Goal: Task Accomplishment & Management: Manage account settings

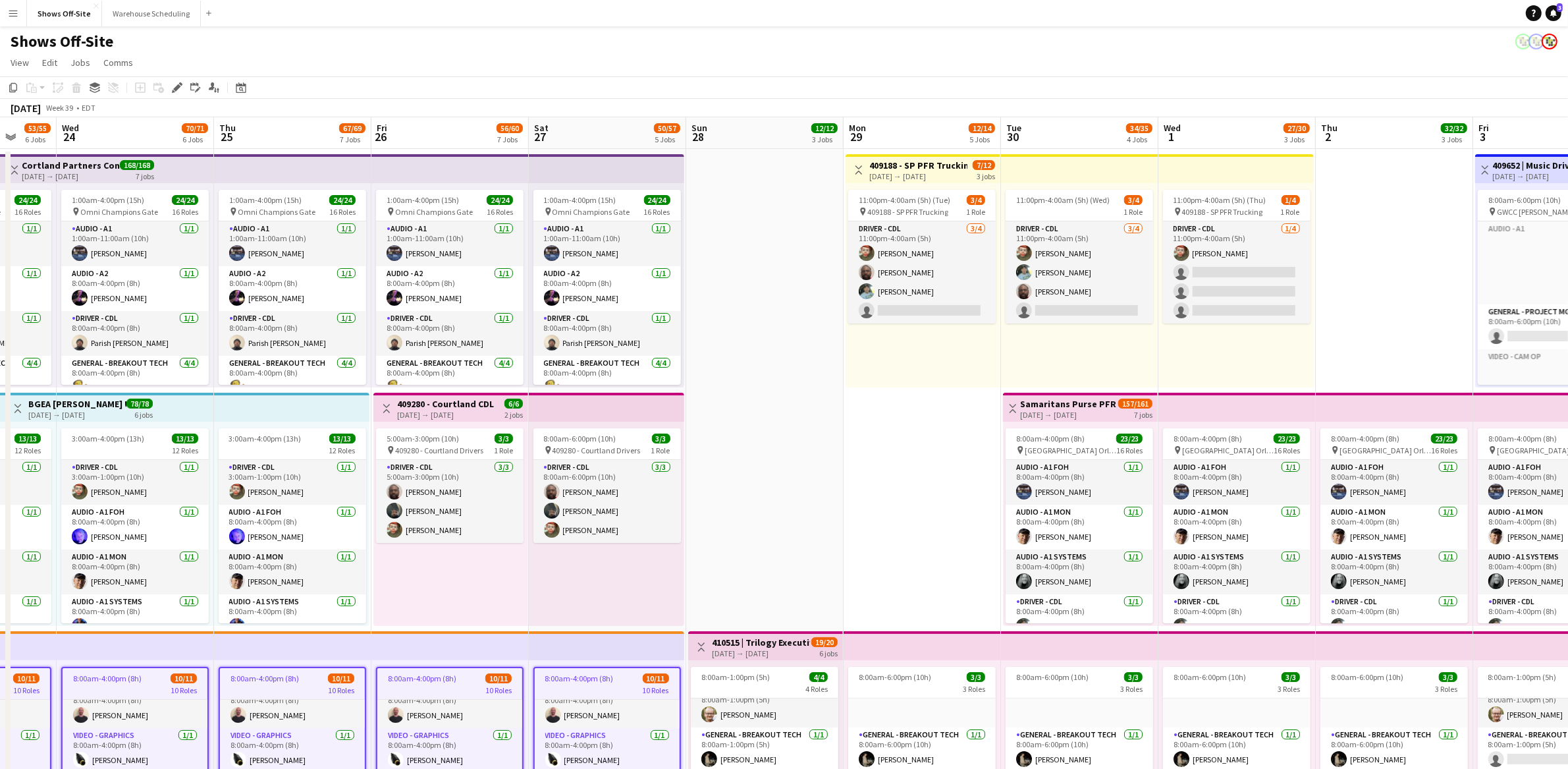
scroll to position [0, 377]
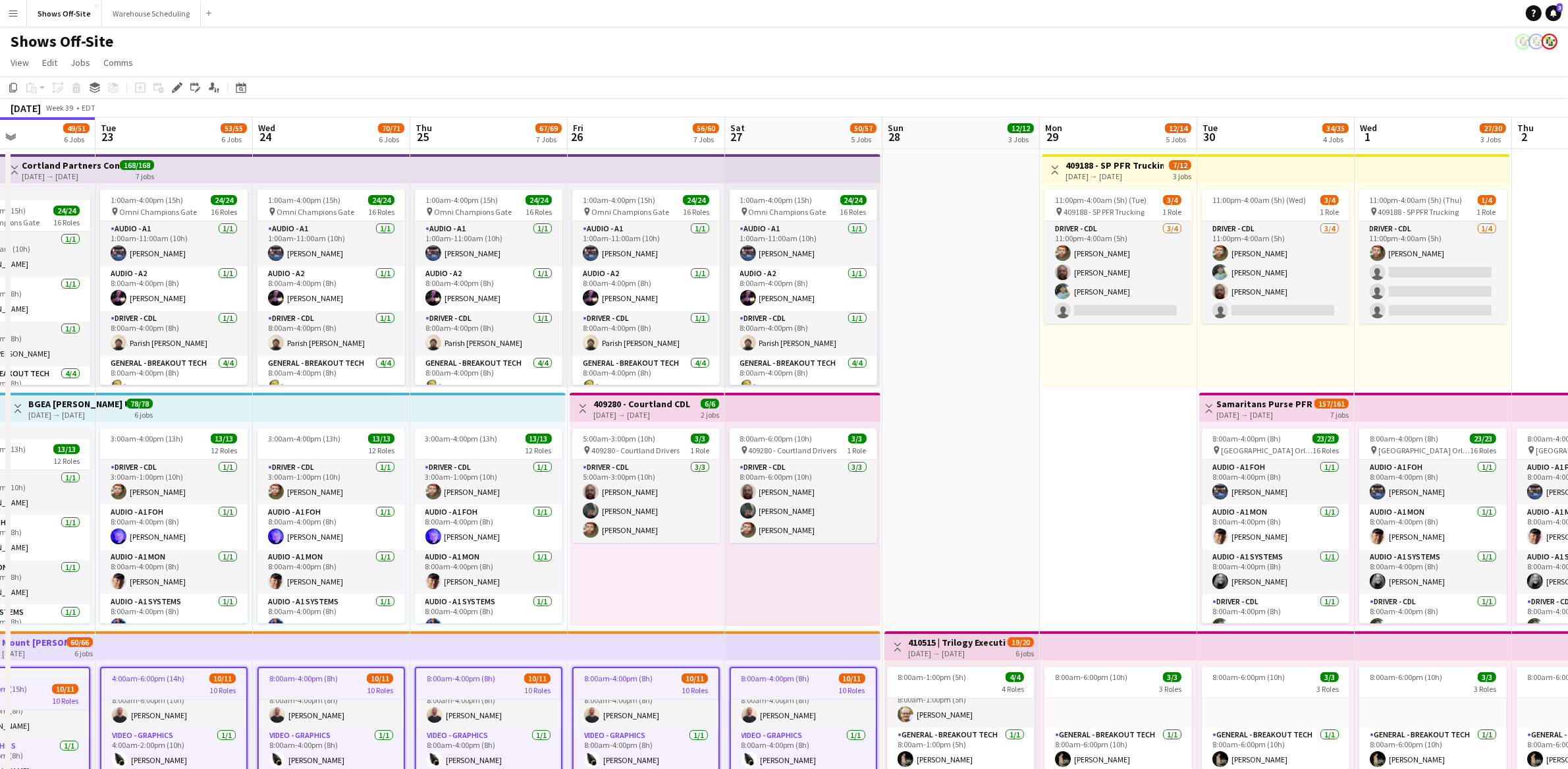
drag, startPoint x: 1283, startPoint y: 395, endPoint x: 972, endPoint y: 404, distance: 311.1
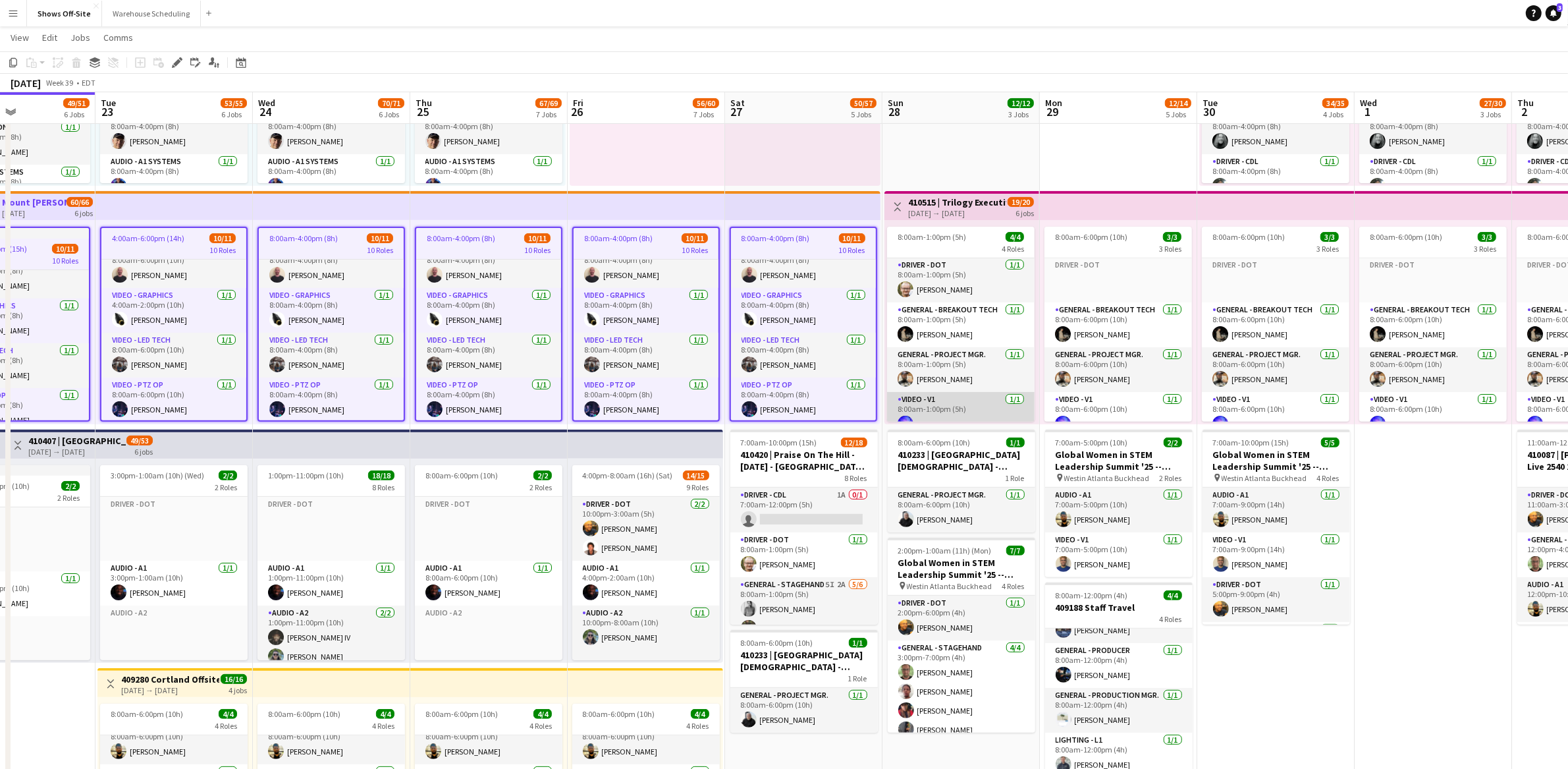
scroll to position [0, 0]
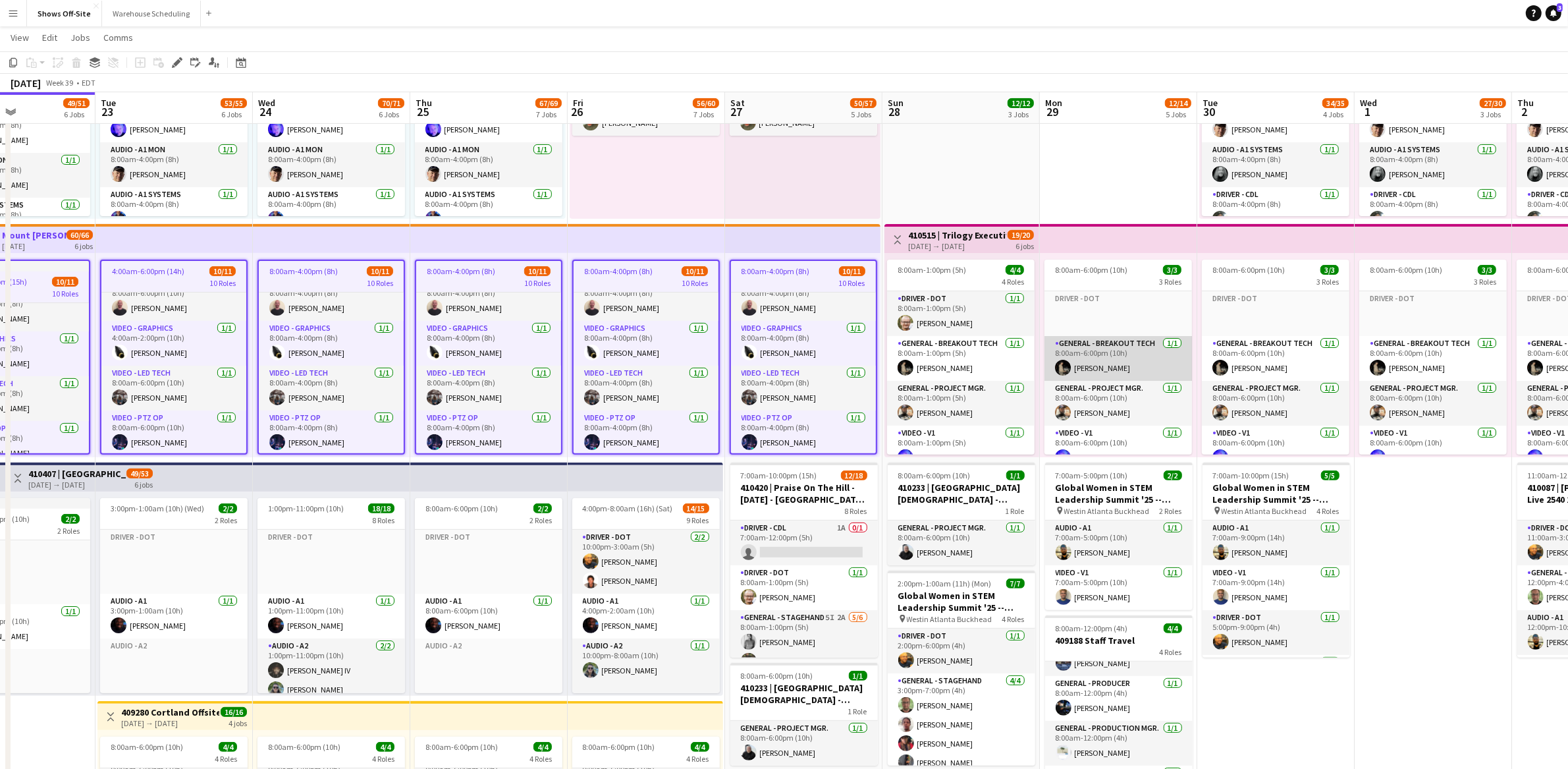
click at [1119, 362] on app-card-role "General - Breakout Tech [DATE] 8:00am-6:00pm (10h) [PERSON_NAME]" at bounding box center [1119, 358] width 148 height 45
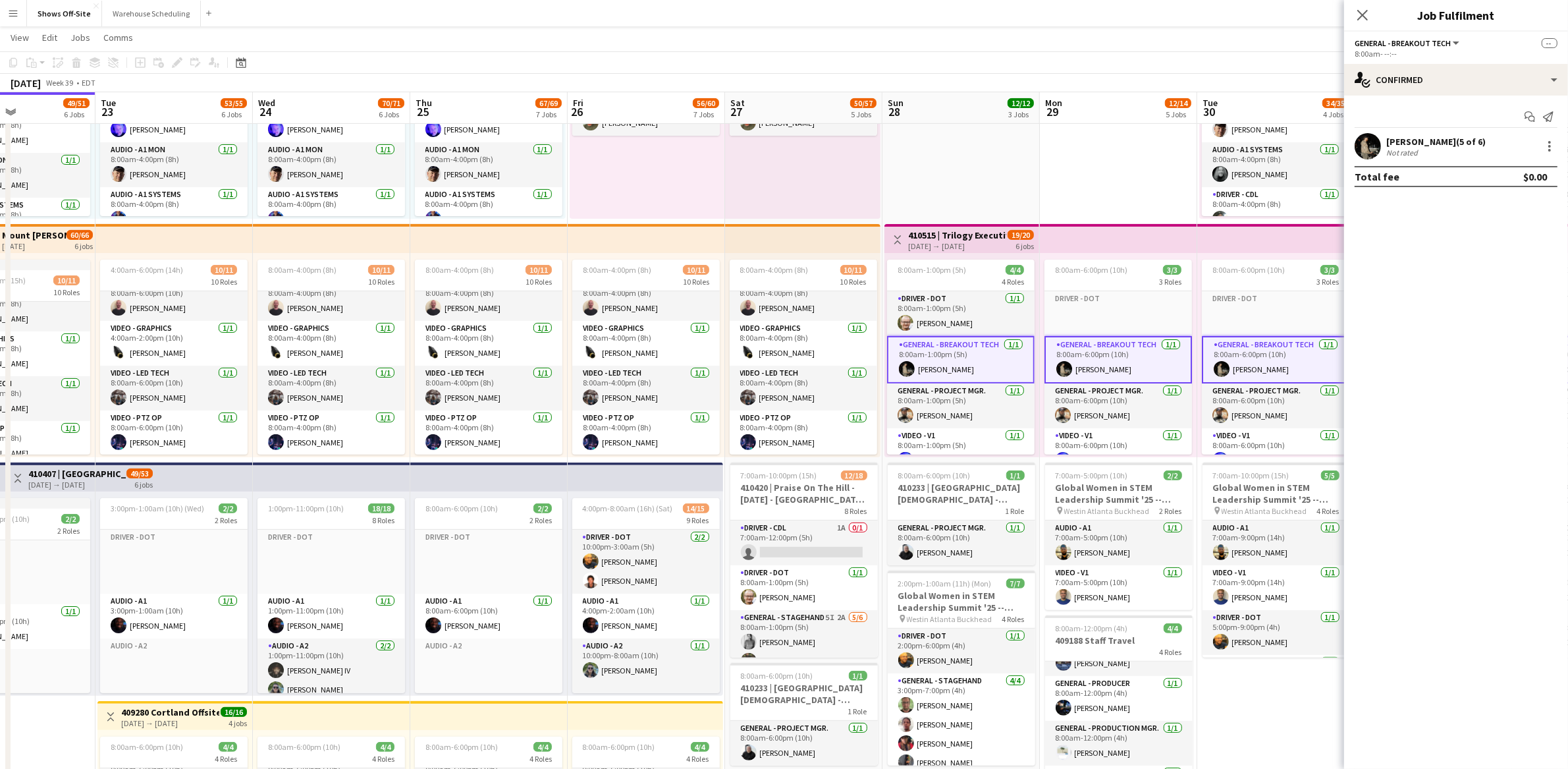
click at [1360, 146] on app-user-avatar at bounding box center [1368, 146] width 26 height 26
click at [1364, 146] on app-user-avatar at bounding box center [1368, 146] width 26 height 26
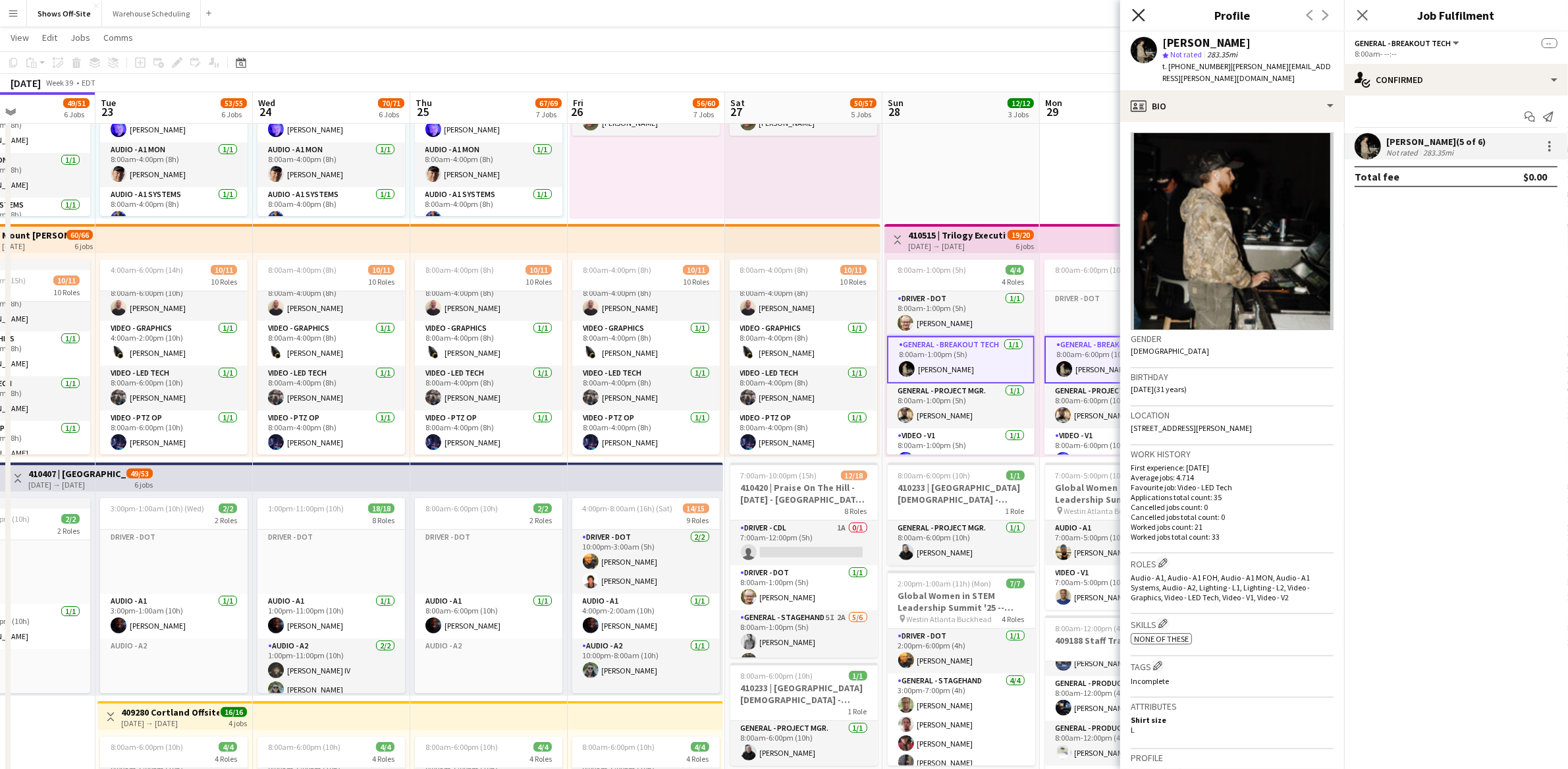
click at [1136, 16] on icon "Close pop-in" at bounding box center [1139, 15] width 13 height 13
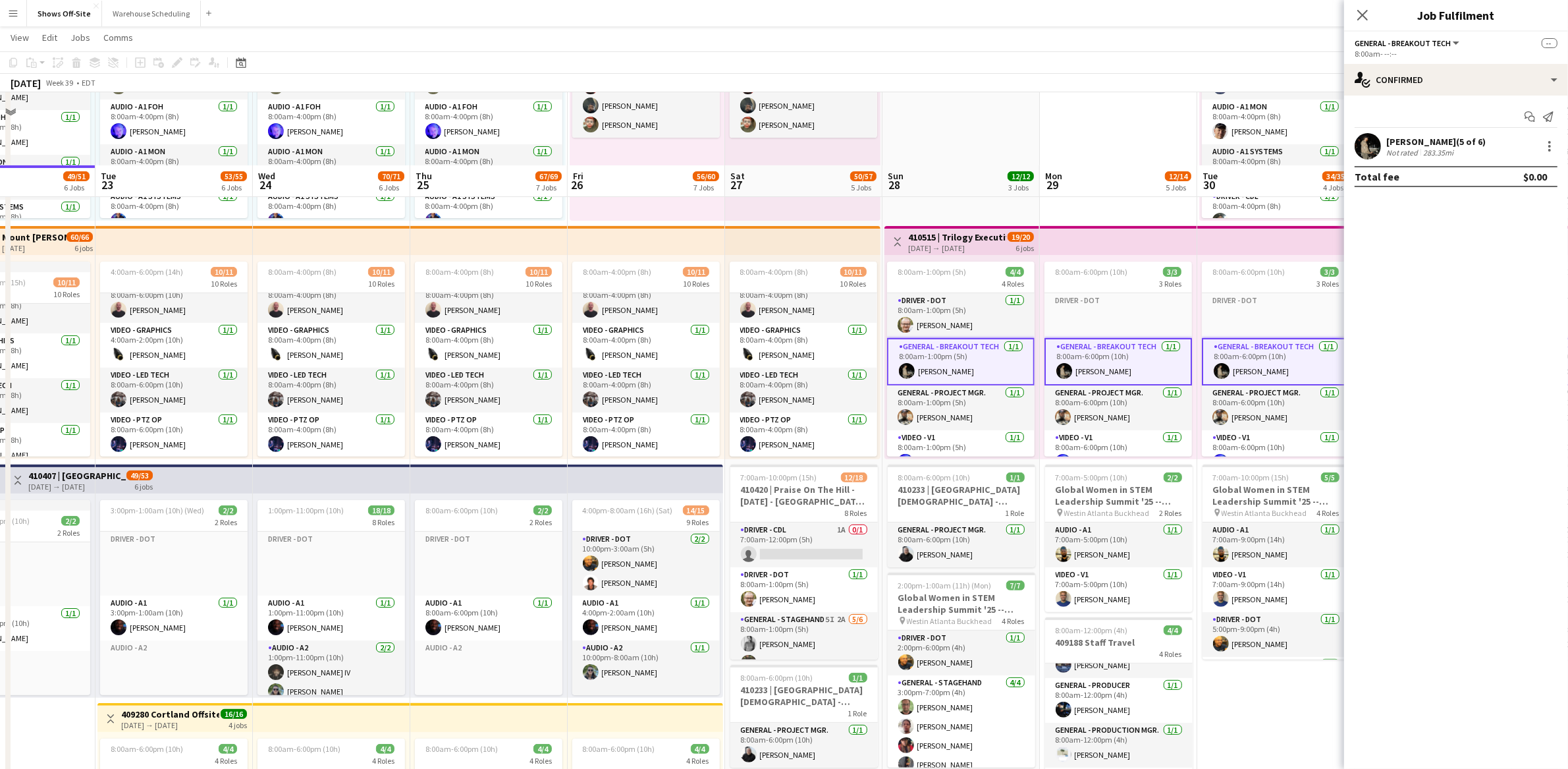
scroll to position [479, 0]
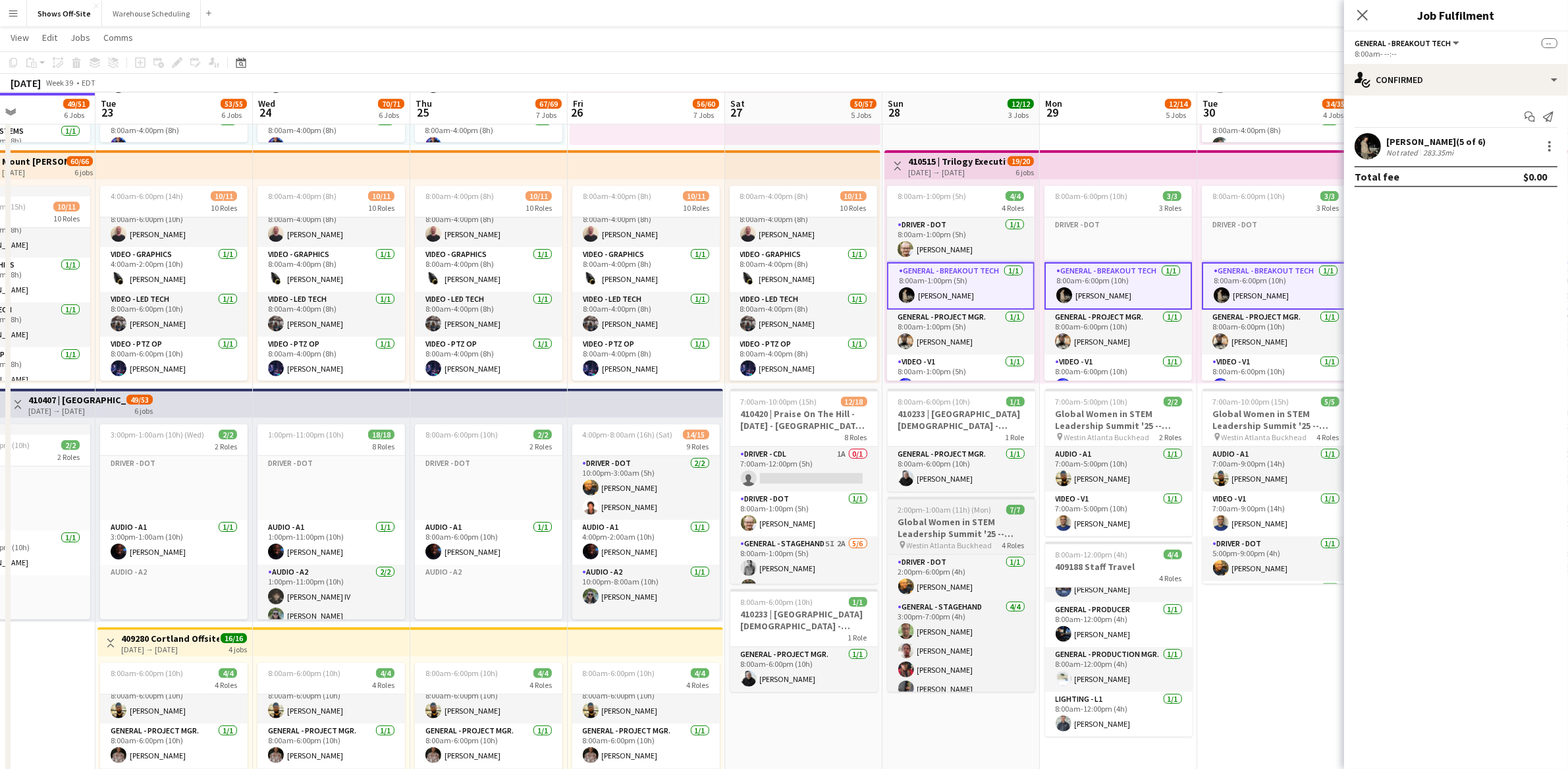
click at [954, 526] on h3 "Global Women in STEM Leadership Summit '25 -- 409423" at bounding box center [962, 528] width 148 height 23
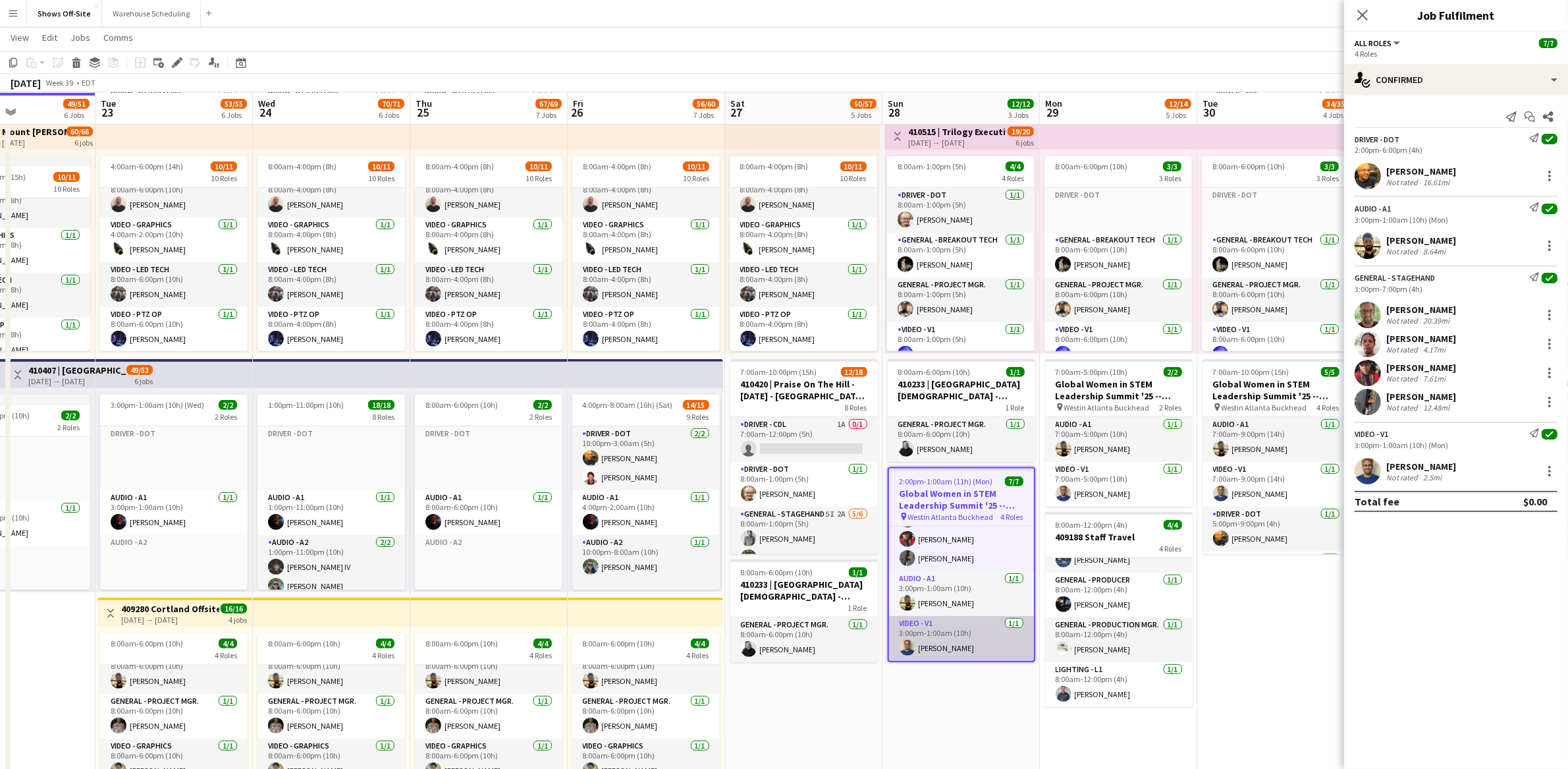
scroll to position [103, 0]
click at [963, 645] on app-card-role "Video - V1 [DATE] 3:00pm-1:00am (10h) [PERSON_NAME]" at bounding box center [962, 638] width 145 height 45
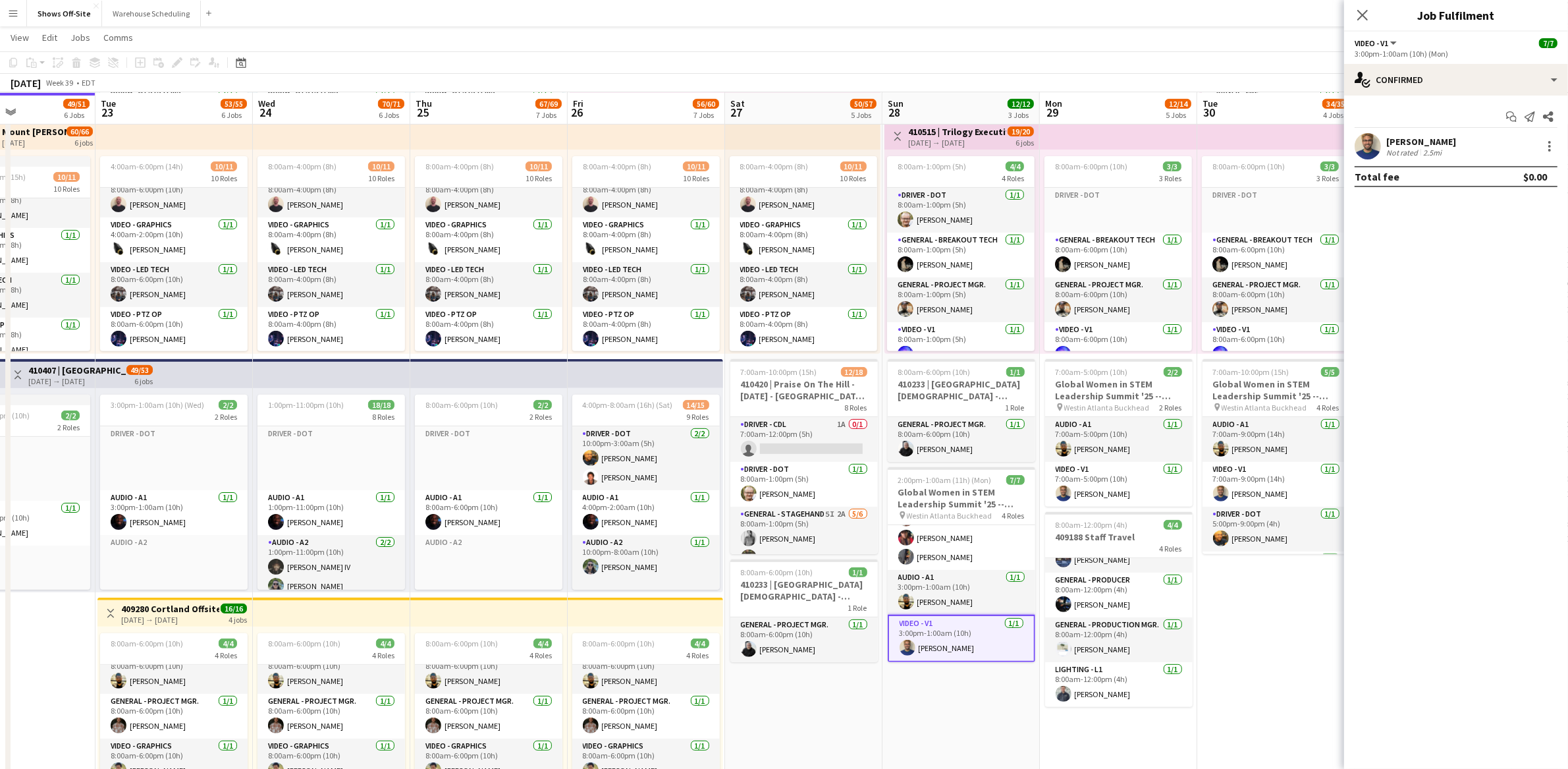
click at [1410, 138] on div "[PERSON_NAME]" at bounding box center [1421, 141] width 70 height 12
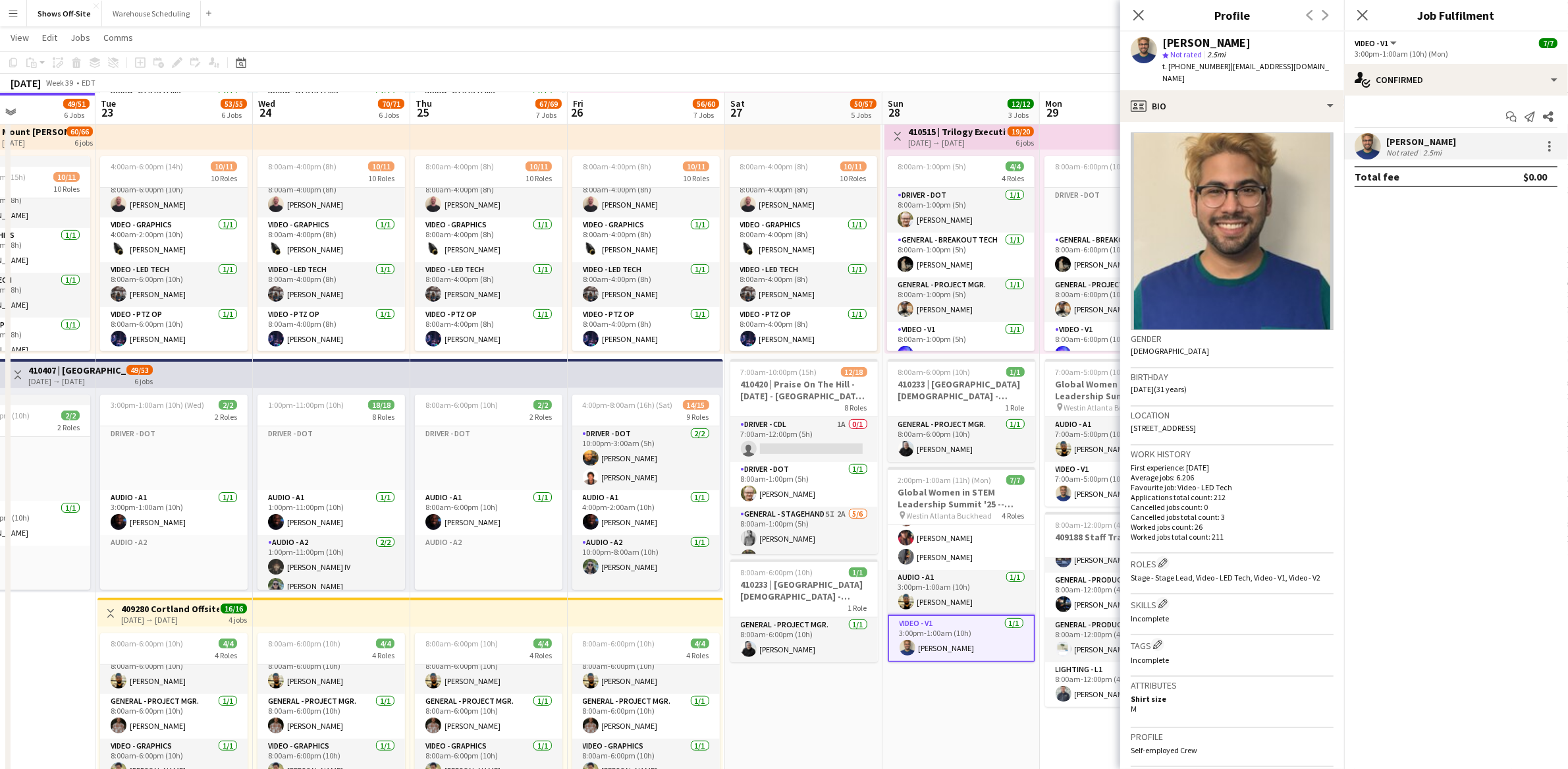
drag, startPoint x: 1268, startPoint y: 44, endPoint x: 1139, endPoint y: 28, distance: 130.0
click at [1139, 28] on app-crew-profile "Close pop-in Profile Previous Next [PERSON_NAME] star Not rated 2.5mi t. [PHONE…" at bounding box center [1232, 384] width 224 height 769
click at [1256, 43] on div "[PERSON_NAME]" at bounding box center [1248, 43] width 171 height 12
drag, startPoint x: 1257, startPoint y: 43, endPoint x: 1180, endPoint y: 42, distance: 77.0
click at [1180, 42] on div "[PERSON_NAME]" at bounding box center [1248, 43] width 171 height 12
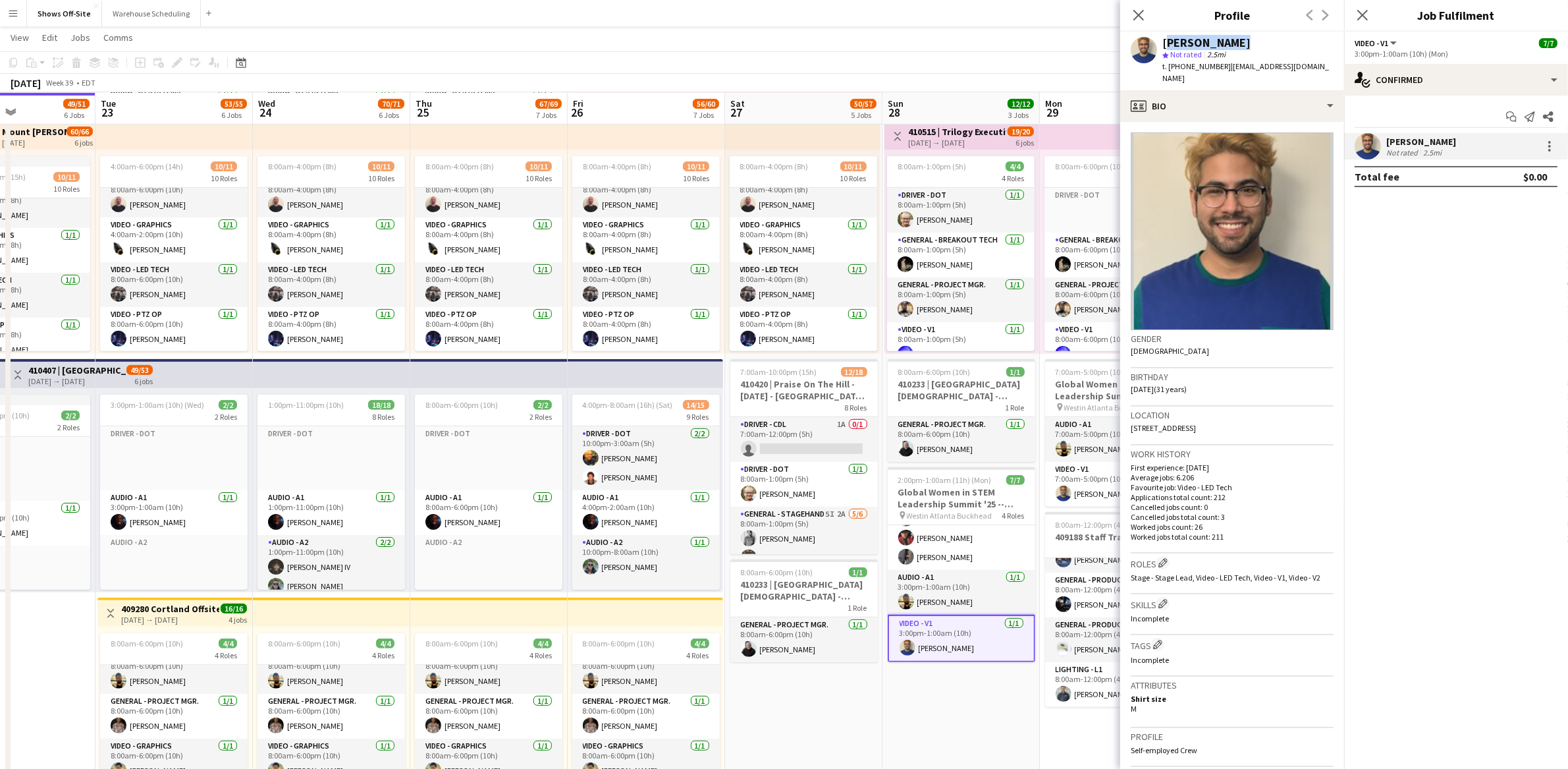
click at [1254, 46] on div "[PERSON_NAME]" at bounding box center [1248, 43] width 171 height 12
drag, startPoint x: 1259, startPoint y: 45, endPoint x: 1144, endPoint y: 46, distance: 115.0
click at [1144, 46] on div "[PERSON_NAME] star Not rated 2.5mi t. [PHONE_NUMBER] | [EMAIL_ADDRESS][DOMAIN_N…" at bounding box center [1232, 61] width 224 height 59
click at [1208, 67] on span "t. [PHONE_NUMBER]" at bounding box center [1197, 66] width 68 height 10
drag, startPoint x: 1216, startPoint y: 68, endPoint x: 1177, endPoint y: 67, distance: 39.0
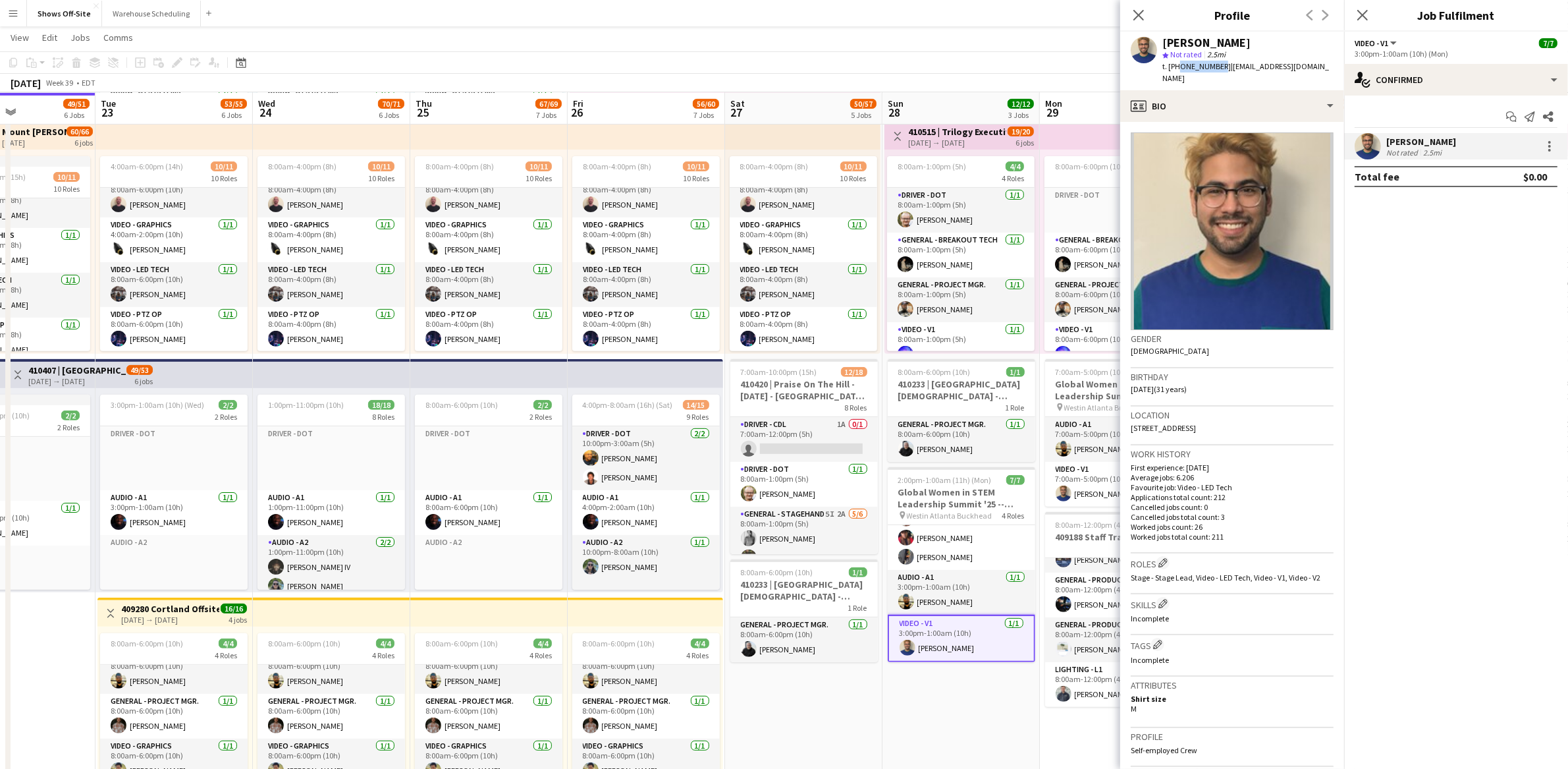
click at [1177, 67] on span "t. [PHONE_NUMBER]" at bounding box center [1197, 66] width 68 height 10
copy span "4239030788"
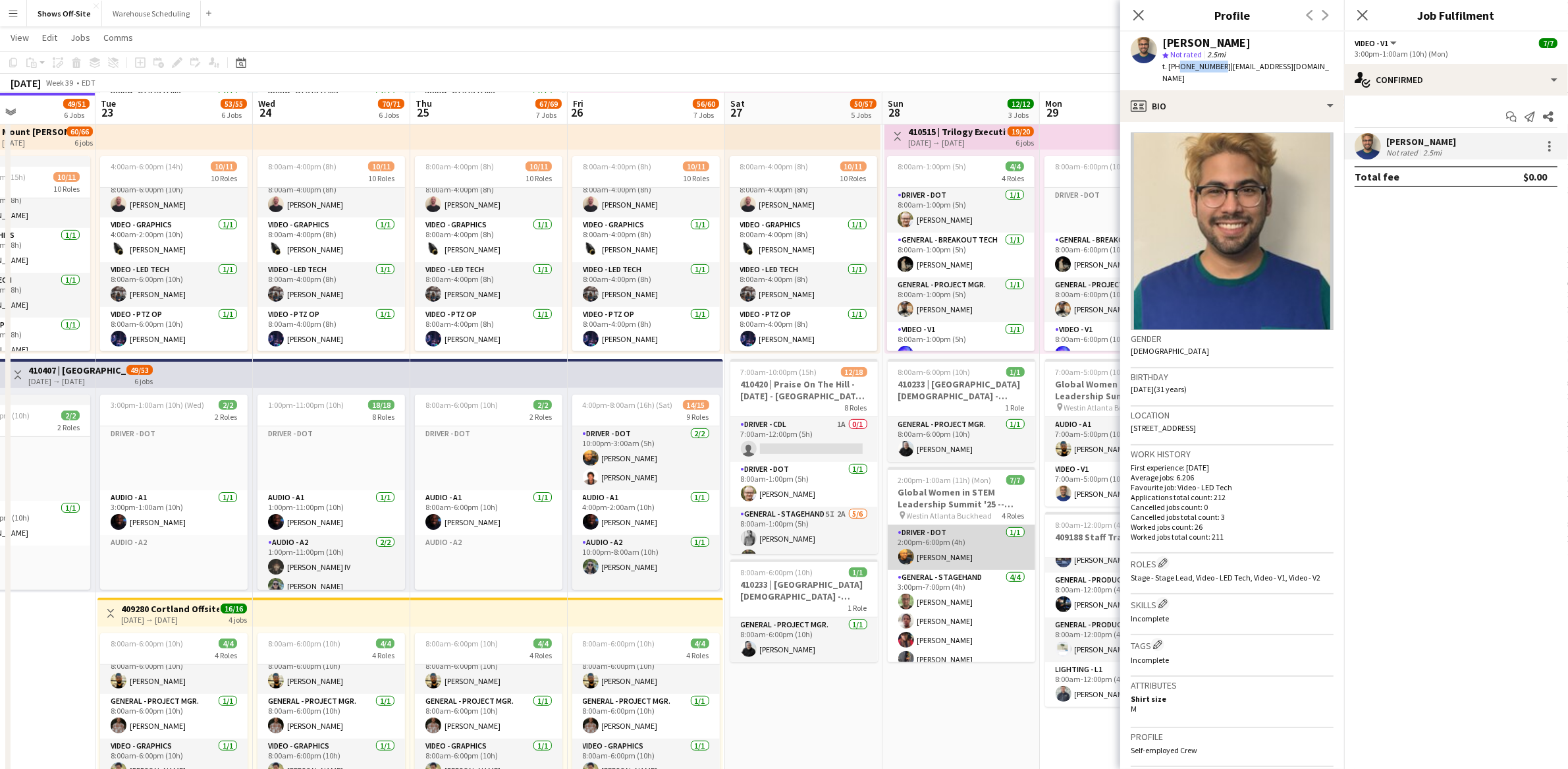
click at [970, 547] on app-card-role "Driver - DOT [DATE] 2:00pm-6:00pm (4h) [PERSON_NAME]" at bounding box center [962, 547] width 148 height 45
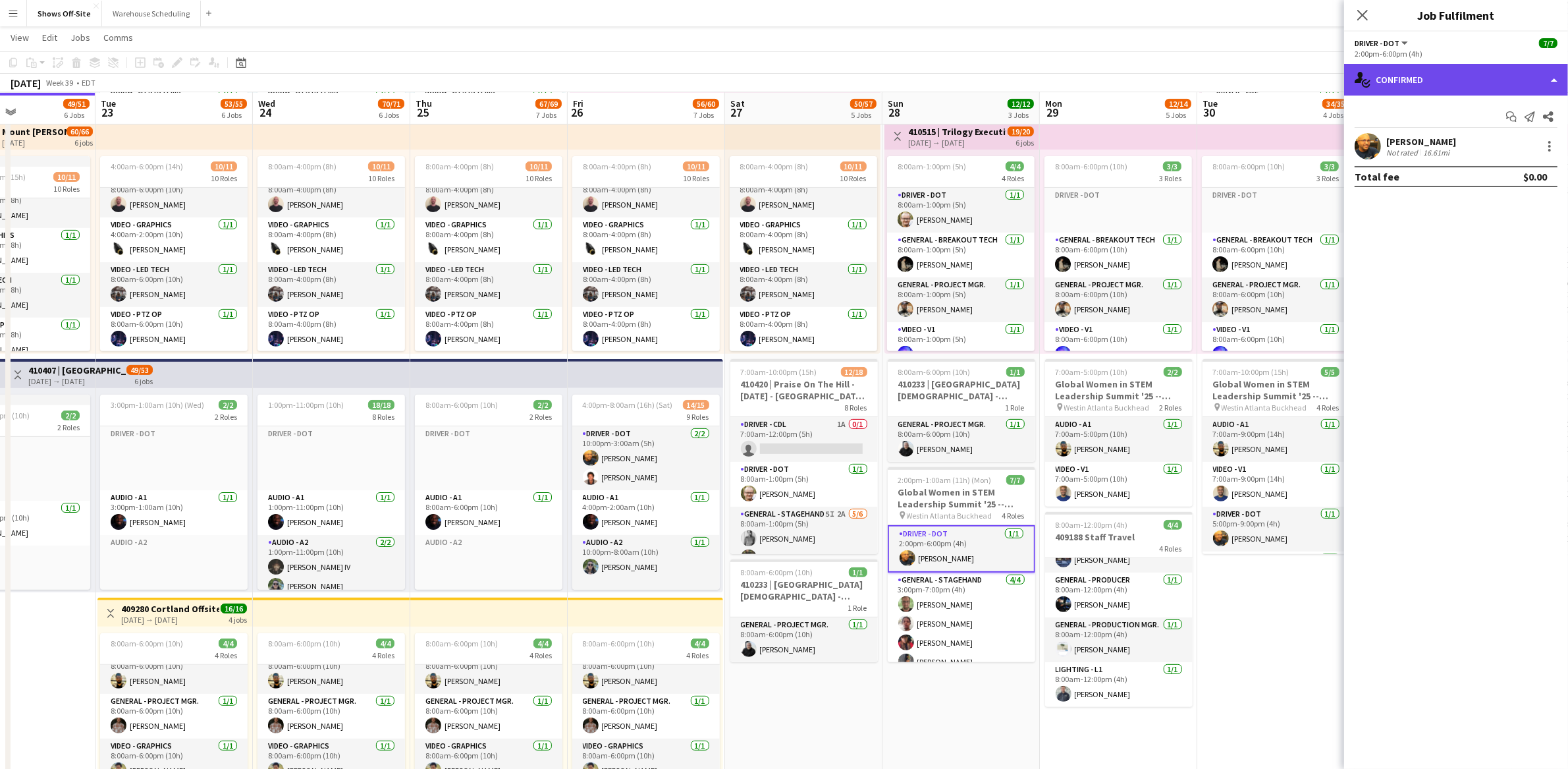
click at [1449, 84] on div "single-neutral-actions-check-2 Confirmed" at bounding box center [1456, 80] width 224 height 32
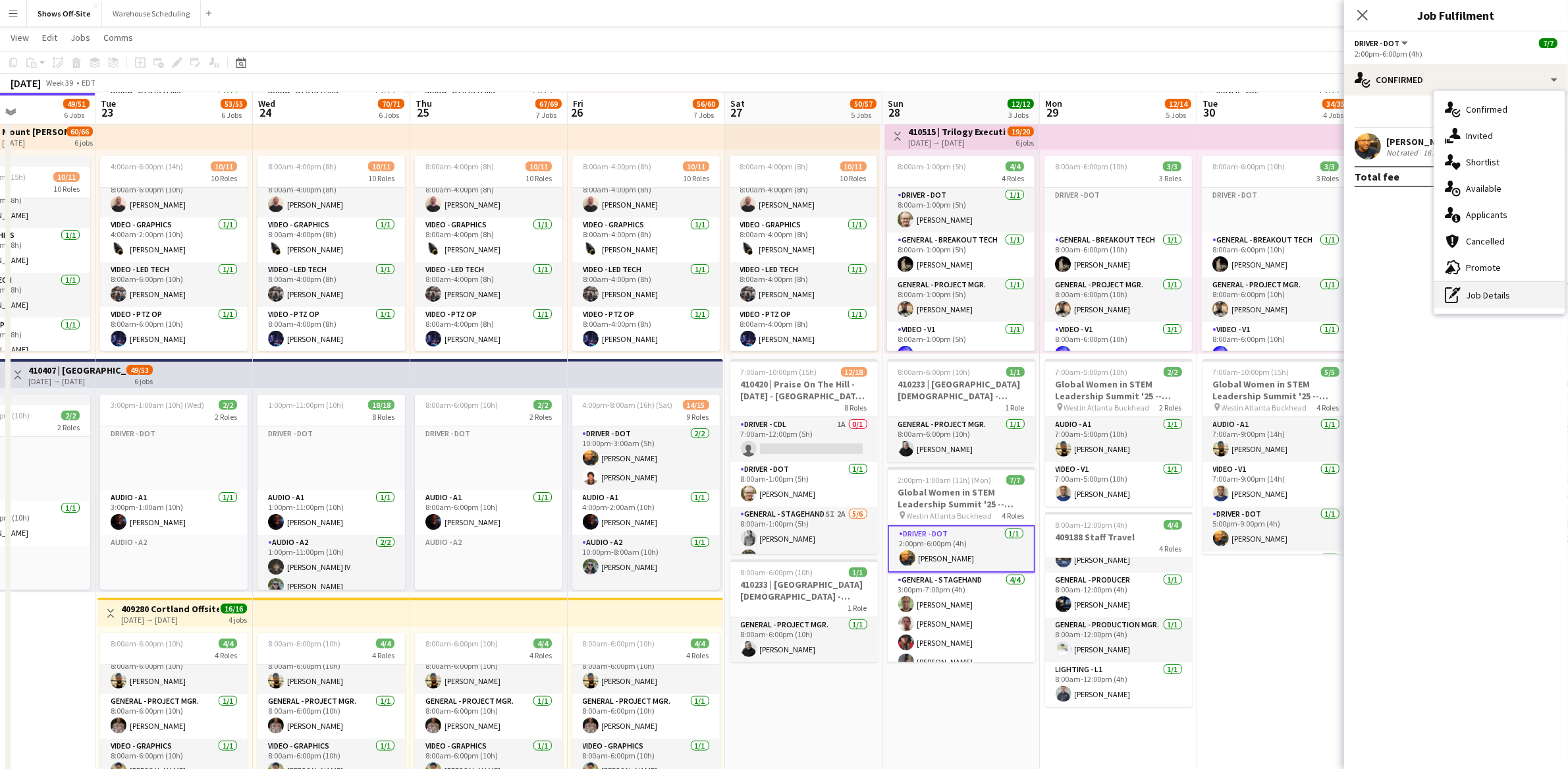
click at [1476, 296] on div "pen-write Job Details" at bounding box center [1500, 295] width 131 height 26
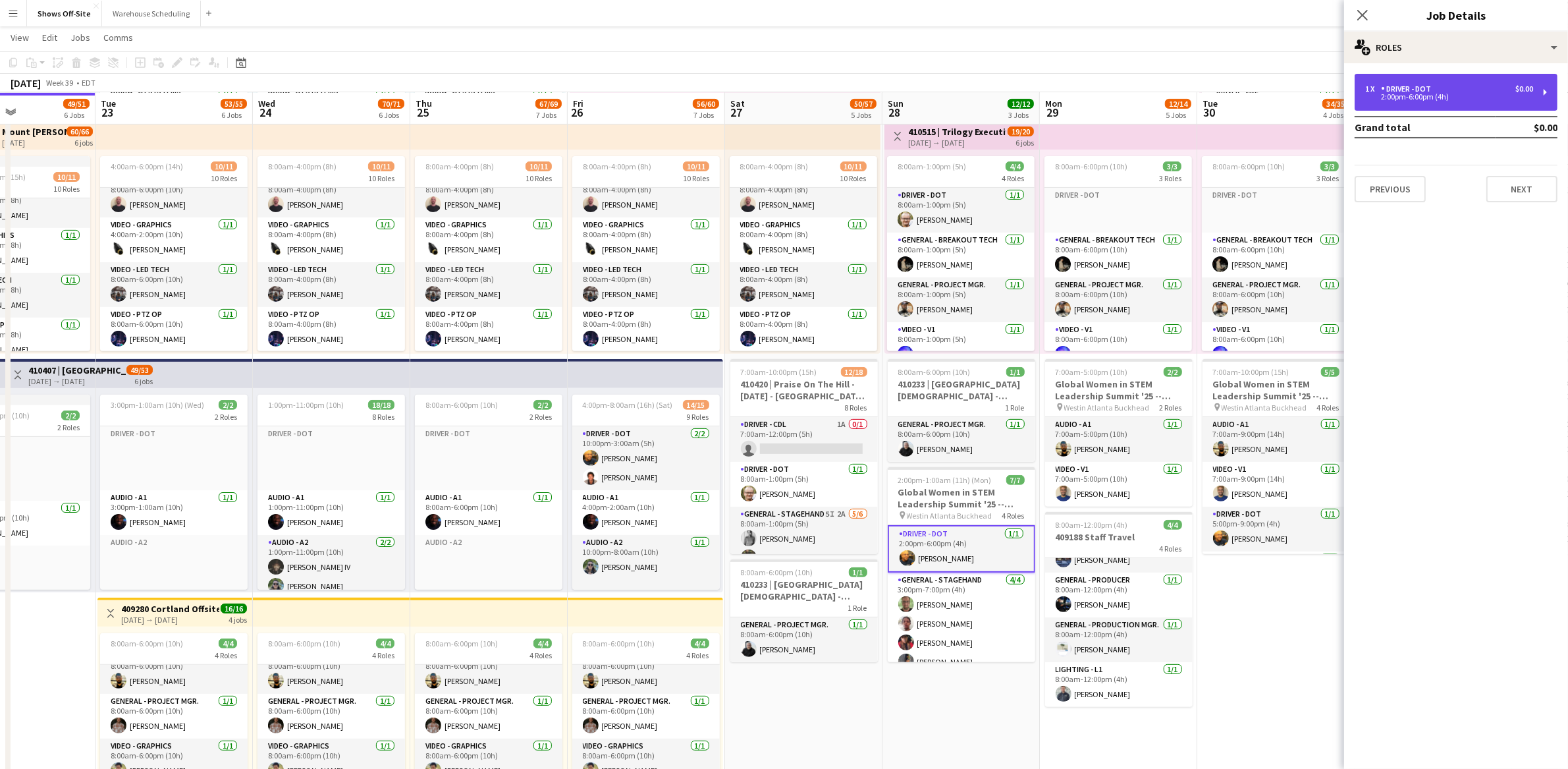
click at [1418, 83] on div "1 x Driver - DOT $0.00 2:00pm-6:00pm (4h)" at bounding box center [1457, 92] width 203 height 37
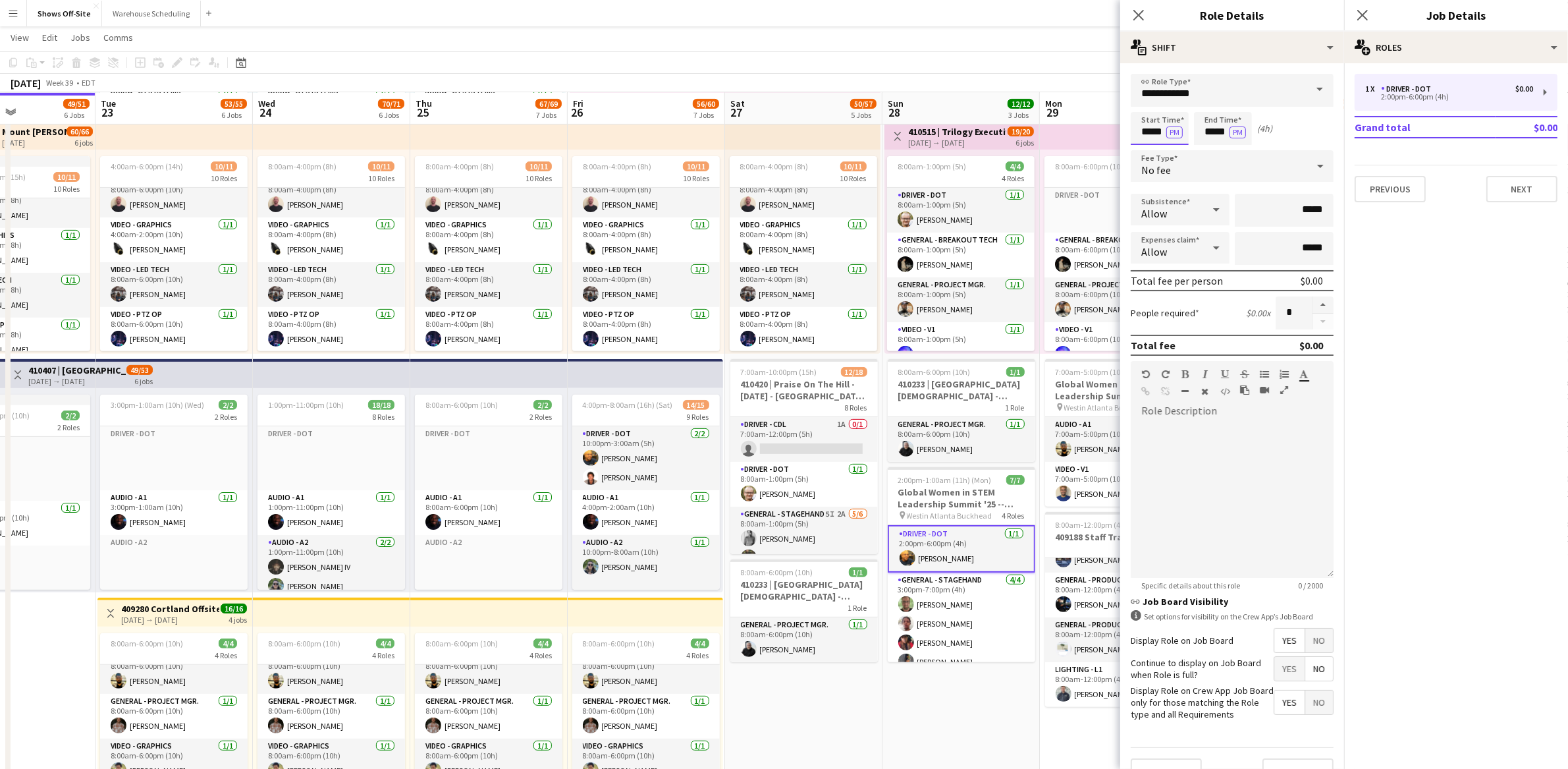
click at [1168, 124] on input "*****" at bounding box center [1160, 129] width 58 height 33
click at [1150, 149] on div at bounding box center [1146, 151] width 26 height 13
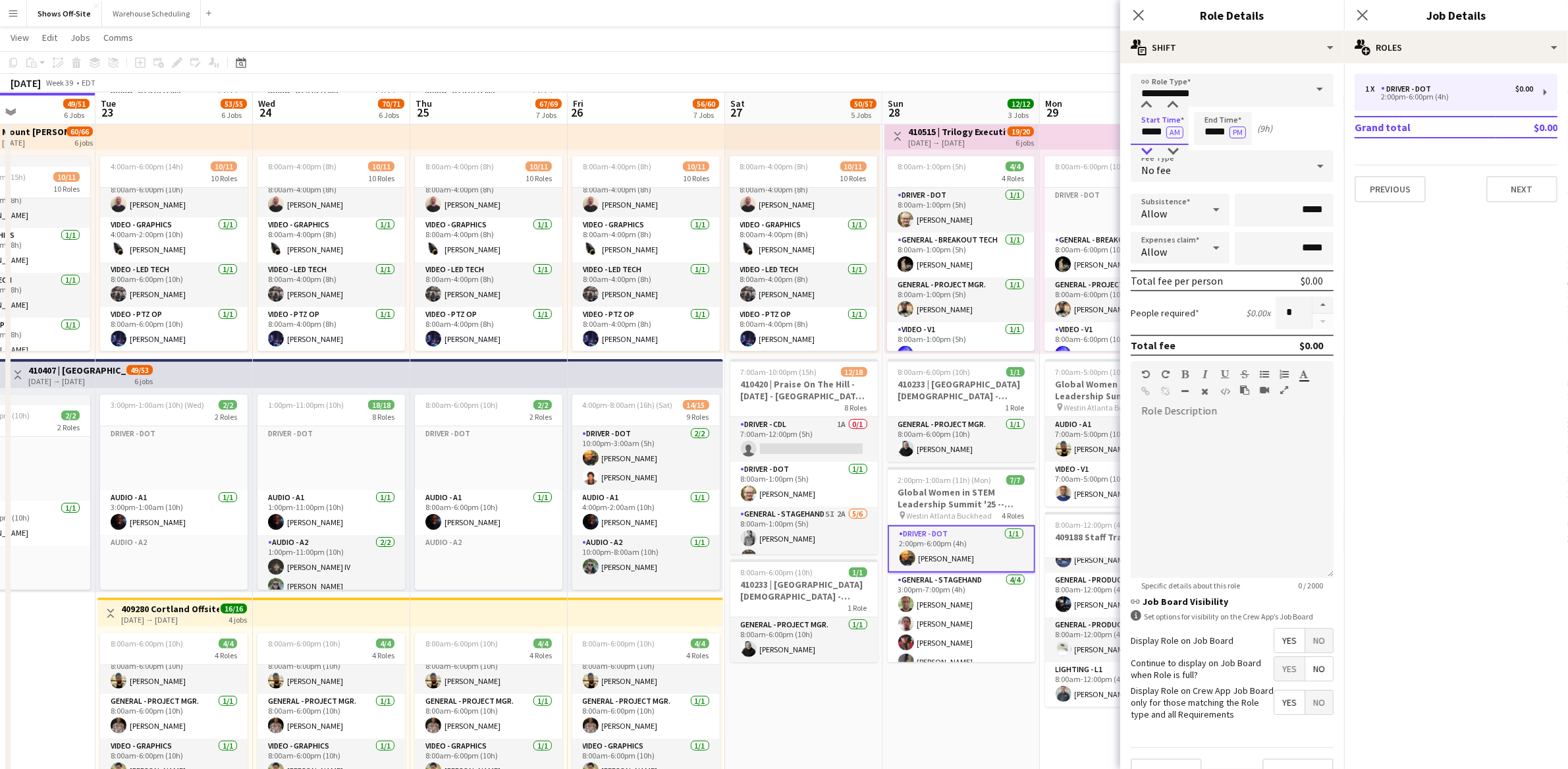
click at [1150, 149] on div at bounding box center [1146, 151] width 26 height 13
click at [1175, 108] on div at bounding box center [1173, 105] width 26 height 13
type input "*****"
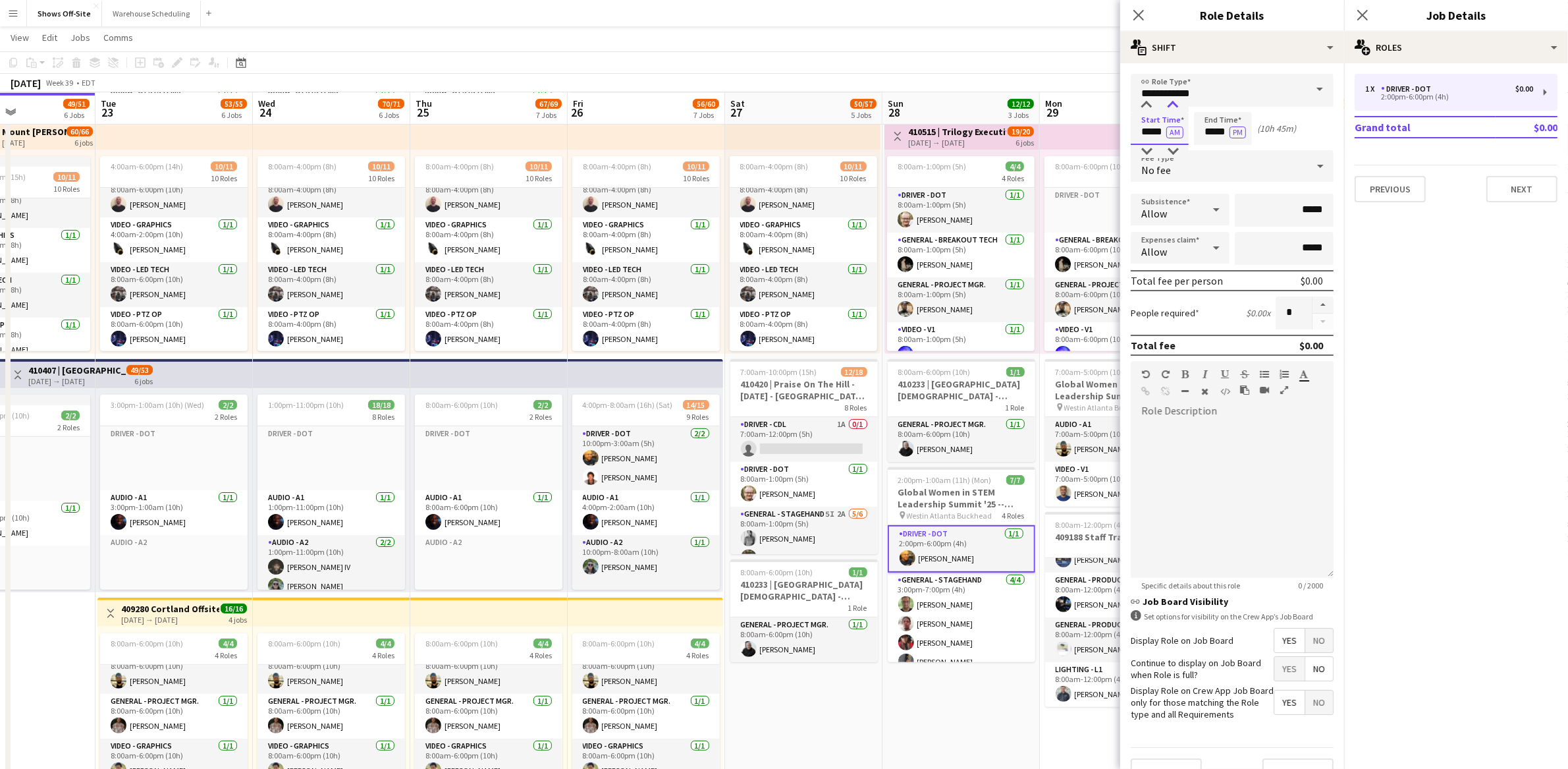
click at [1175, 109] on div at bounding box center [1173, 105] width 26 height 13
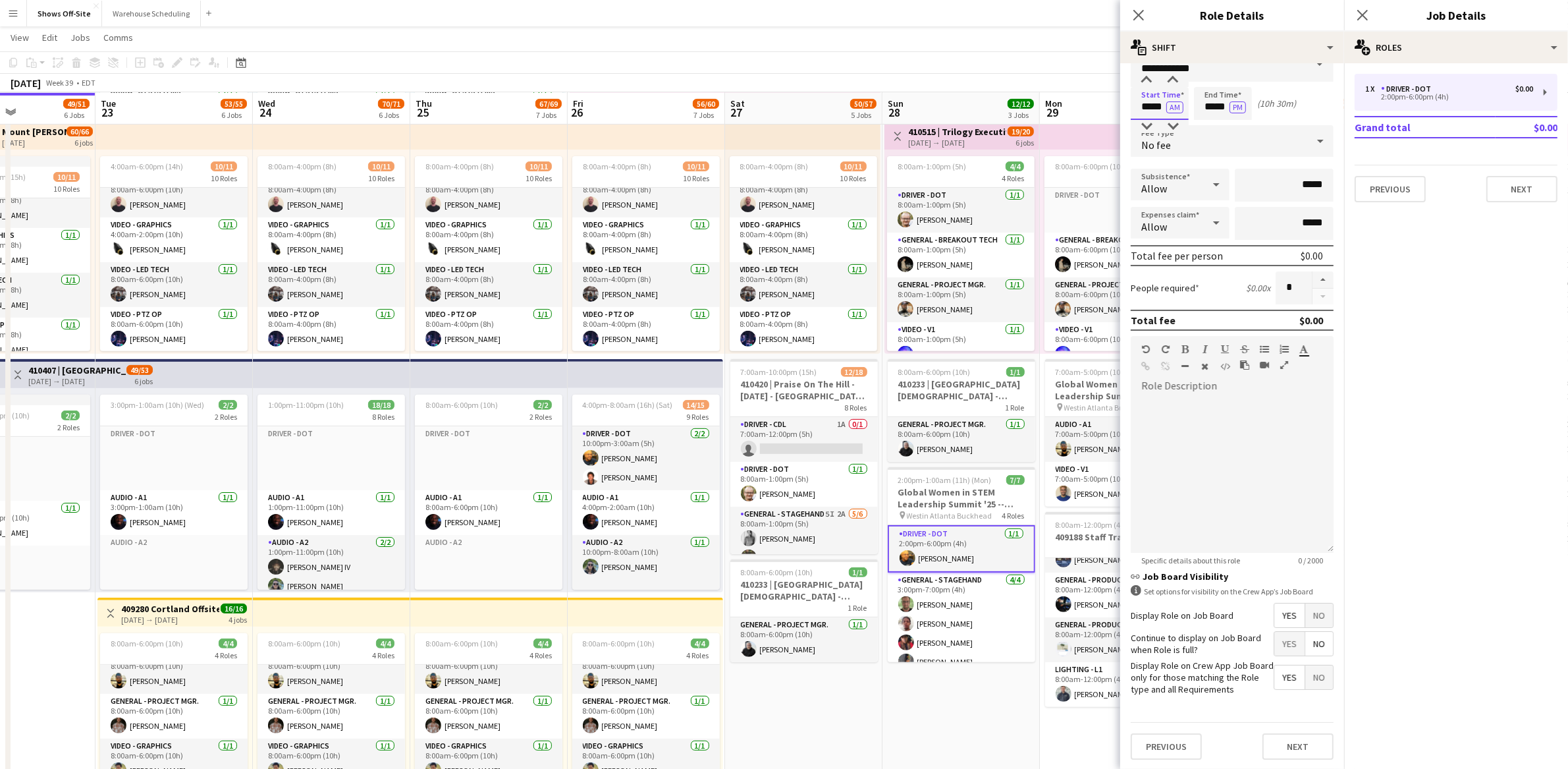
scroll to position [35, 0]
click at [1275, 741] on button "Next" at bounding box center [1298, 745] width 71 height 26
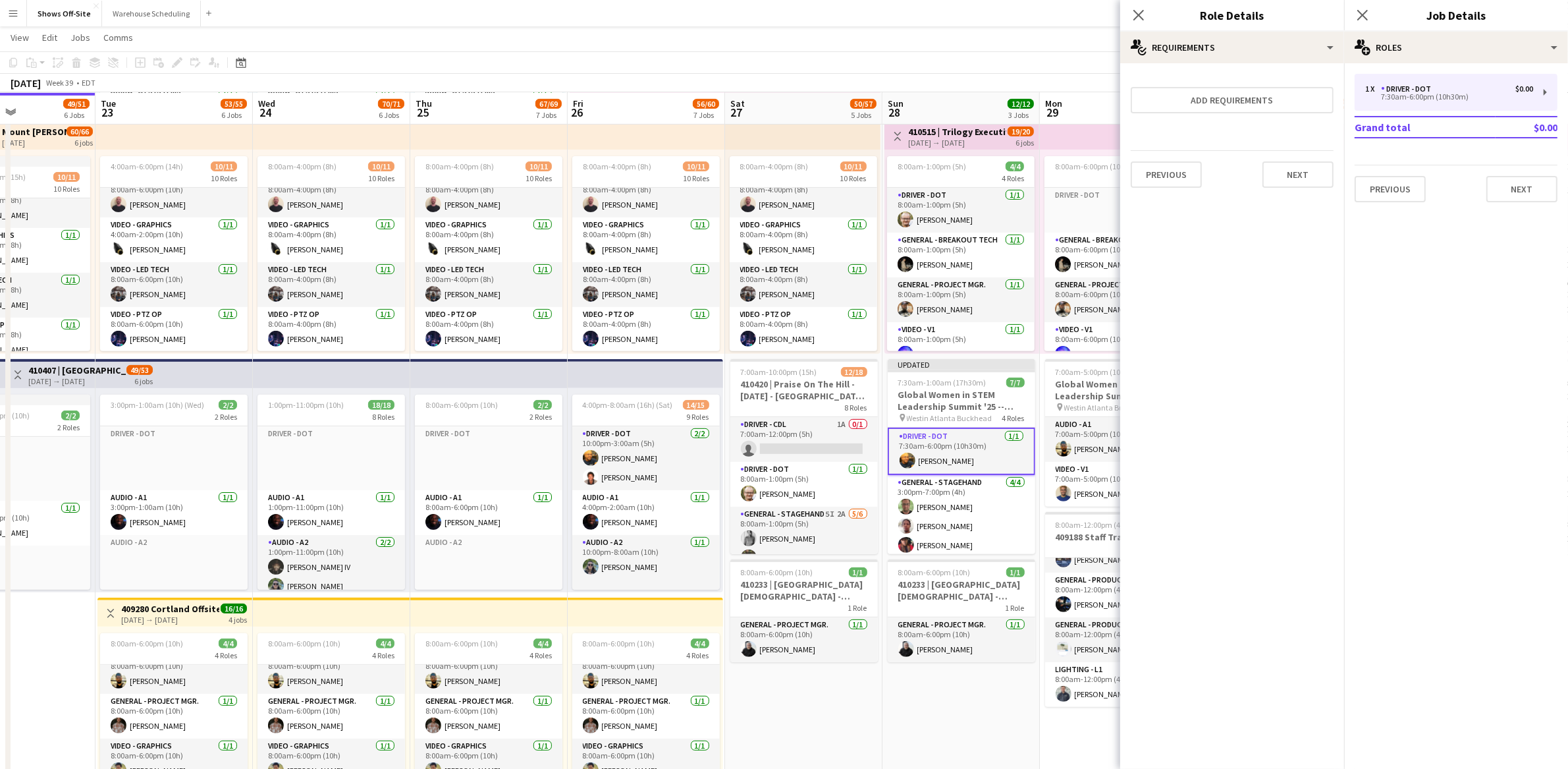
scroll to position [0, 0]
click at [1328, 197] on mat-expansion-panel "medal-empty Requirements Add requirements Previous Next" at bounding box center [1232, 416] width 224 height 706
click at [1312, 171] on button "Next" at bounding box center [1298, 174] width 71 height 26
click at [1312, 172] on button "Finish" at bounding box center [1309, 176] width 50 height 26
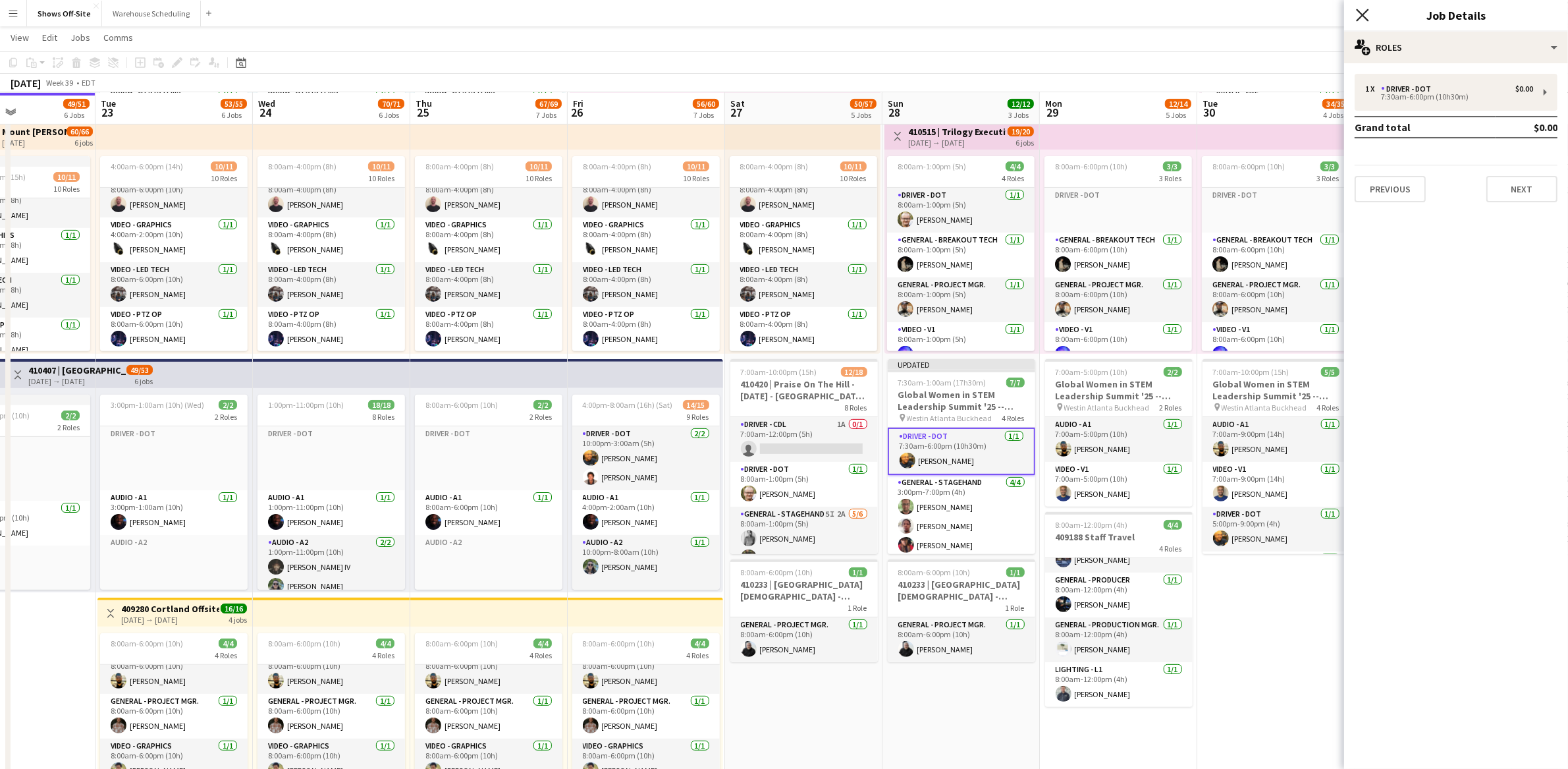
click at [1357, 12] on icon "Close pop-in" at bounding box center [1362, 15] width 13 height 13
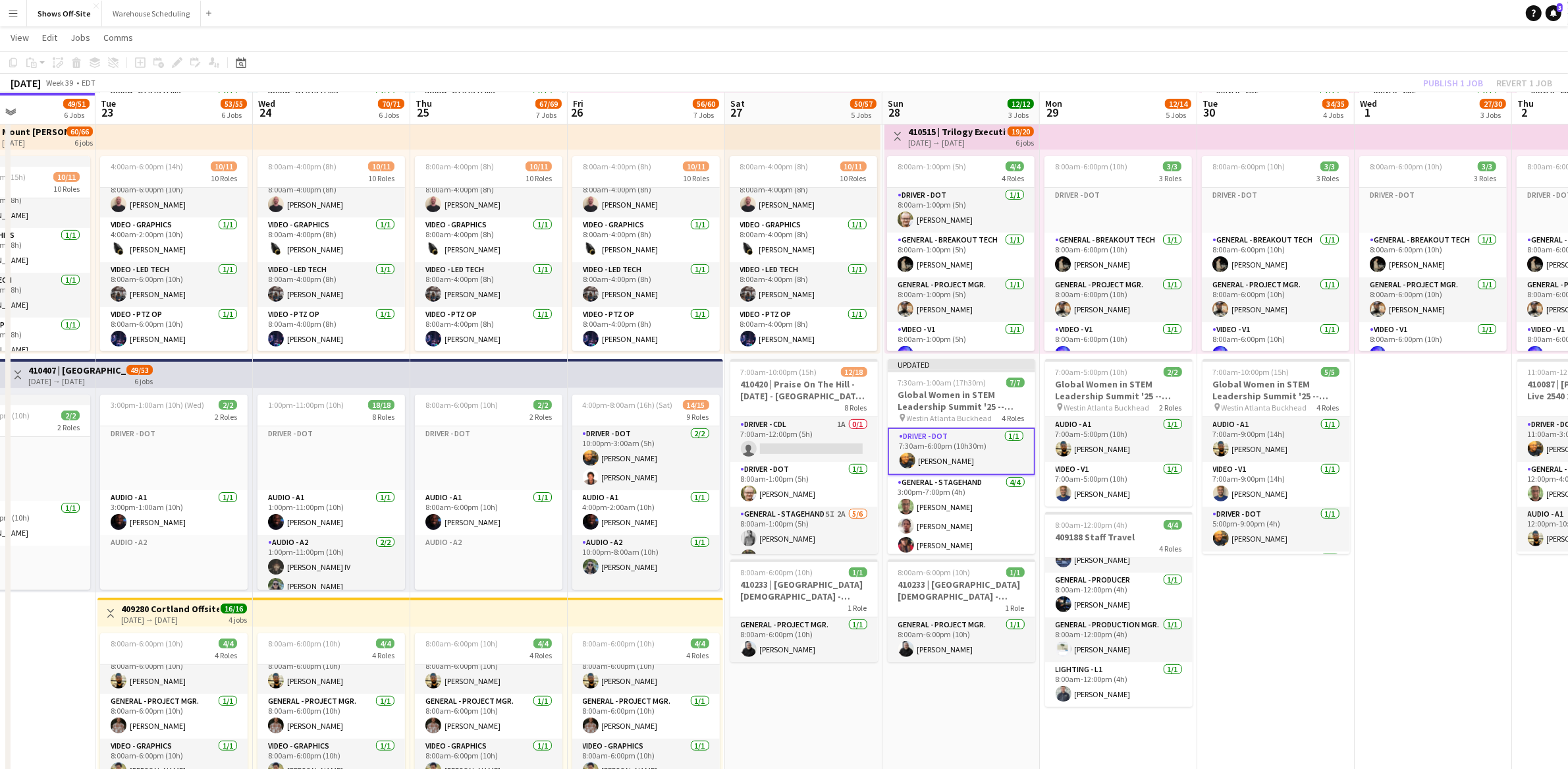
click at [1446, 84] on div "Publish 1 job Revert 1 job" at bounding box center [1488, 83] width 160 height 17
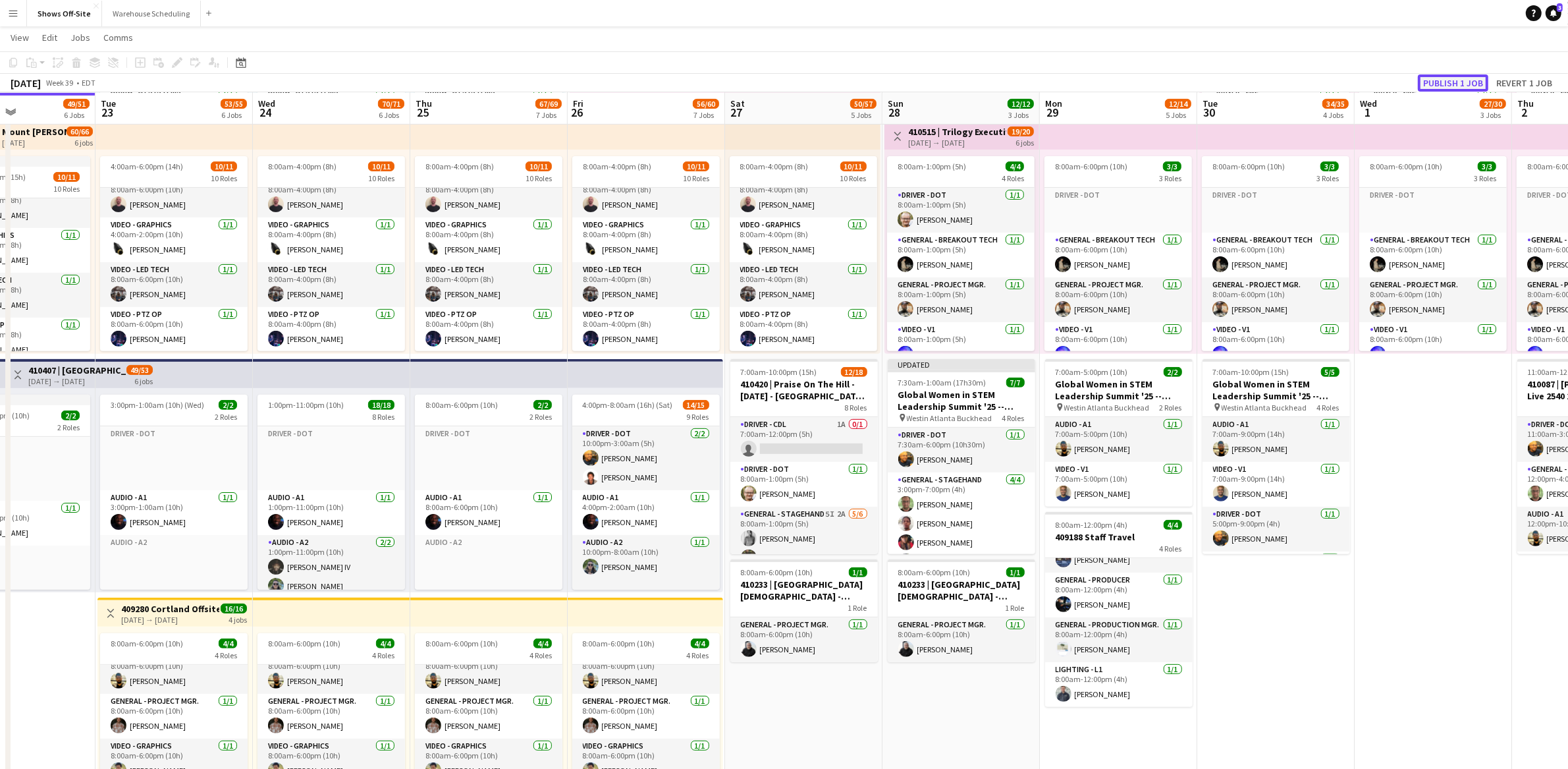
click at [1435, 79] on button "Publish 1 job" at bounding box center [1453, 83] width 70 height 17
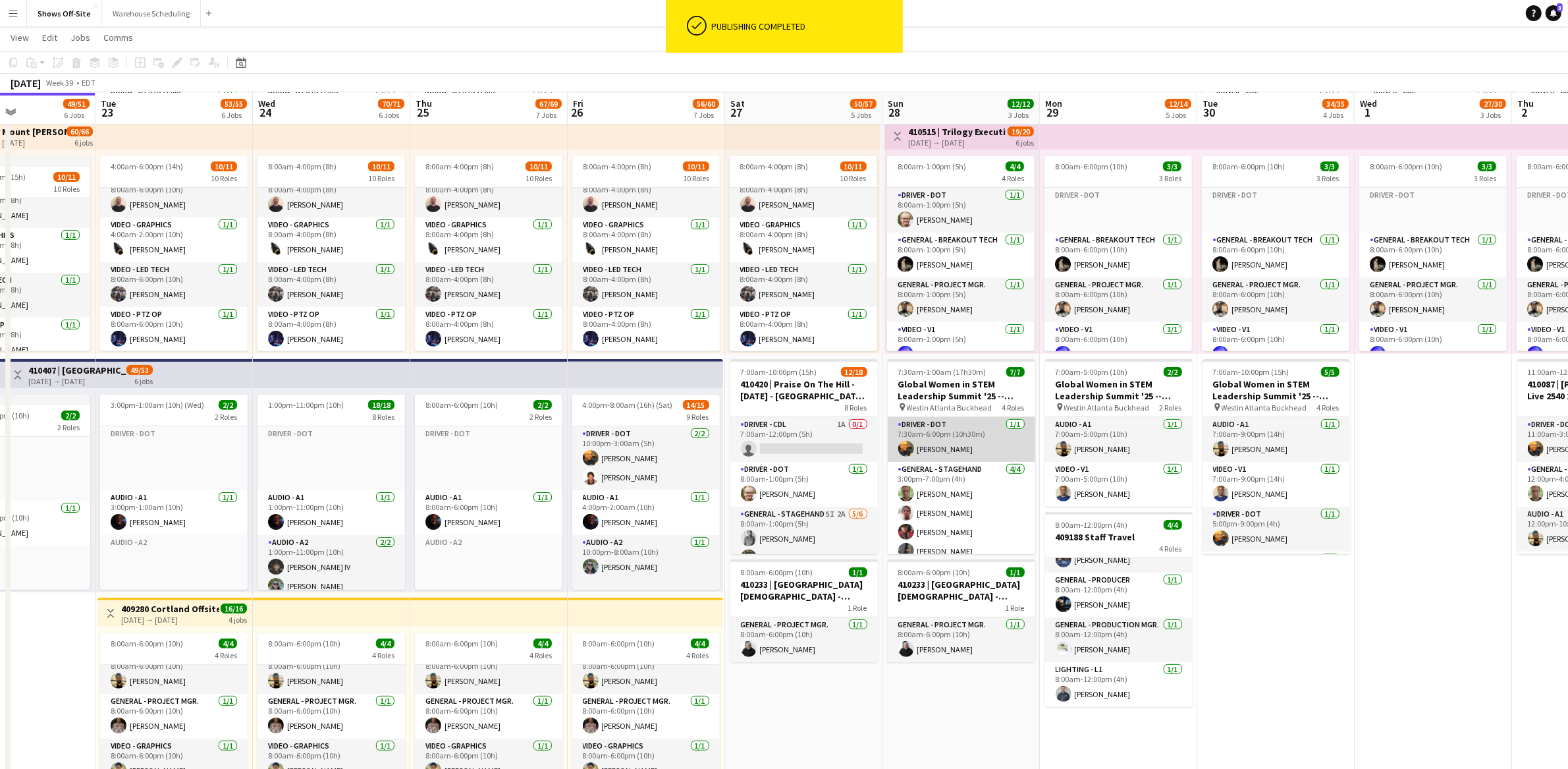
click at [945, 422] on app-card-role "Driver - DOT [DATE] 7:30am-6:00pm (10h30m) [PERSON_NAME]" at bounding box center [962, 439] width 148 height 45
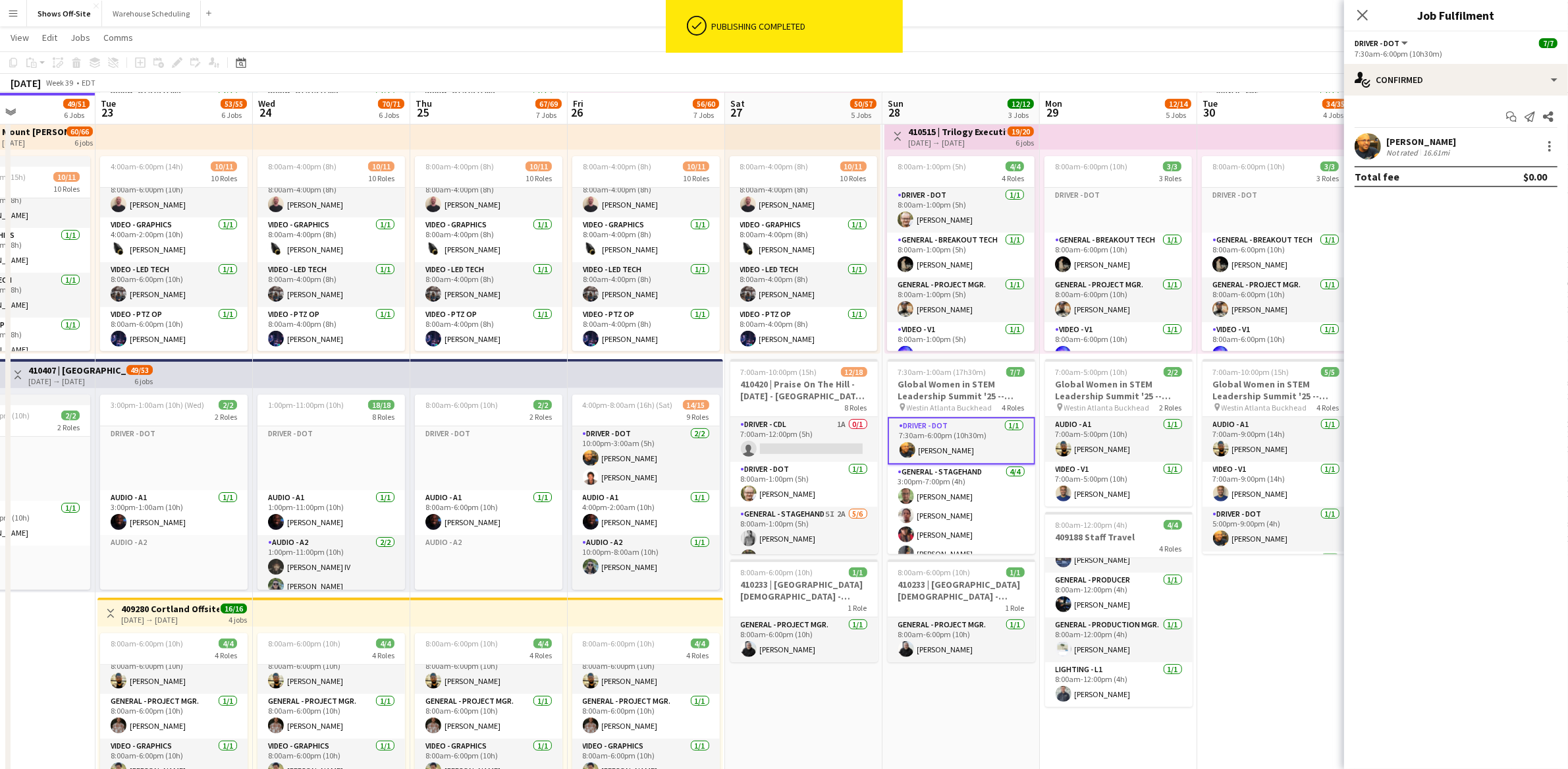
click at [1409, 131] on div "Start chat Send notification Share [PERSON_NAME] Not rated 16.61mi Total fee $0…" at bounding box center [1456, 147] width 224 height 102
click at [1417, 153] on div "Not rated" at bounding box center [1403, 153] width 34 height 10
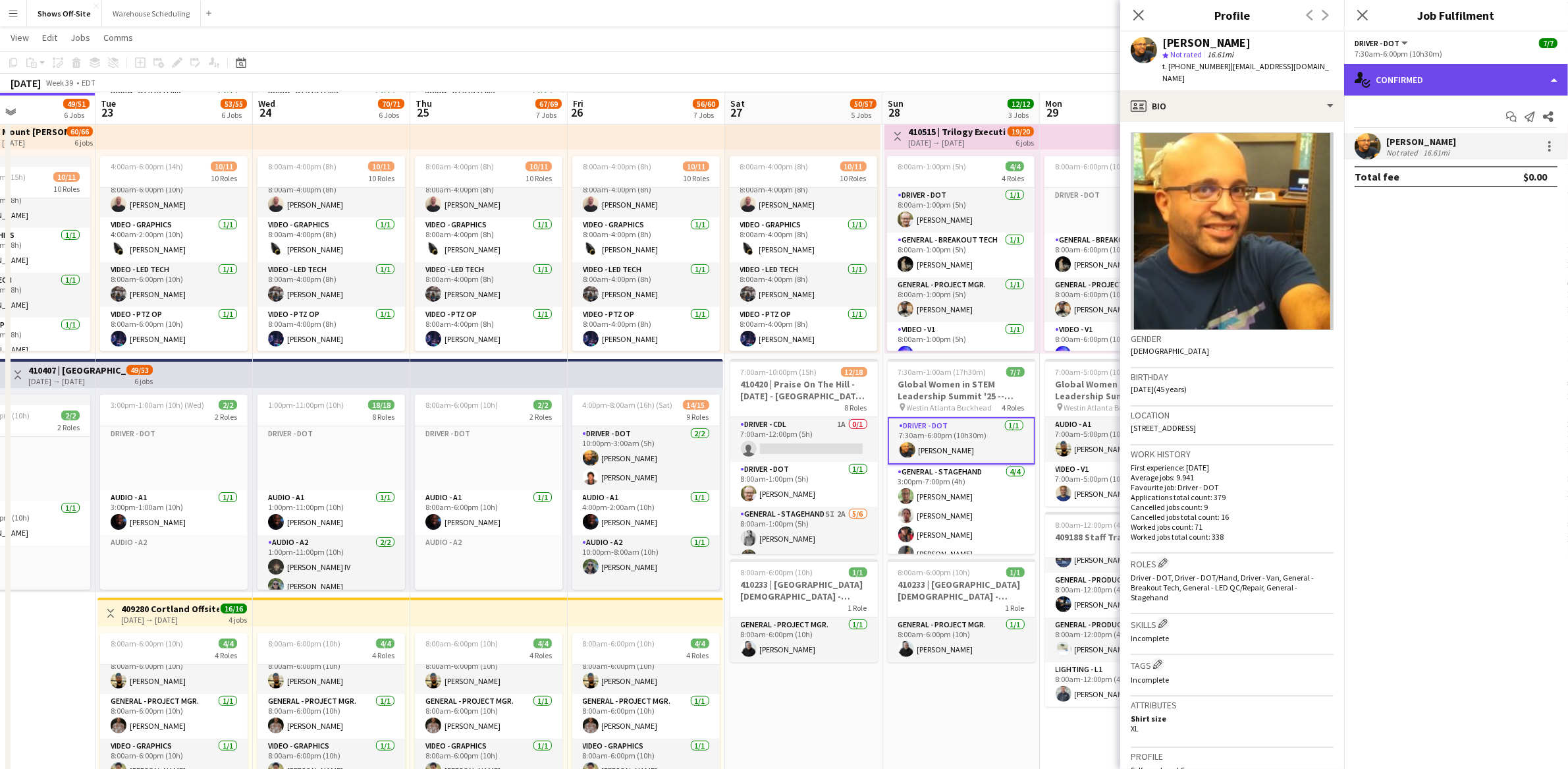
click at [1422, 89] on div "single-neutral-actions-check-2 Confirmed" at bounding box center [1456, 80] width 224 height 32
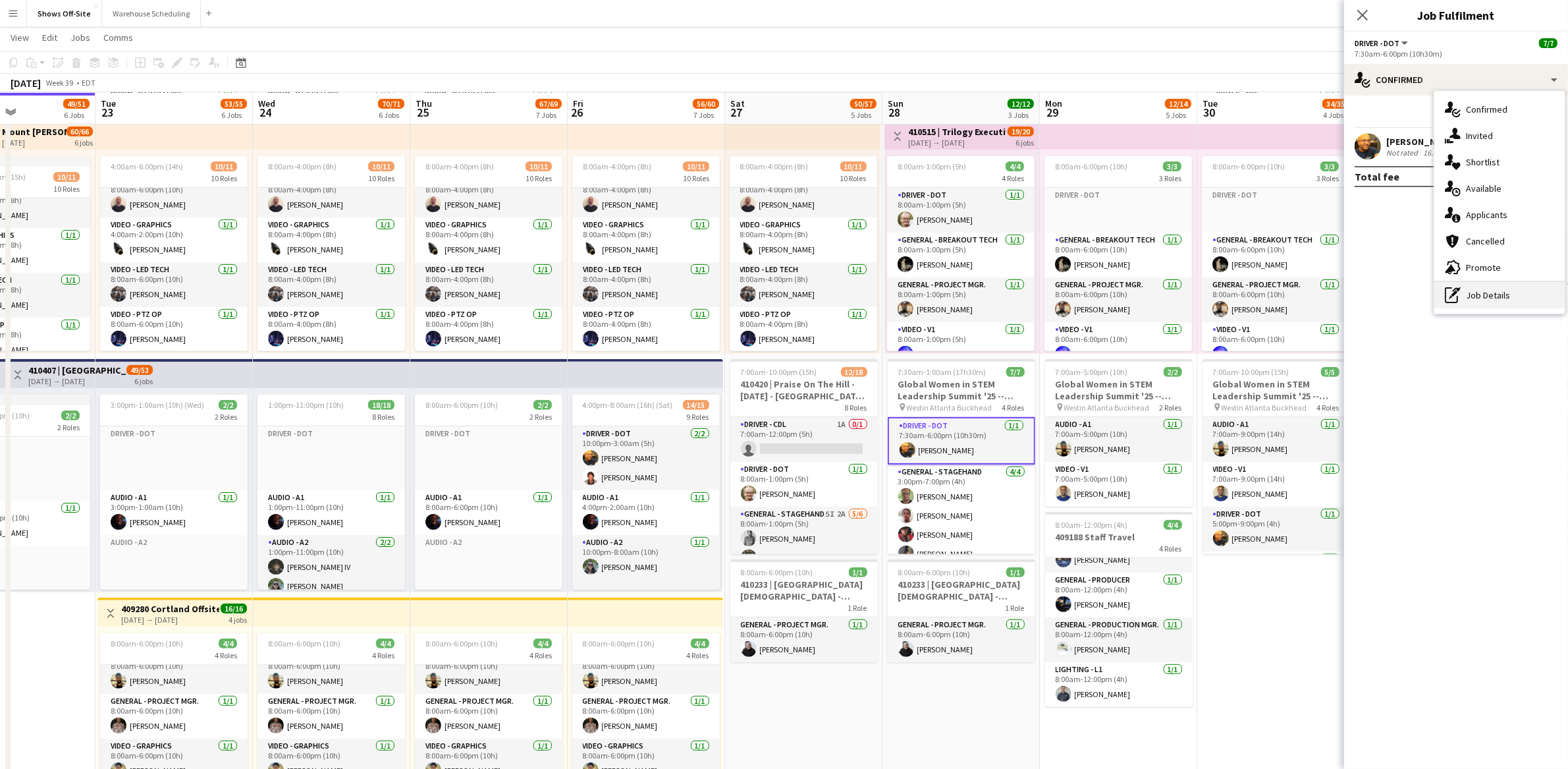
click at [1508, 288] on div "pen-write Job Details" at bounding box center [1500, 295] width 131 height 26
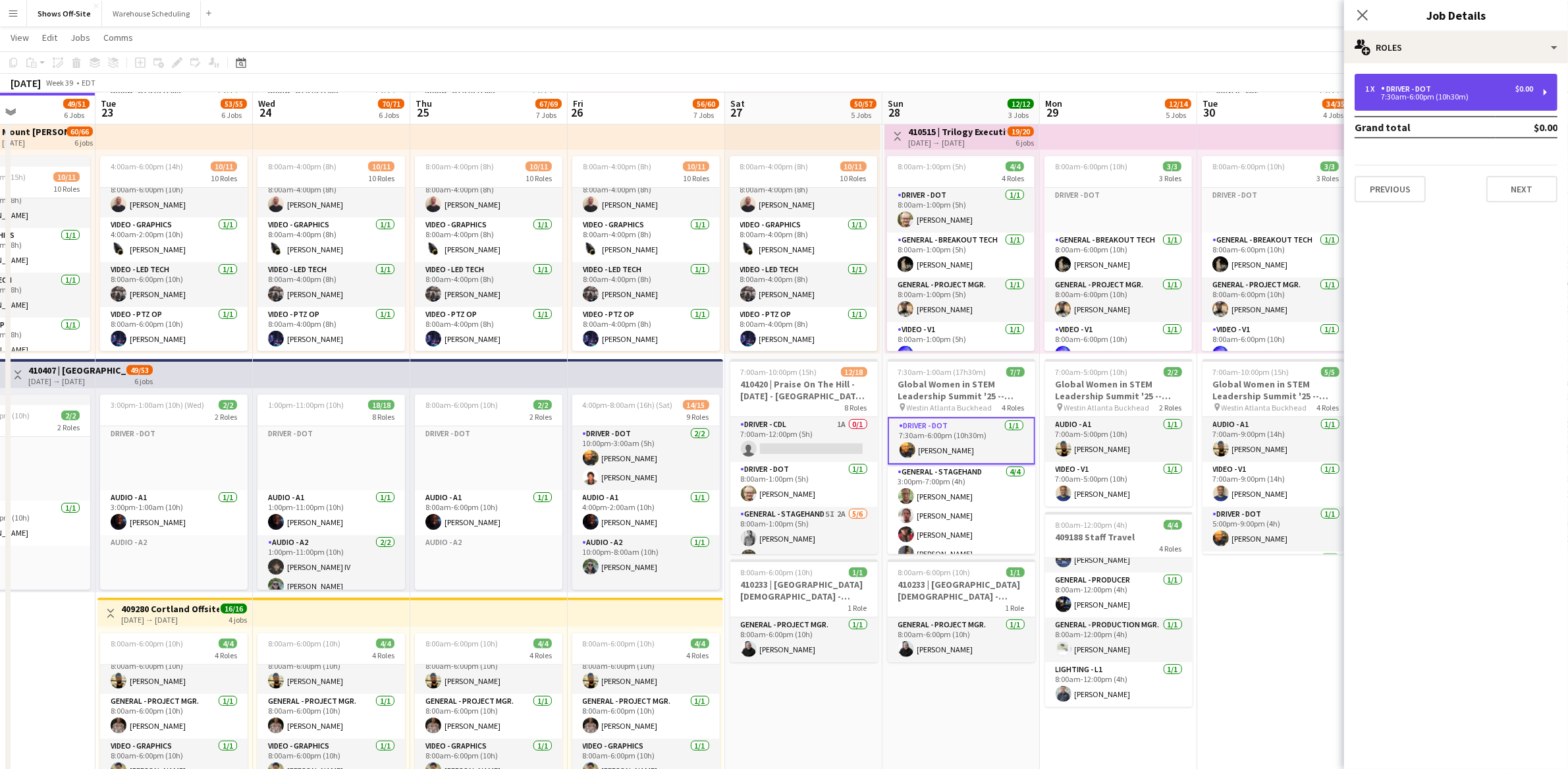
click at [1400, 107] on div "1 x Driver - DOT $0.00 7:30am-6:00pm (10h30m)" at bounding box center [1457, 92] width 203 height 37
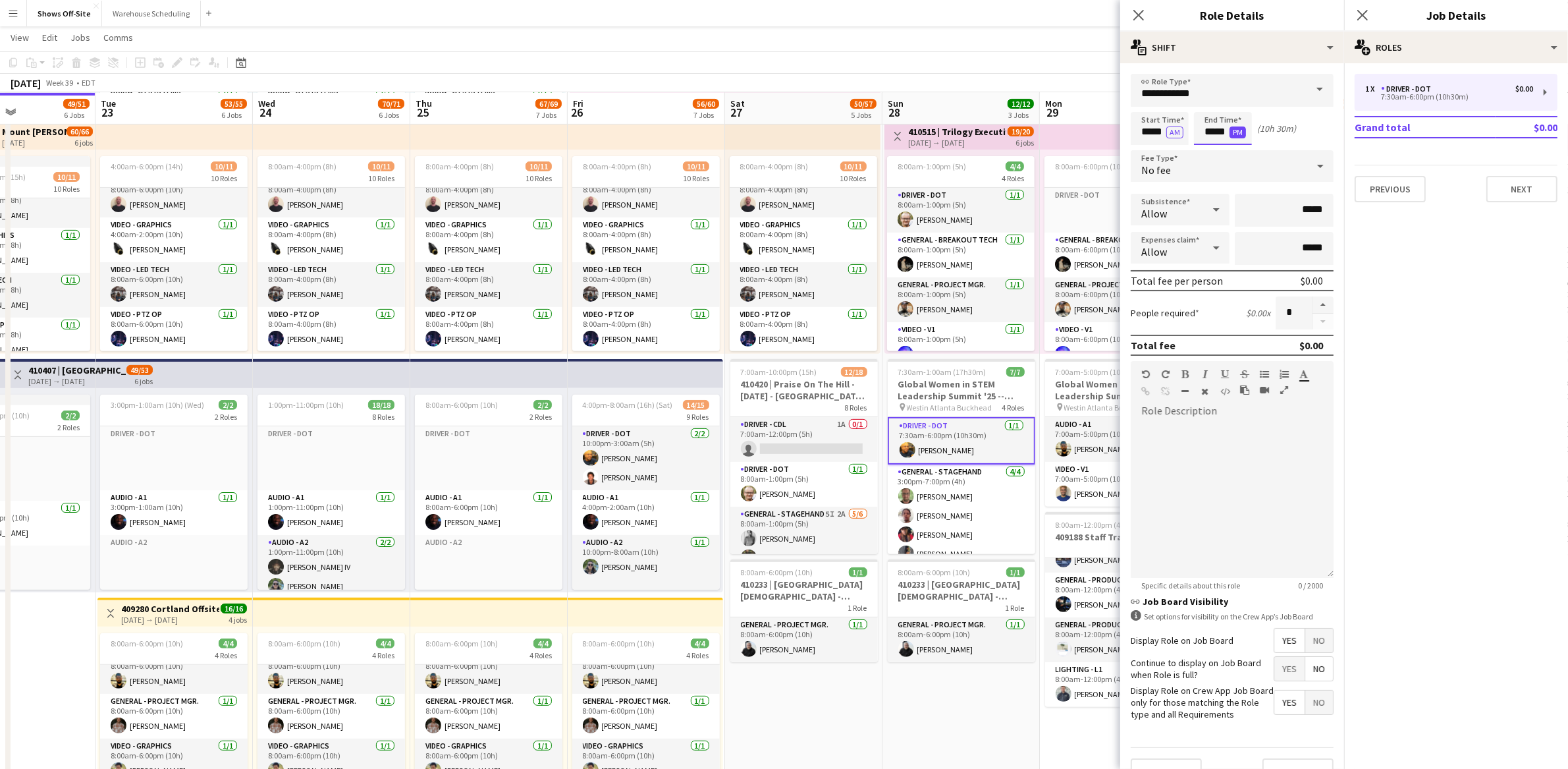
click at [1234, 124] on input "*****" at bounding box center [1223, 129] width 58 height 33
click at [1215, 148] on div at bounding box center [1210, 151] width 26 height 13
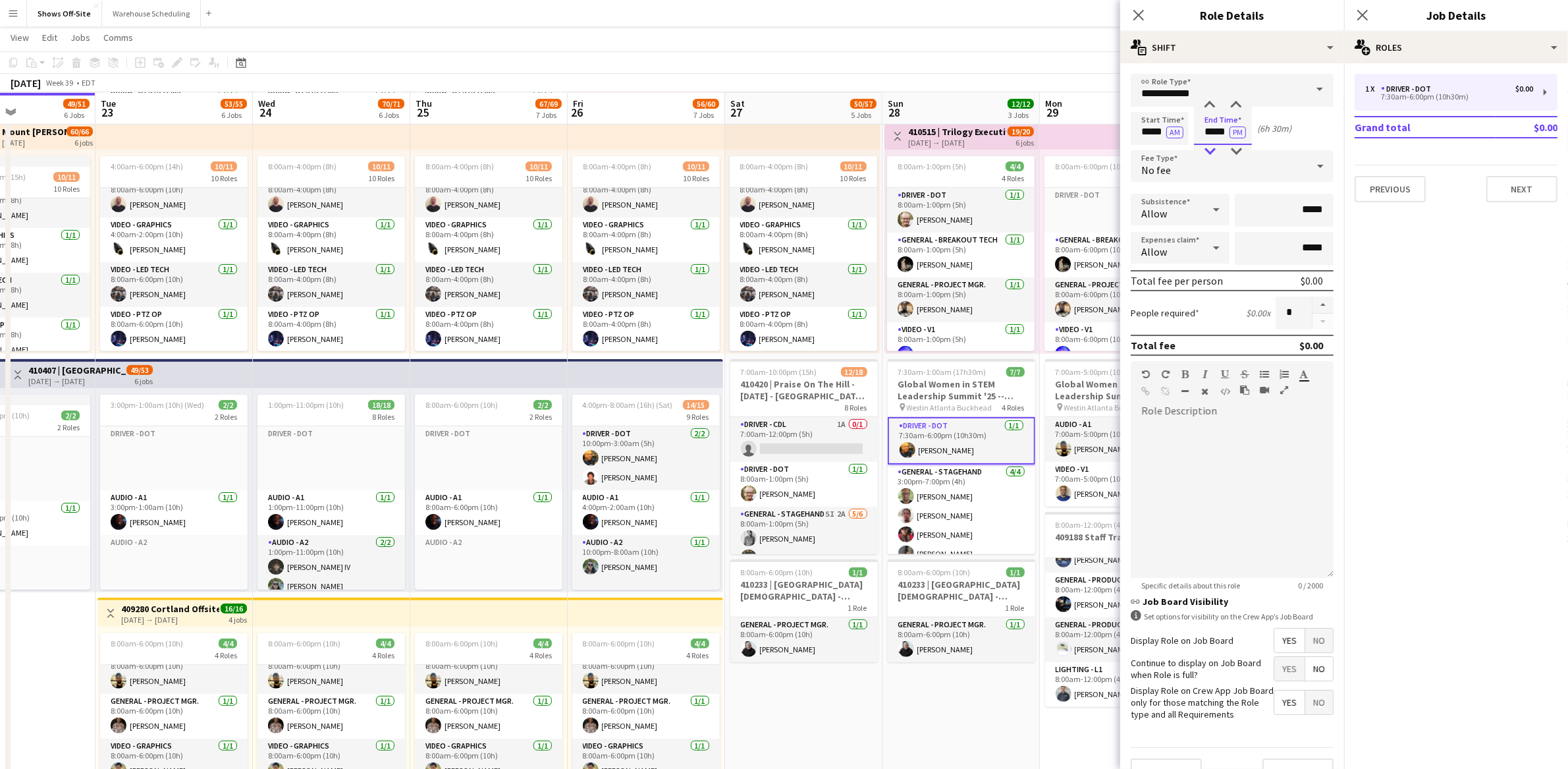
click at [1215, 148] on div at bounding box center [1210, 151] width 26 height 13
click at [1211, 105] on div at bounding box center [1210, 105] width 26 height 13
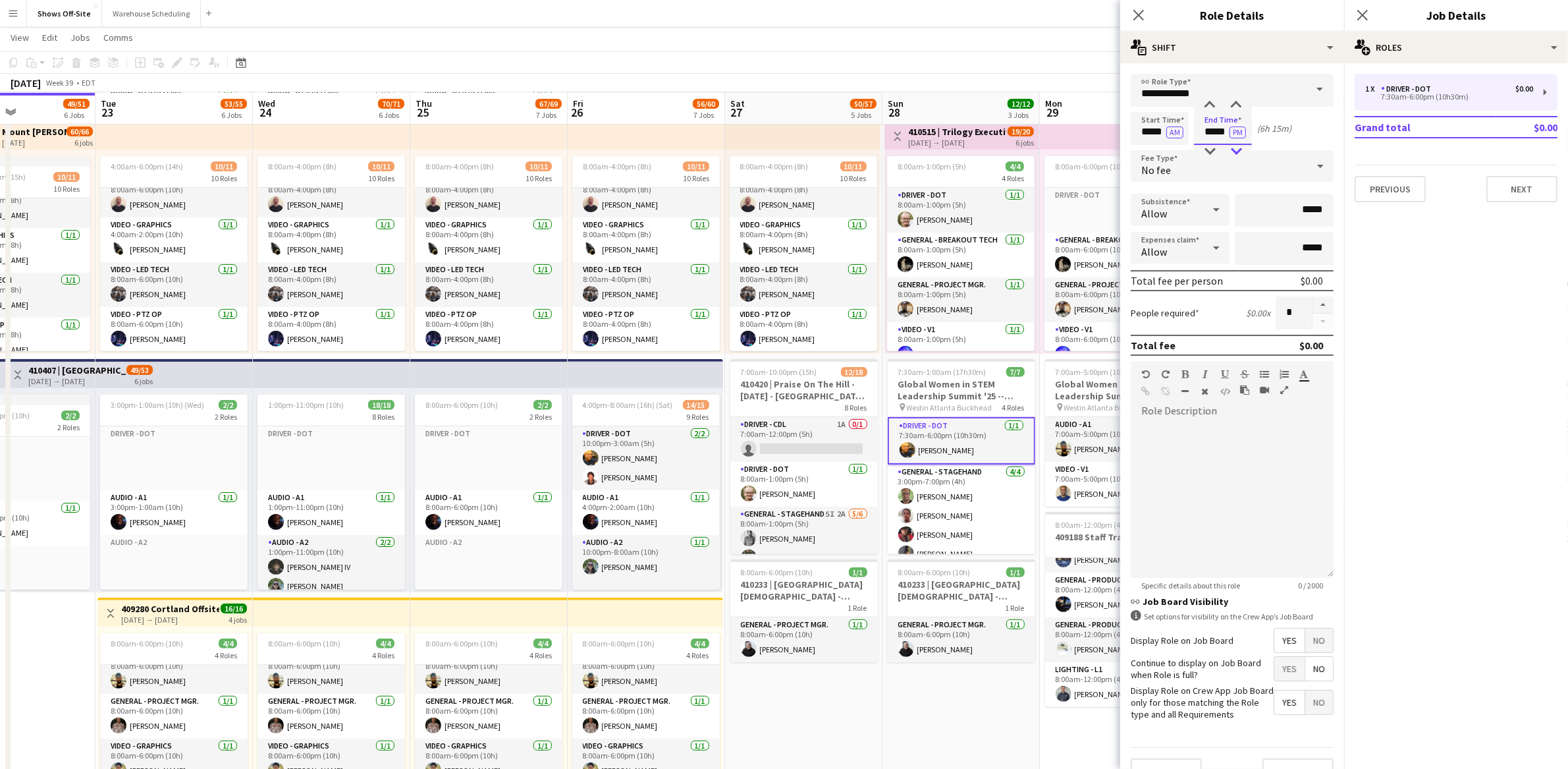
click at [1236, 151] on div at bounding box center [1236, 151] width 26 height 13
click at [1241, 148] on div at bounding box center [1236, 151] width 26 height 13
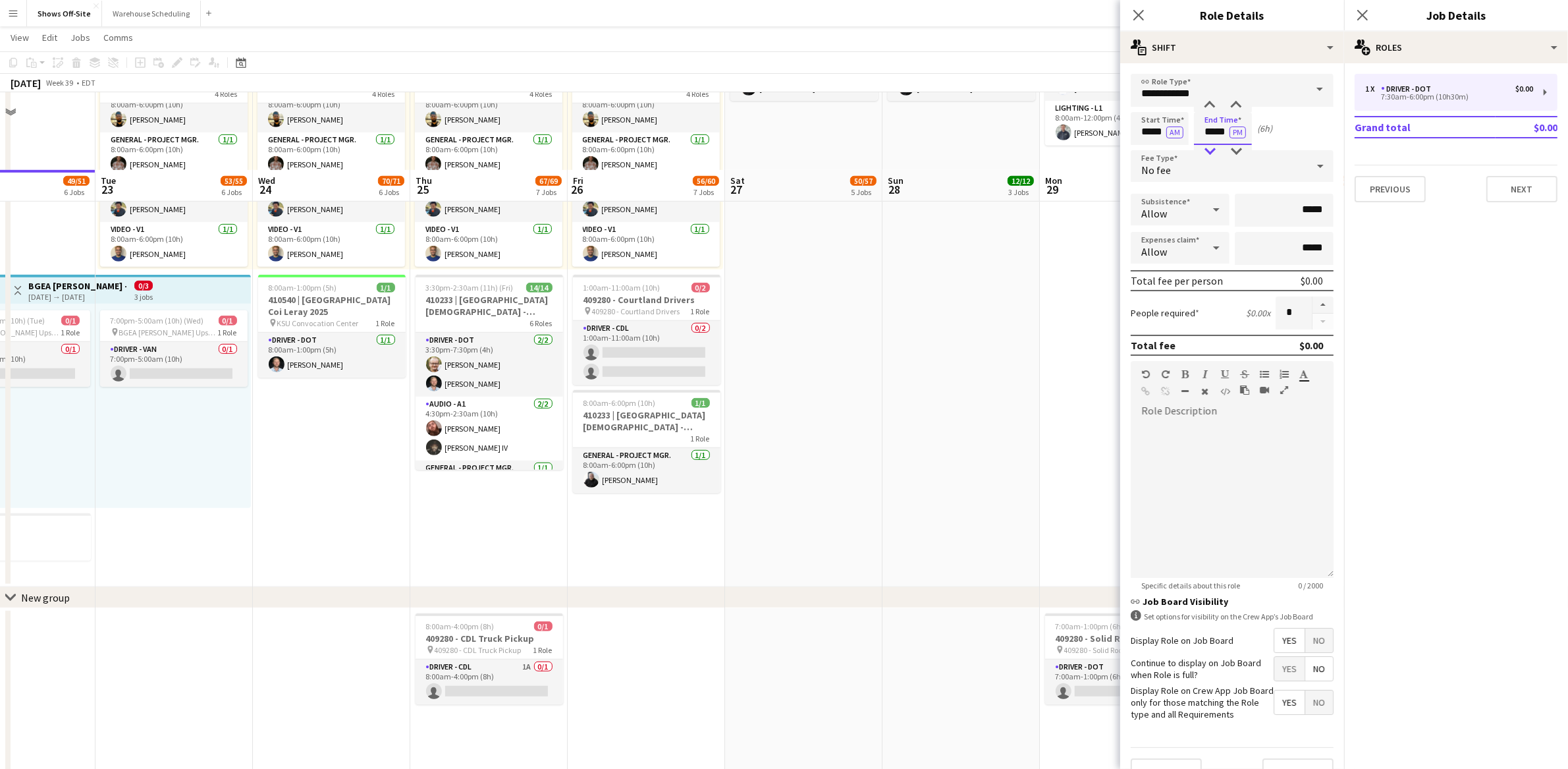
scroll to position [941, 0]
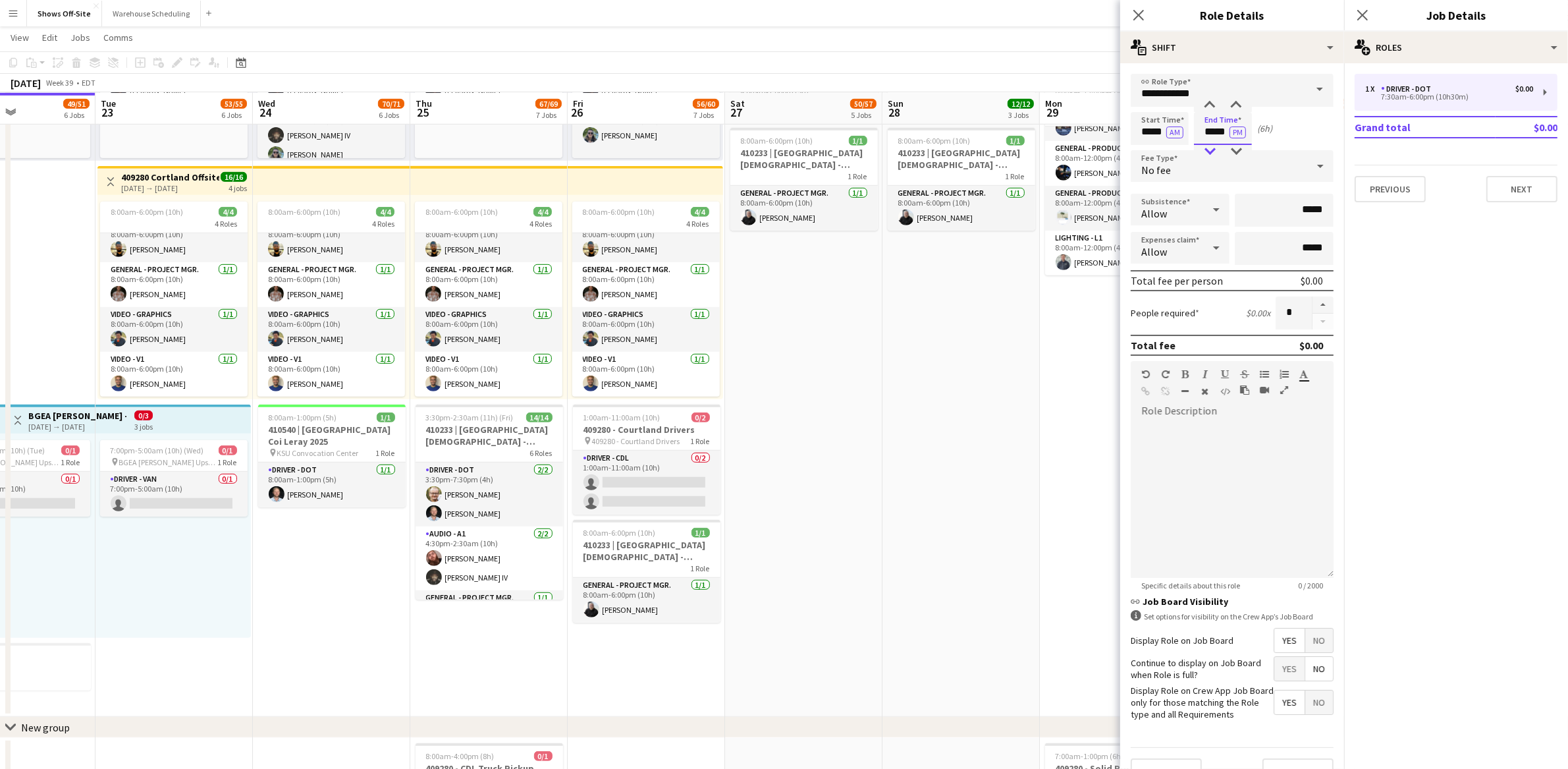
type input "*****"
click at [1217, 156] on div at bounding box center [1210, 151] width 26 height 13
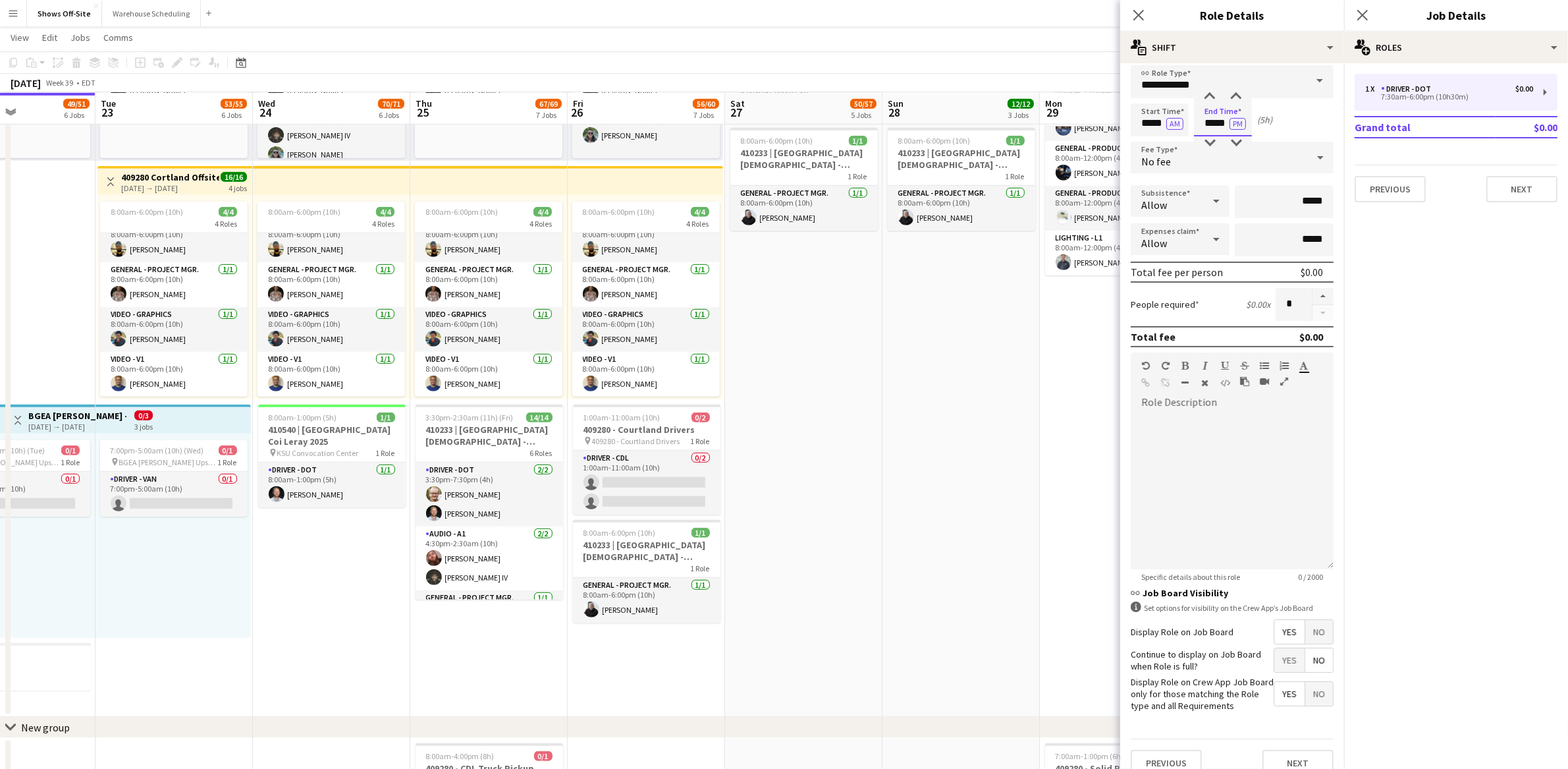
scroll to position [35, 0]
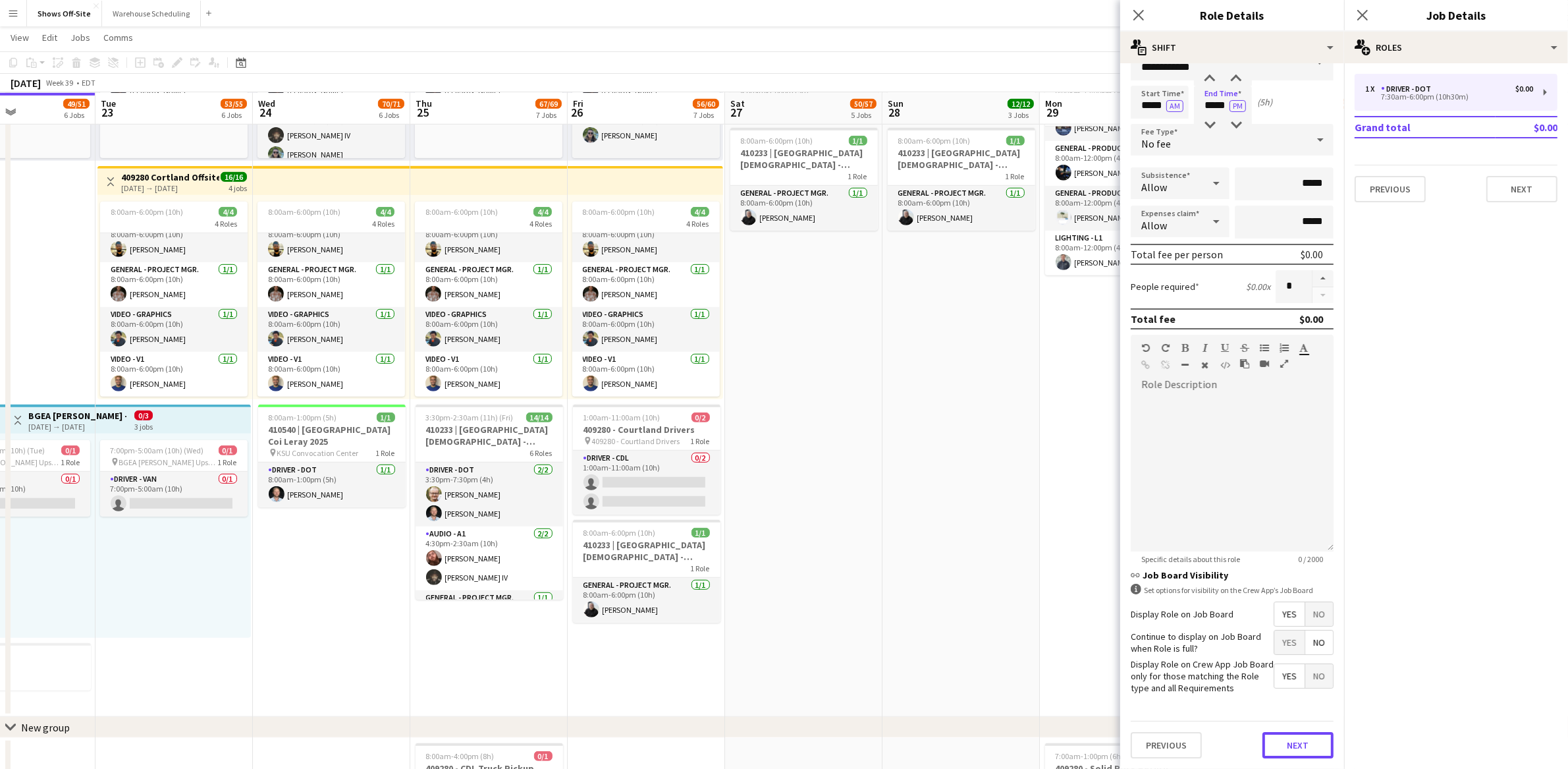
click at [1295, 744] on button "Next" at bounding box center [1298, 745] width 71 height 26
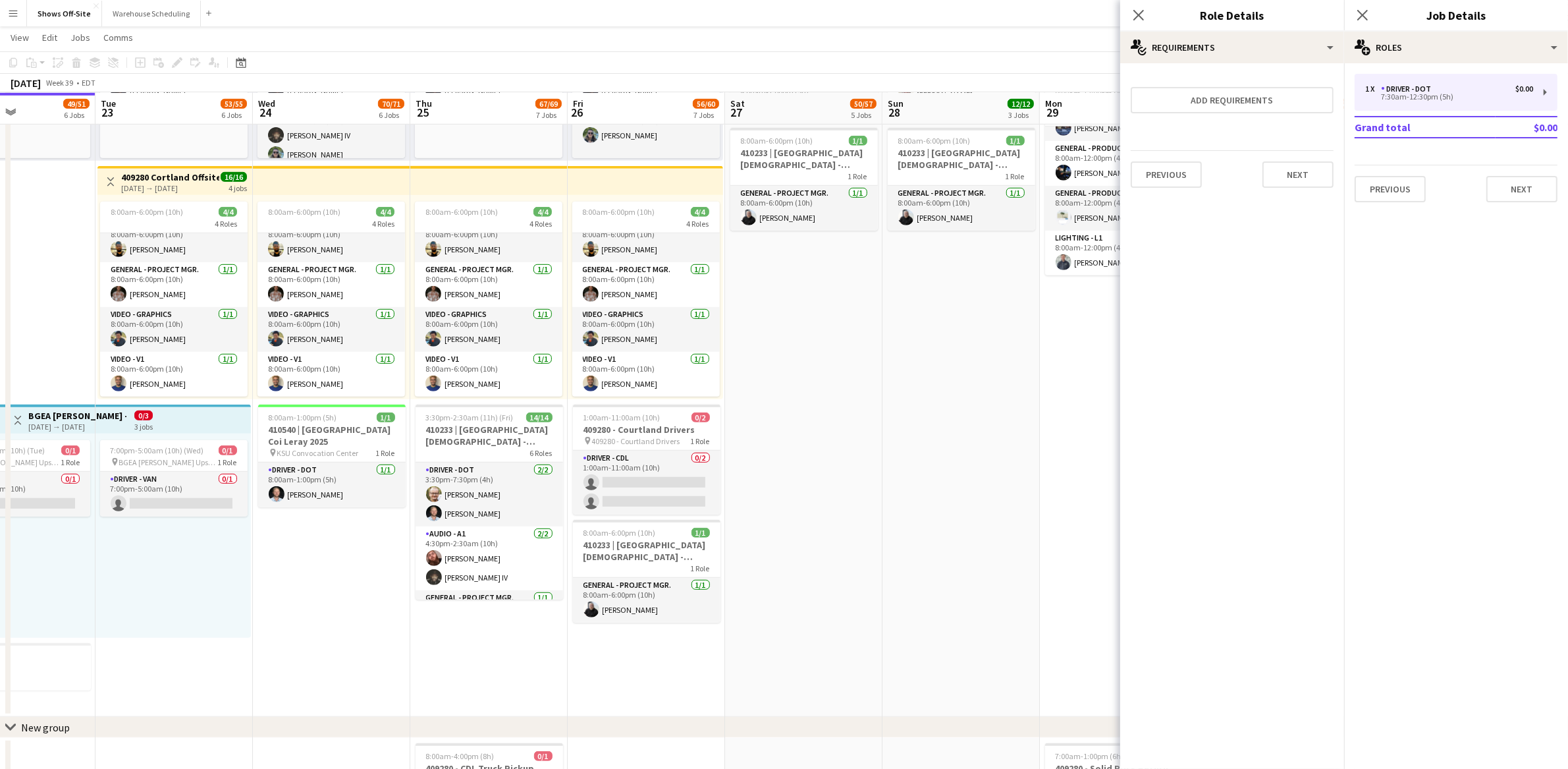
click at [1289, 153] on div "Previous Next" at bounding box center [1232, 175] width 203 height 48
click at [1292, 162] on button "Next" at bounding box center [1298, 174] width 71 height 26
click at [1299, 170] on button "Finish" at bounding box center [1309, 176] width 50 height 26
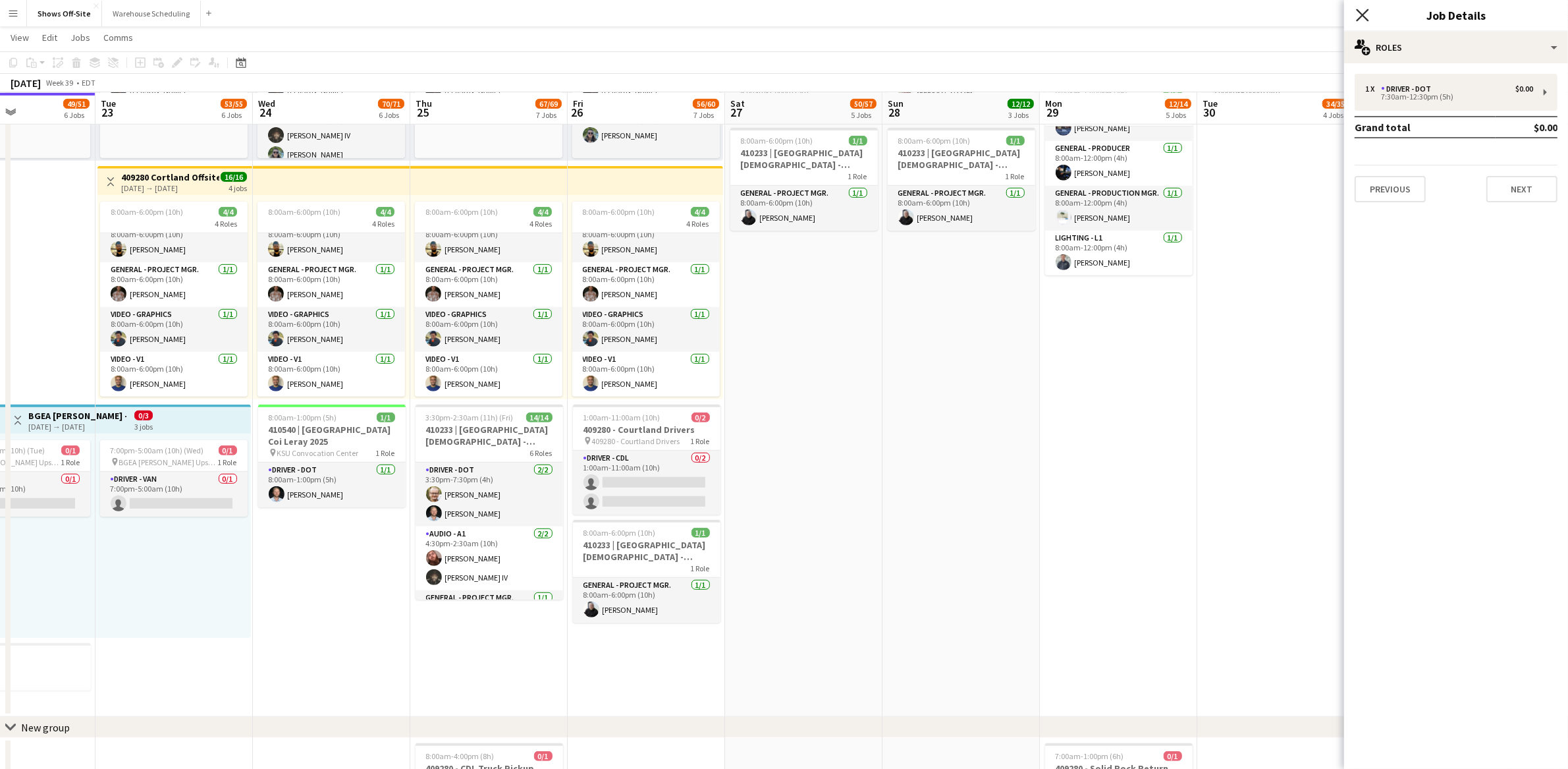
click at [1364, 15] on icon at bounding box center [1362, 15] width 13 height 13
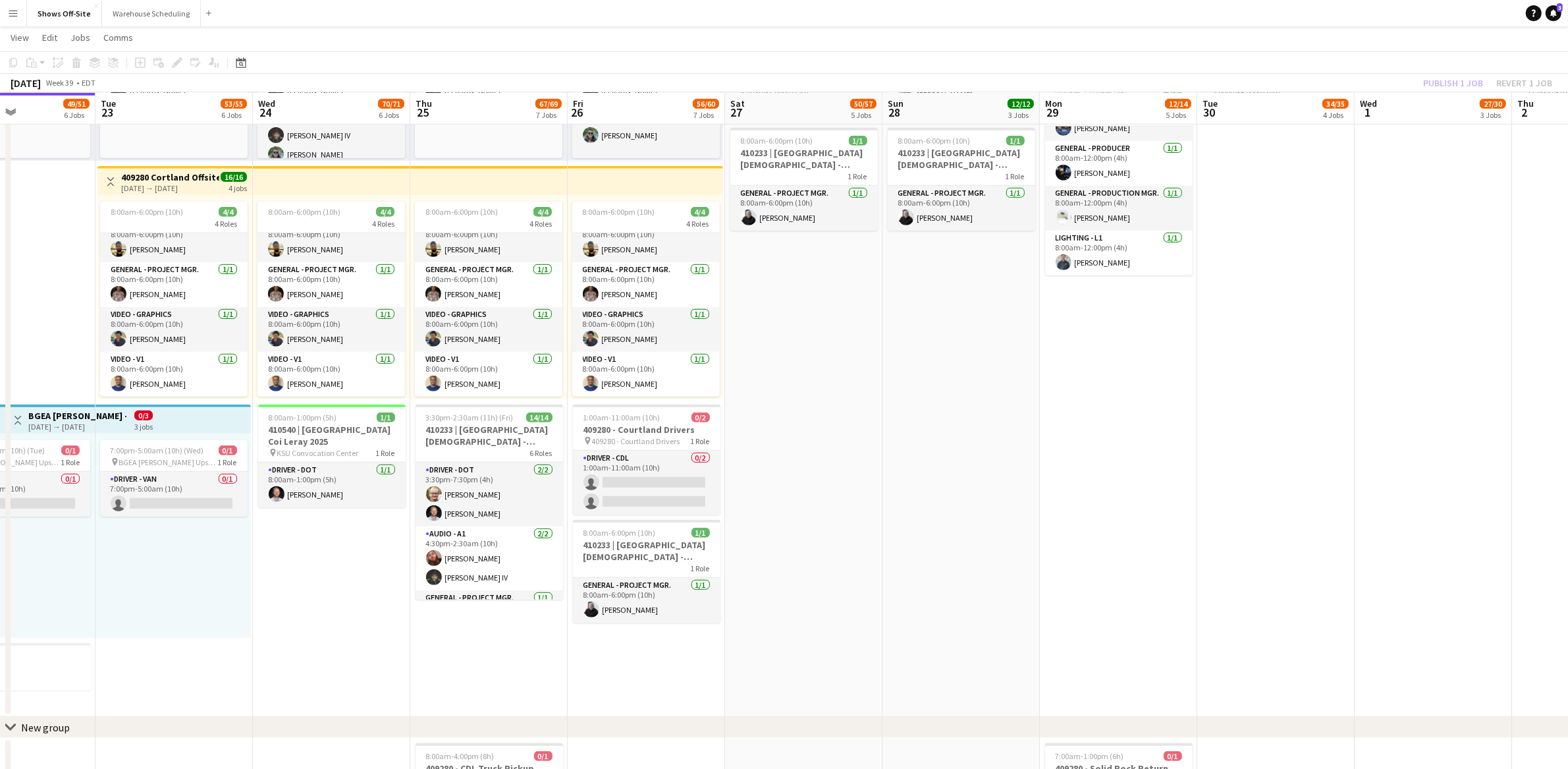
click at [1442, 80] on div "Publish 1 job Revert 1 job" at bounding box center [1488, 83] width 160 height 17
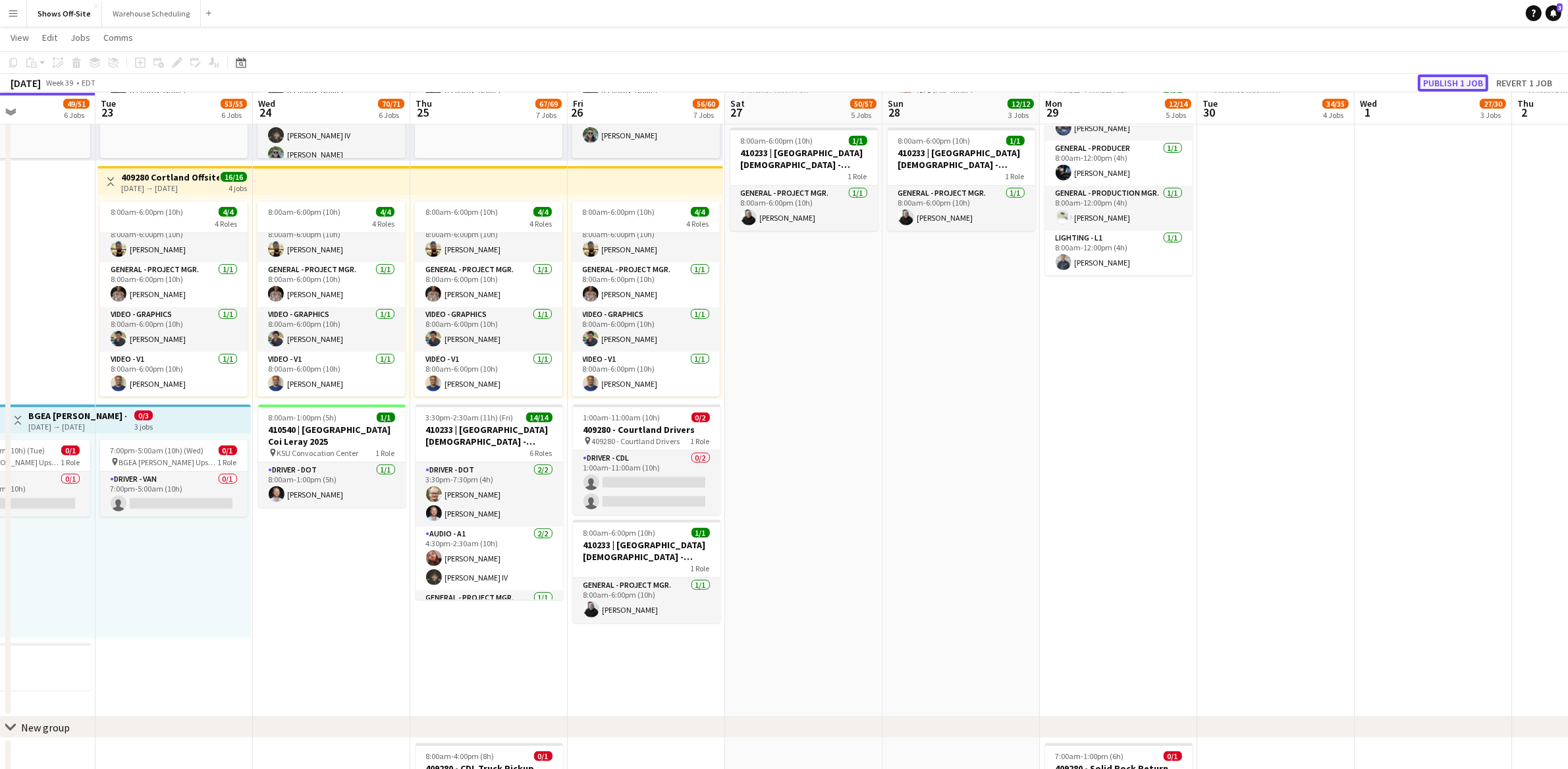
click at [1442, 82] on button "Publish 1 job" at bounding box center [1453, 83] width 70 height 17
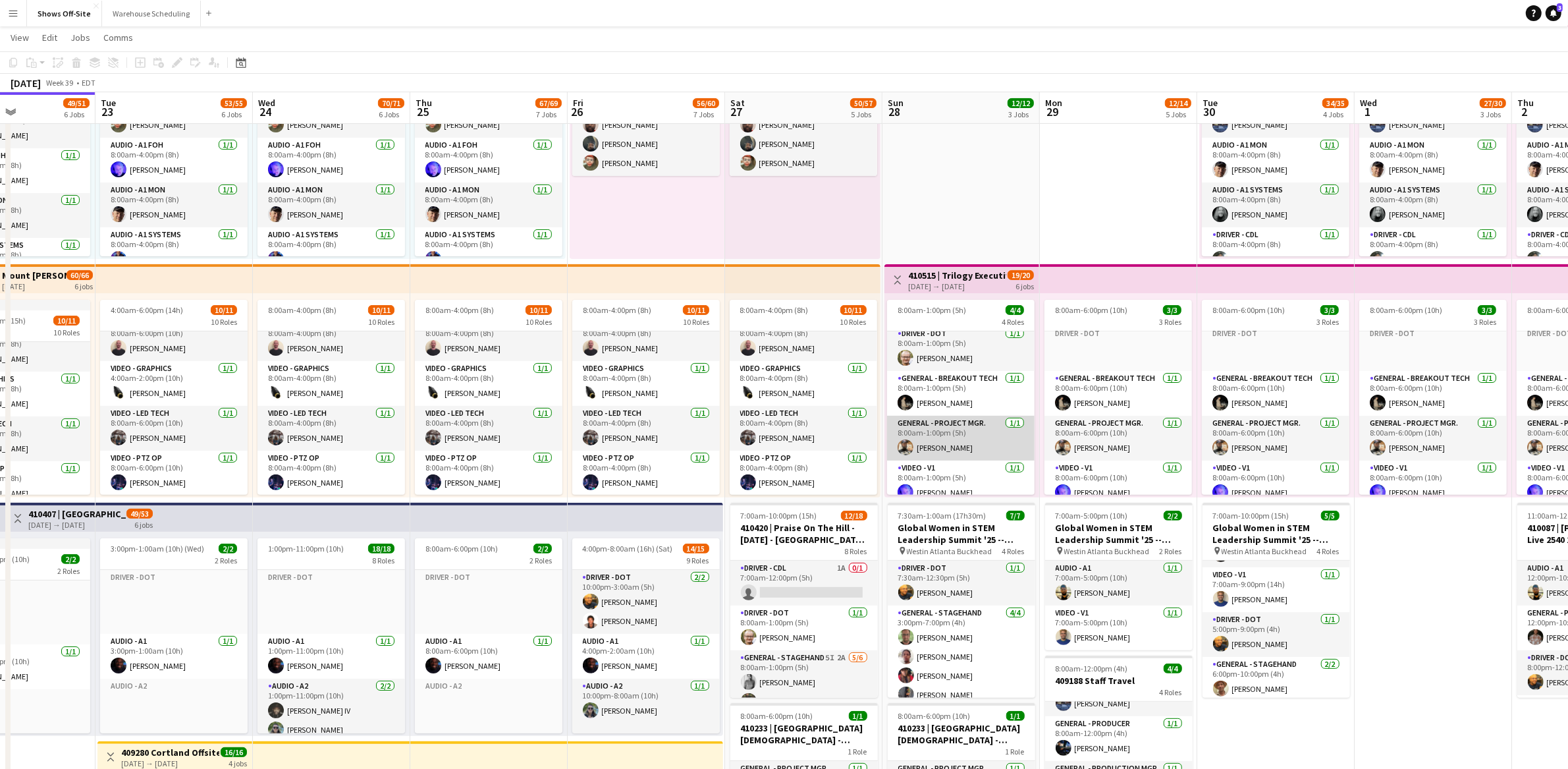
scroll to position [17, 0]
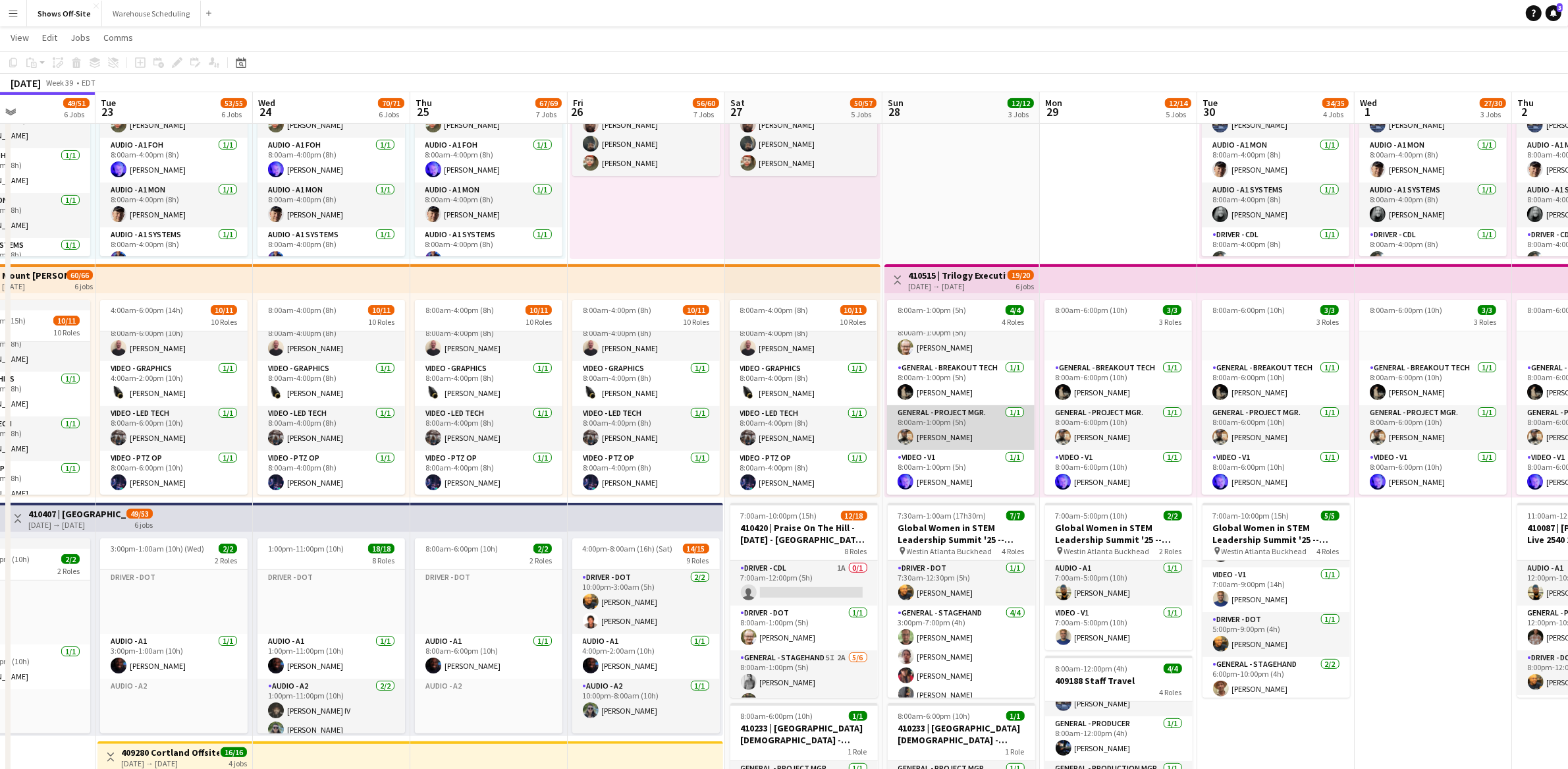
click at [963, 437] on app-card-role "General - Project Mgr. [DATE] 8:00am-1:00pm (5h) [PERSON_NAME]" at bounding box center [961, 427] width 148 height 45
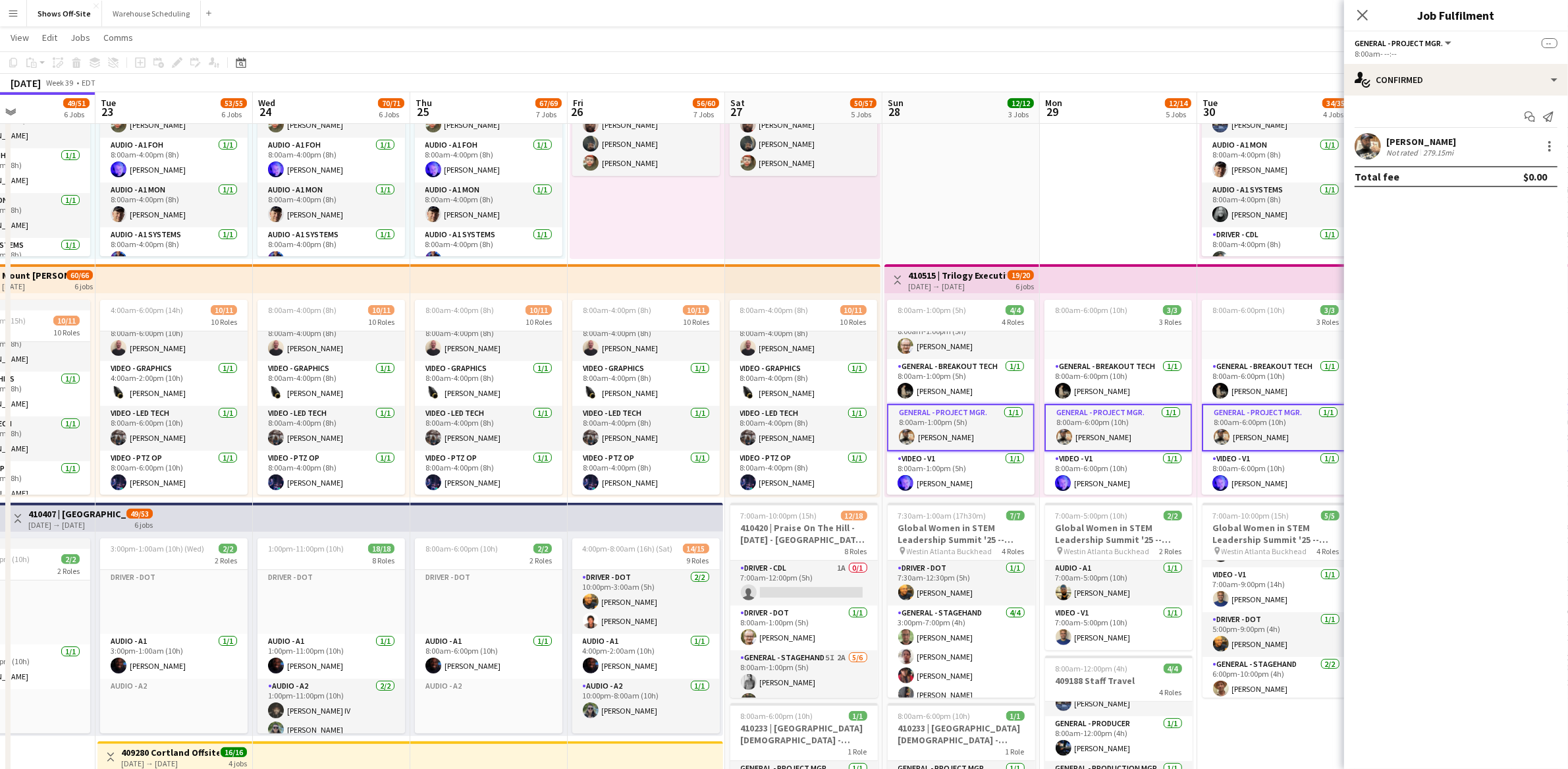
click at [1385, 148] on div "[PERSON_NAME] Not rated 279.15mi" at bounding box center [1456, 146] width 224 height 26
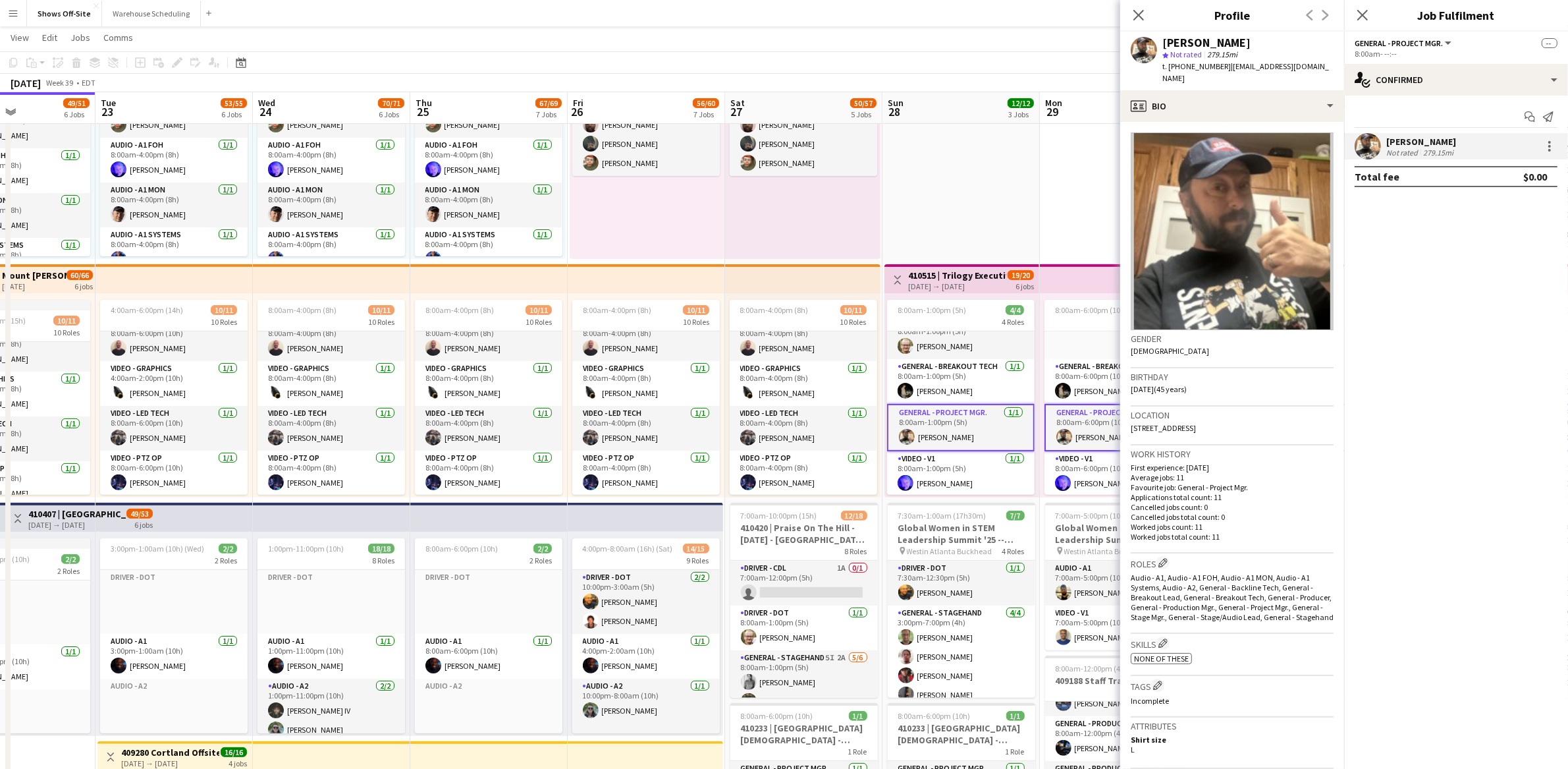
click at [1223, 45] on div "[PERSON_NAME]" at bounding box center [1207, 43] width 88 height 12
click at [1224, 43] on div "[PERSON_NAME]" at bounding box center [1207, 43] width 88 height 12
click at [1224, 43] on div "[PERSON_NAME]" at bounding box center [1207, 43] width 88 height 12
copy div "[PERSON_NAME]"
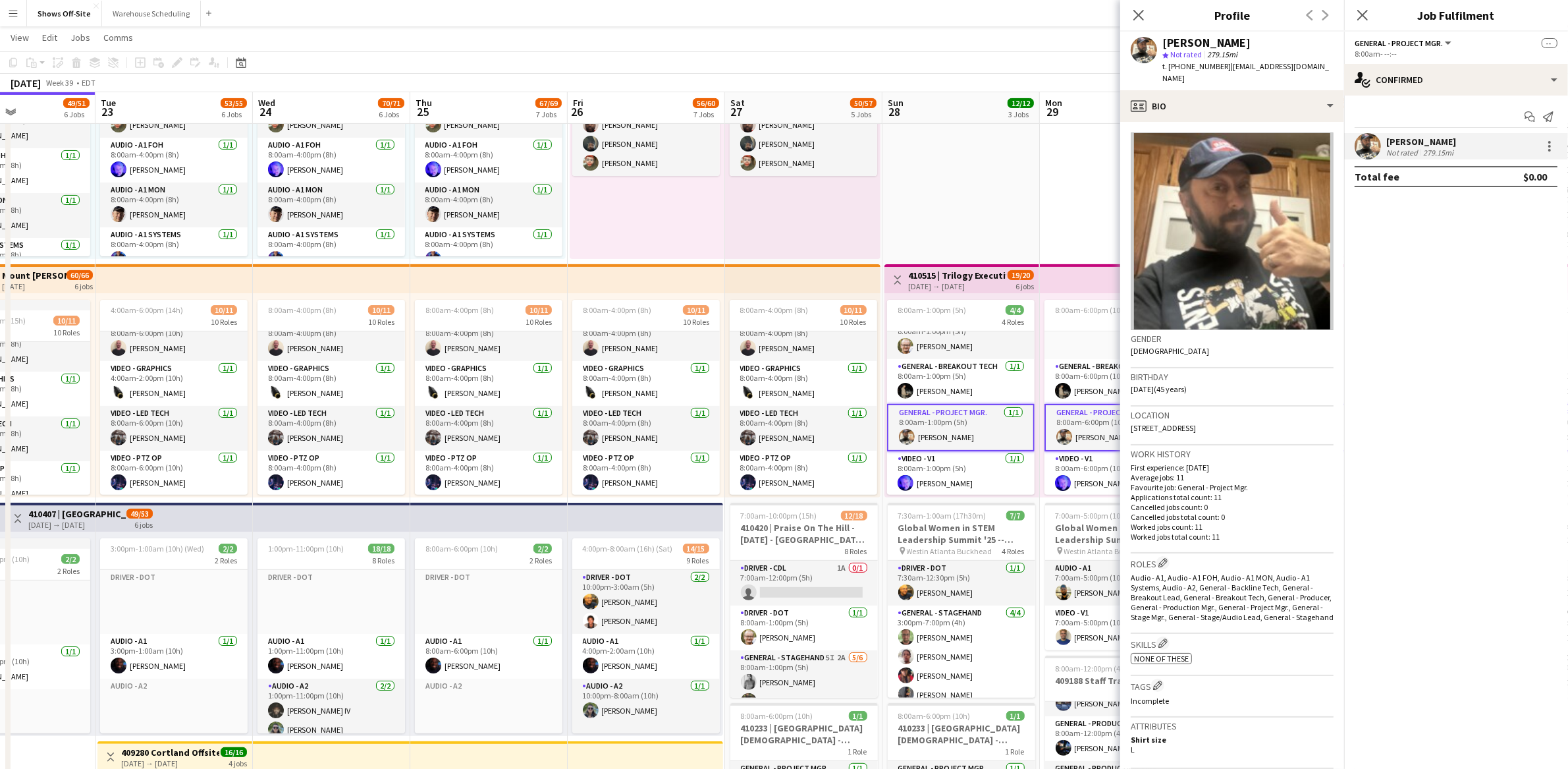
click at [1190, 62] on span "t. [PHONE_NUMBER]" at bounding box center [1197, 66] width 68 height 10
copy span "12145469918"
click at [978, 175] on app-date-cell "Toggle View 410515 | Trilogy Executive Operations- CBRA Best Business Practices…" at bounding box center [961, 537] width 158 height 1510
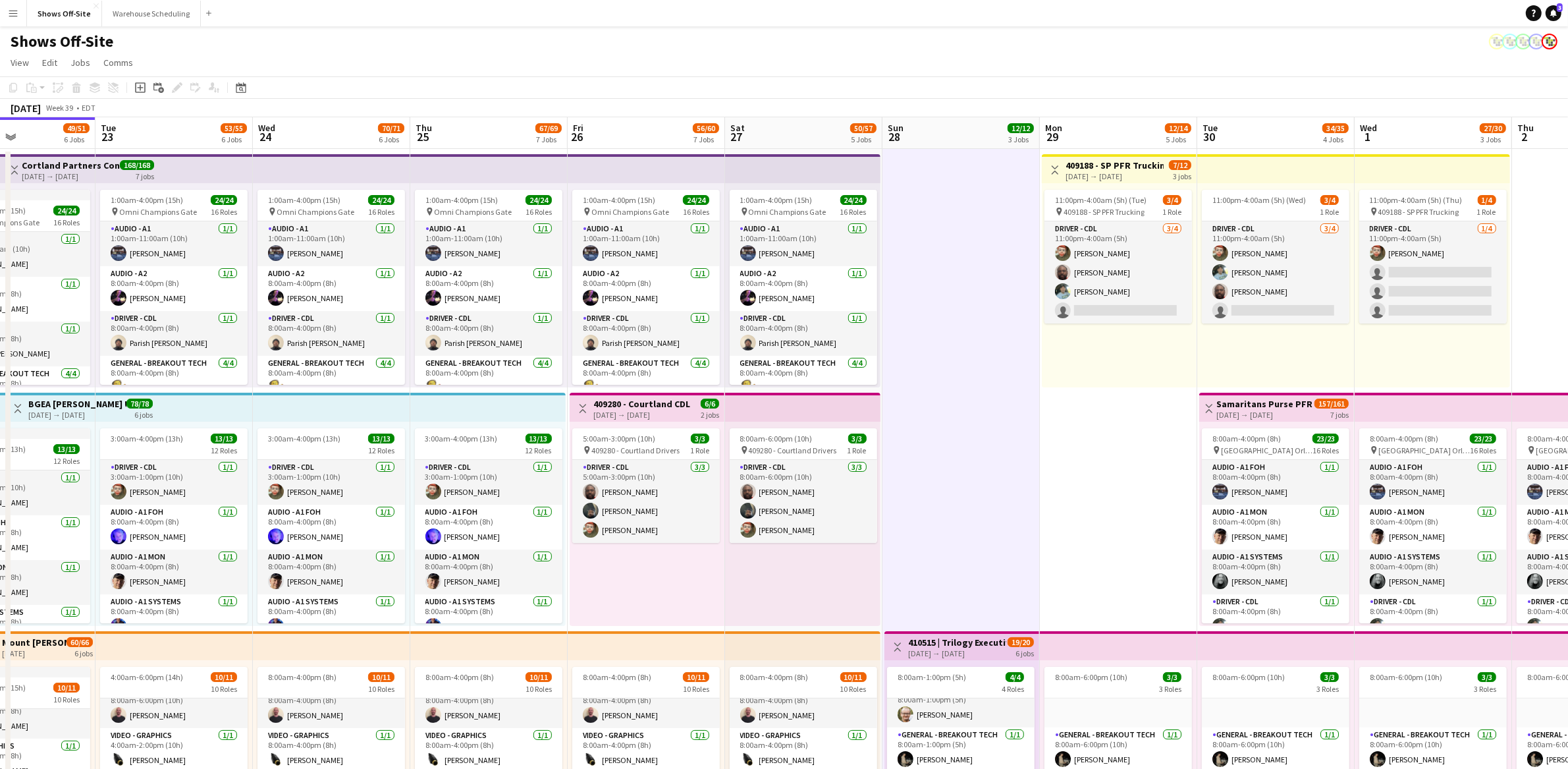
scroll to position [15, 0]
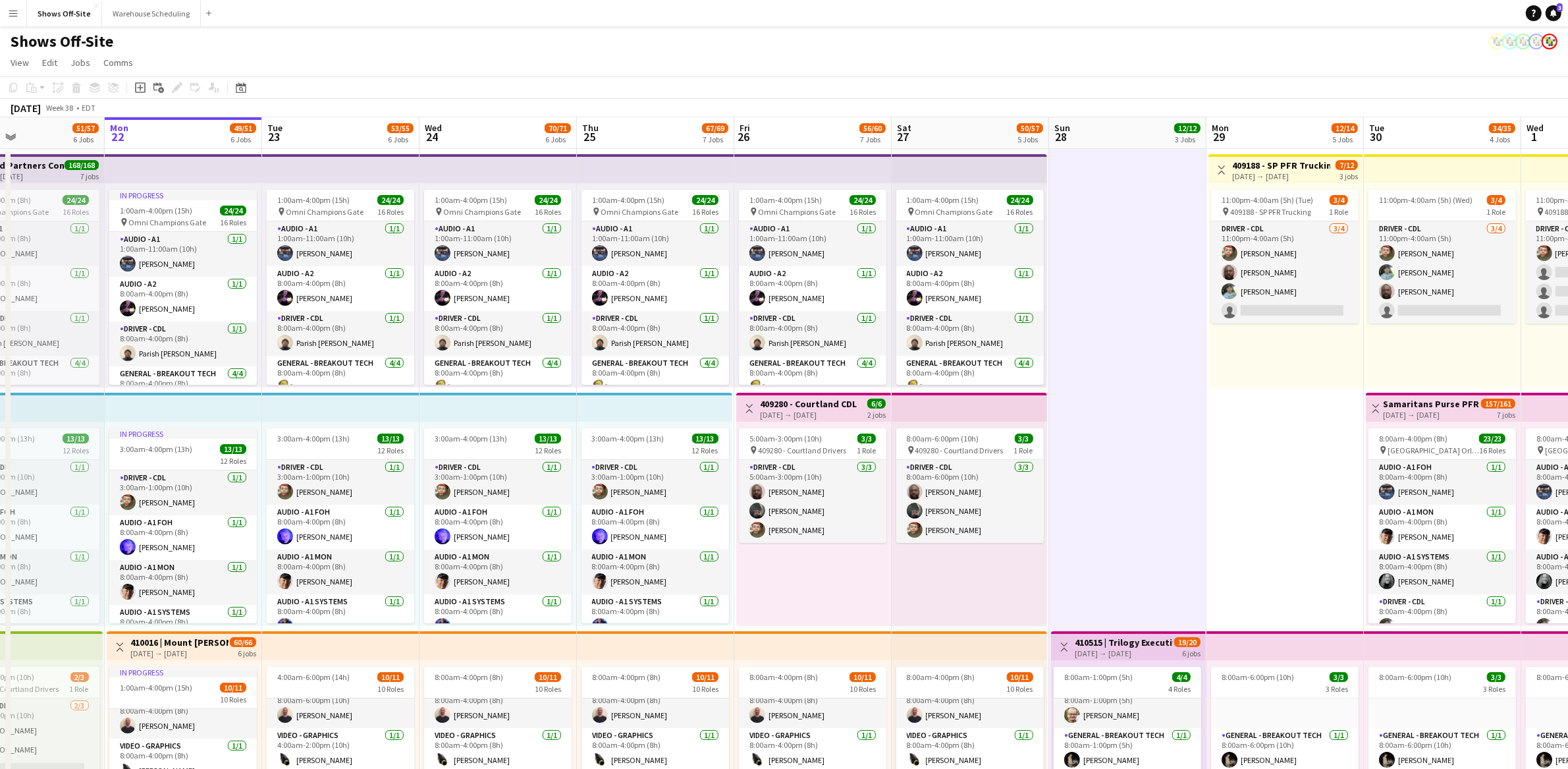
drag, startPoint x: 1064, startPoint y: 430, endPoint x: 1369, endPoint y: 415, distance: 305.4
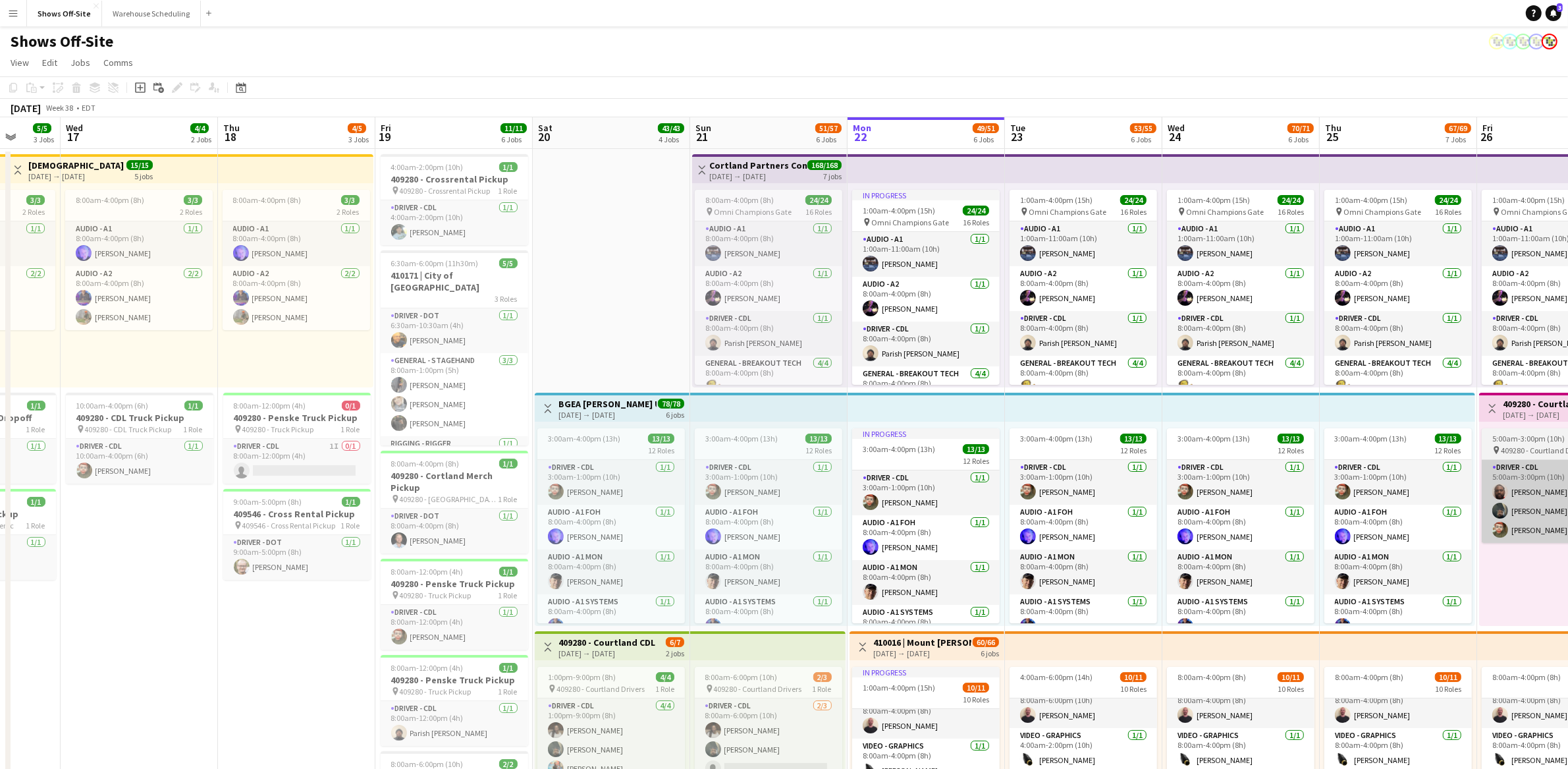
scroll to position [0, 314]
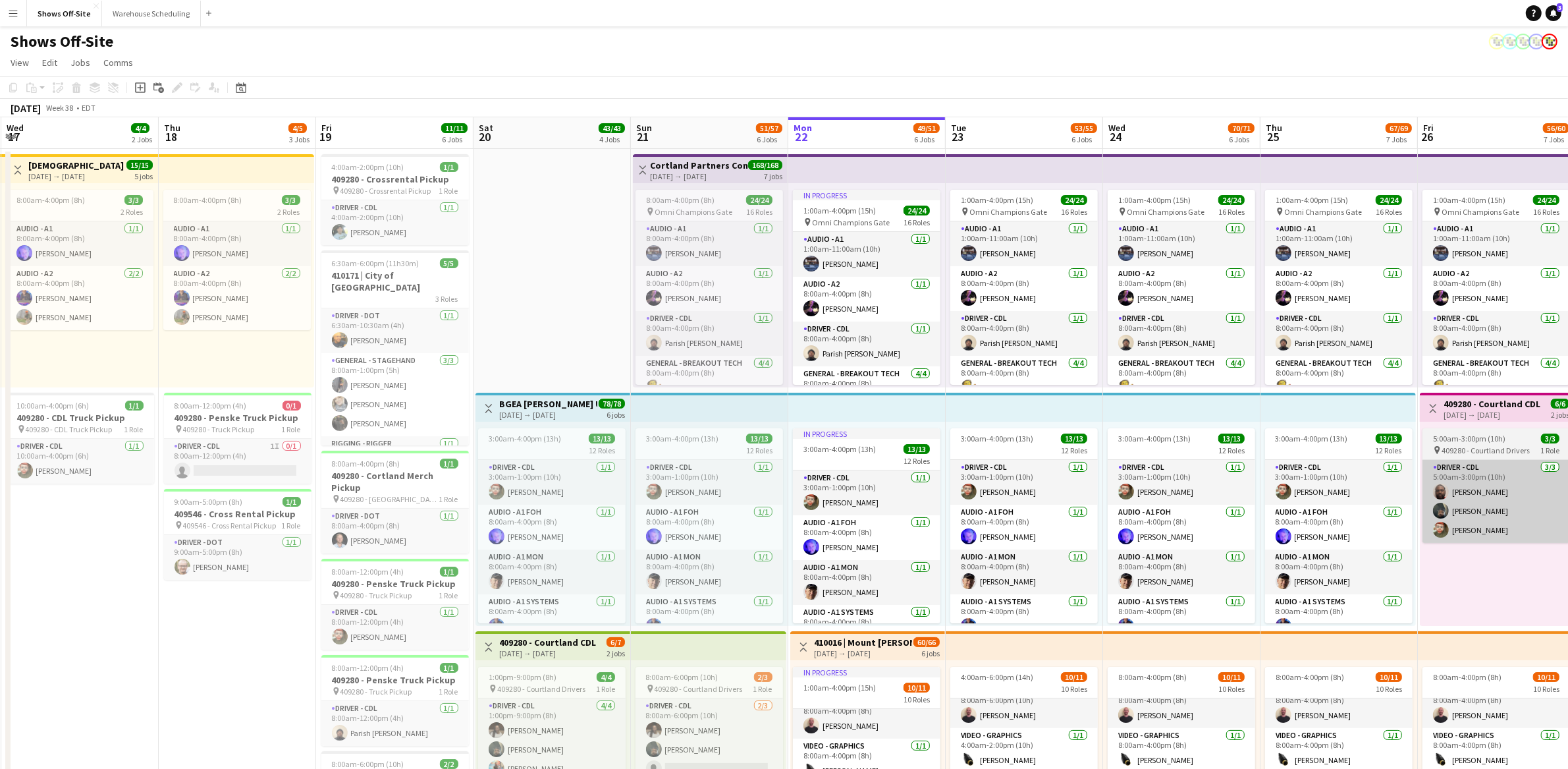
drag, startPoint x: 1009, startPoint y: 571, endPoint x: 1479, endPoint y: 534, distance: 471.5
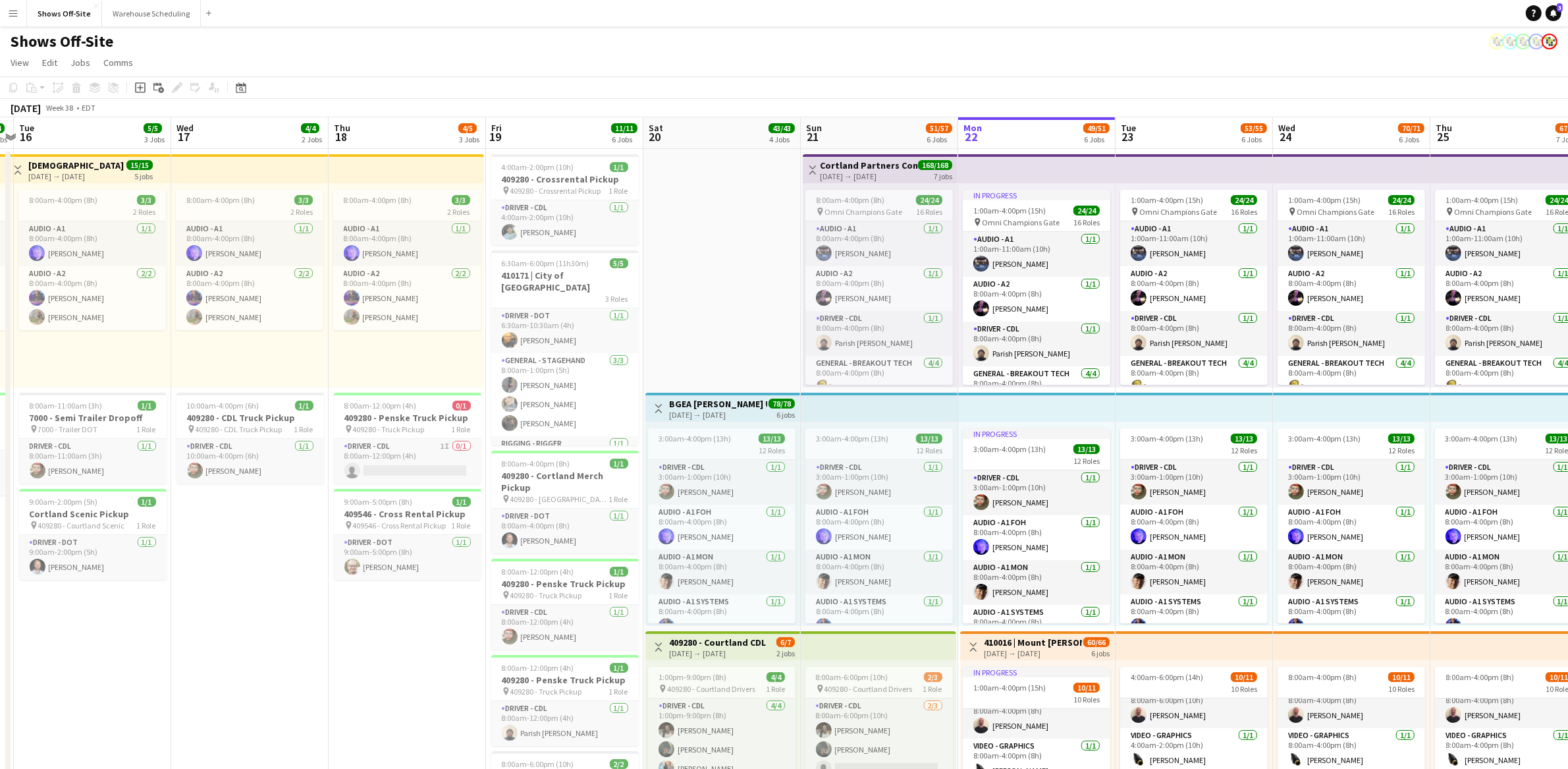
drag, startPoint x: 550, startPoint y: 270, endPoint x: 721, endPoint y: 302, distance: 174.0
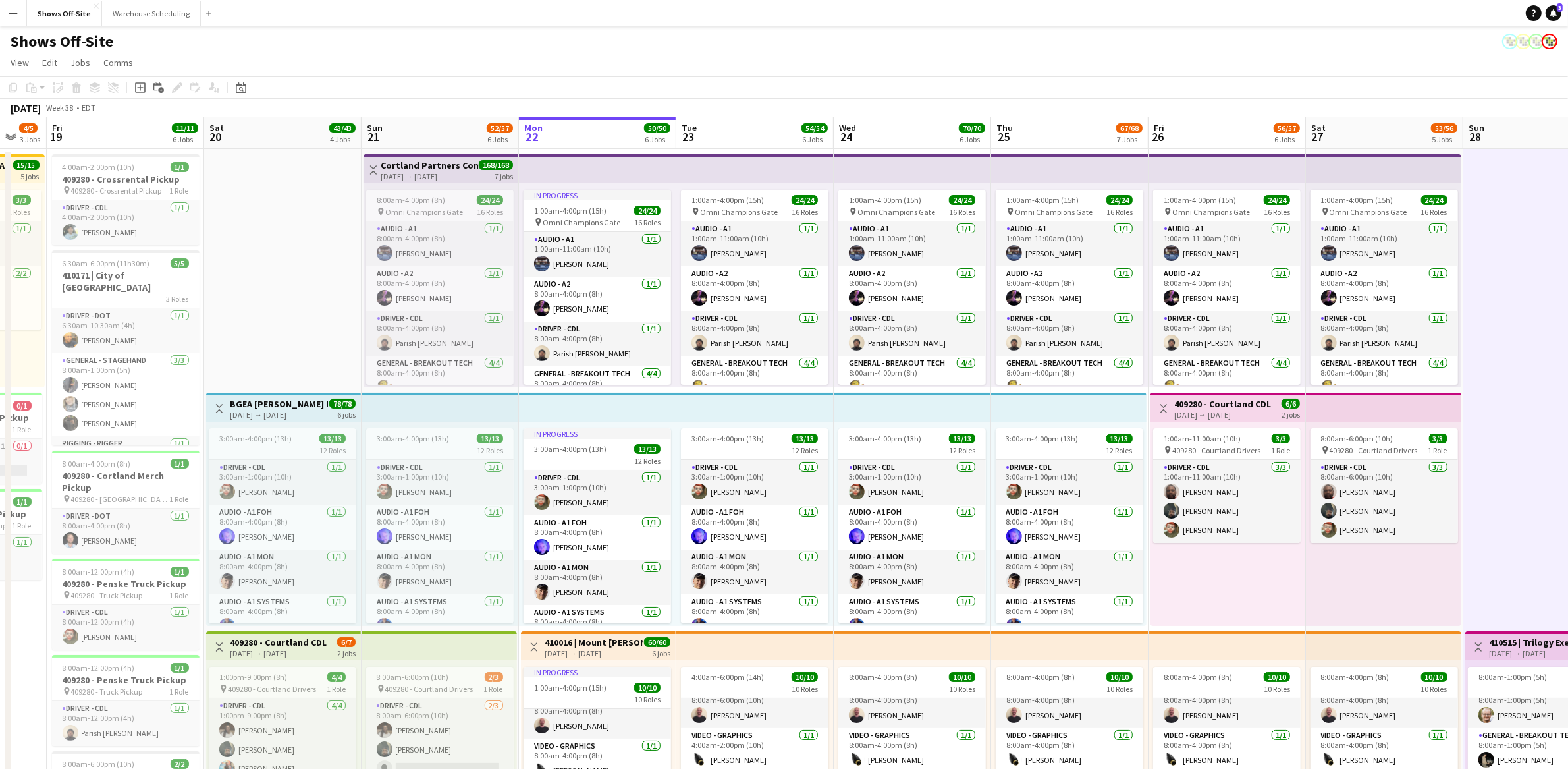
scroll to position [15, 0]
drag, startPoint x: 700, startPoint y: 259, endPoint x: 261, endPoint y: 310, distance: 442.0
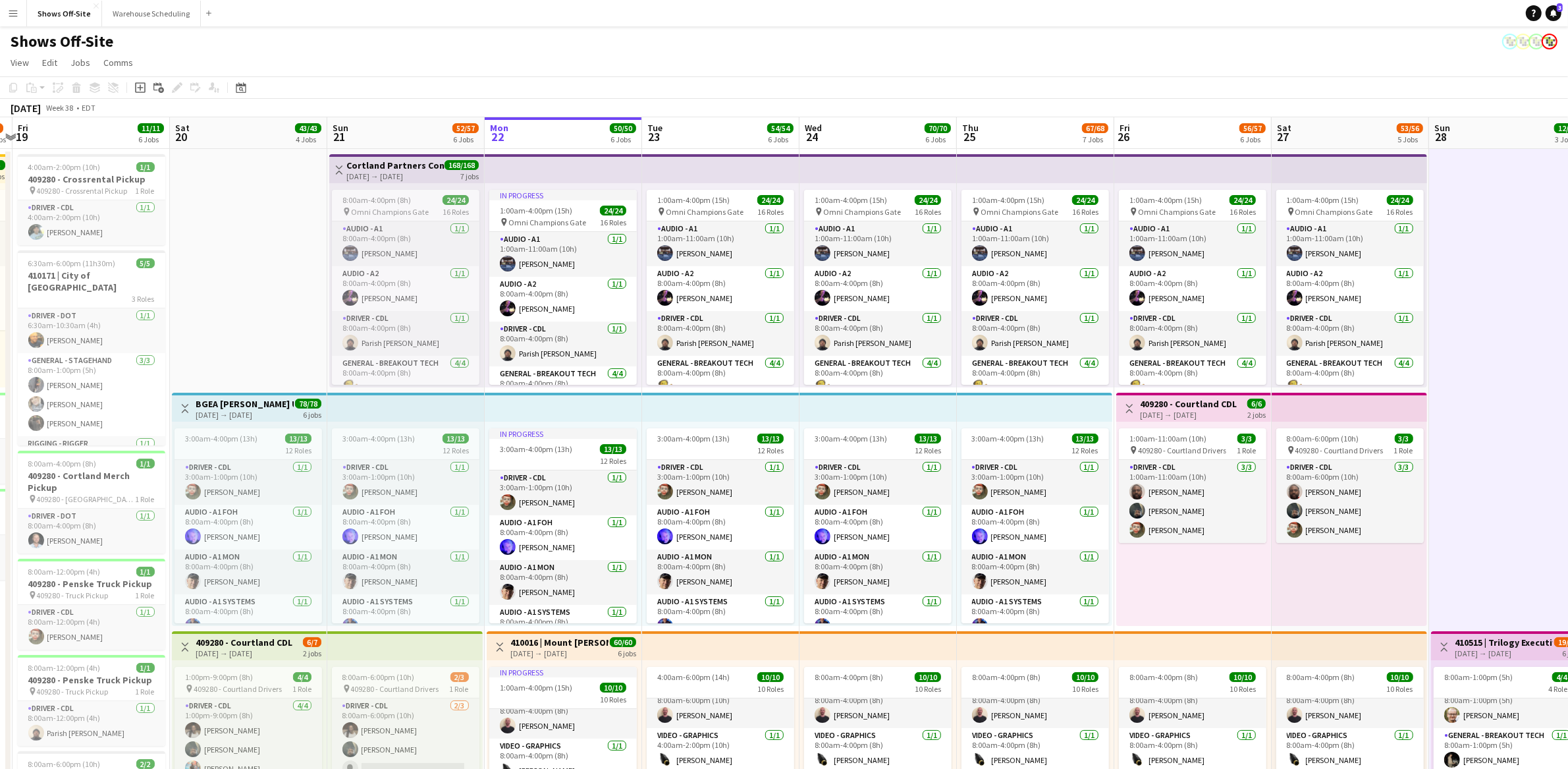
drag, startPoint x: 1504, startPoint y: 426, endPoint x: 1494, endPoint y: 428, distance: 10.2
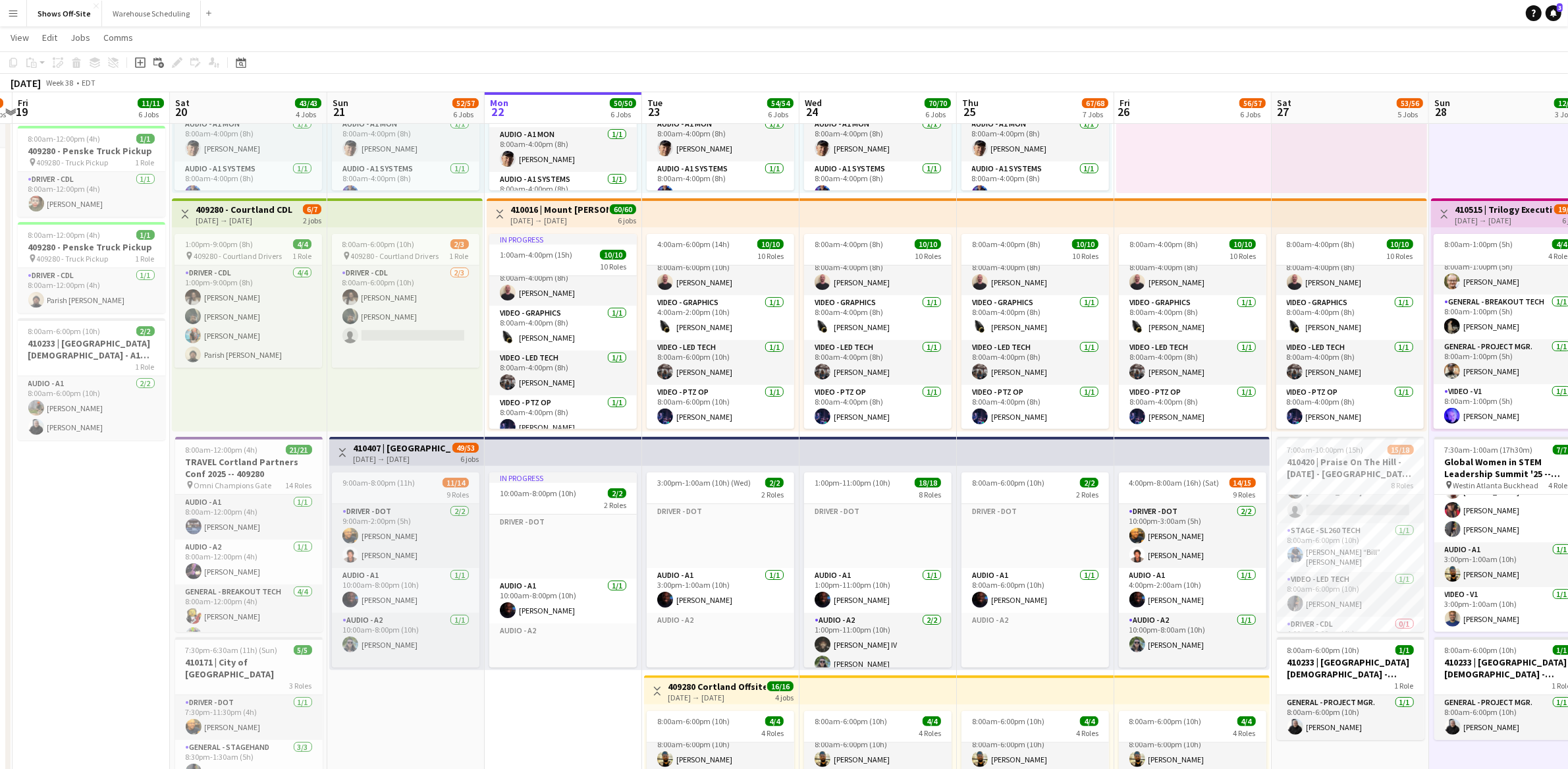
scroll to position [180, 0]
click at [1361, 582] on app-card-role "Stage - SL260 Tech [DATE] 8:00am-6:00pm (10h) [PERSON_NAME] “Bill” [PERSON_NAME]" at bounding box center [1351, 569] width 148 height 49
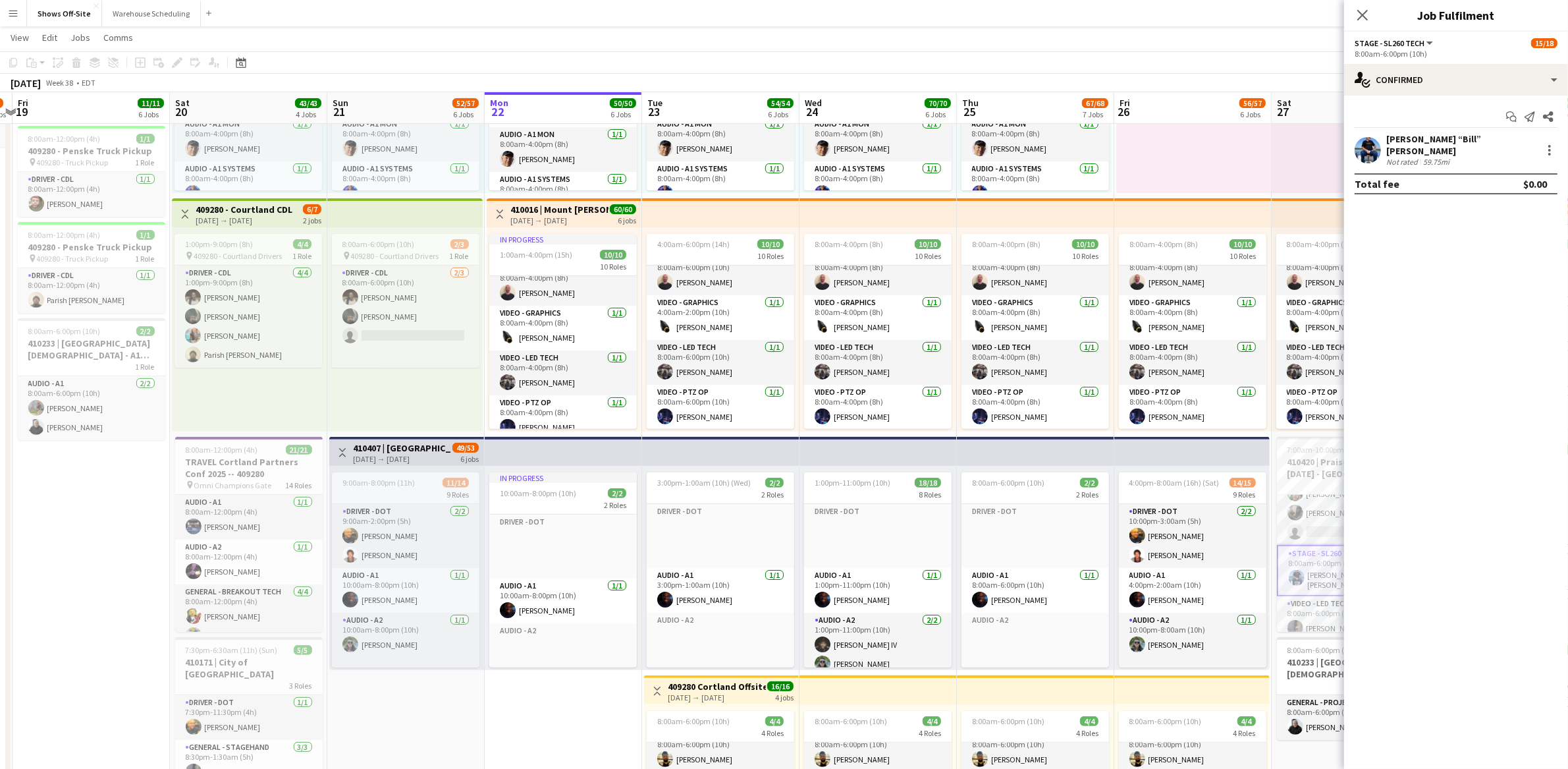
click at [1401, 141] on div "[PERSON_NAME] “Bill” [PERSON_NAME]" at bounding box center [1462, 144] width 150 height 23
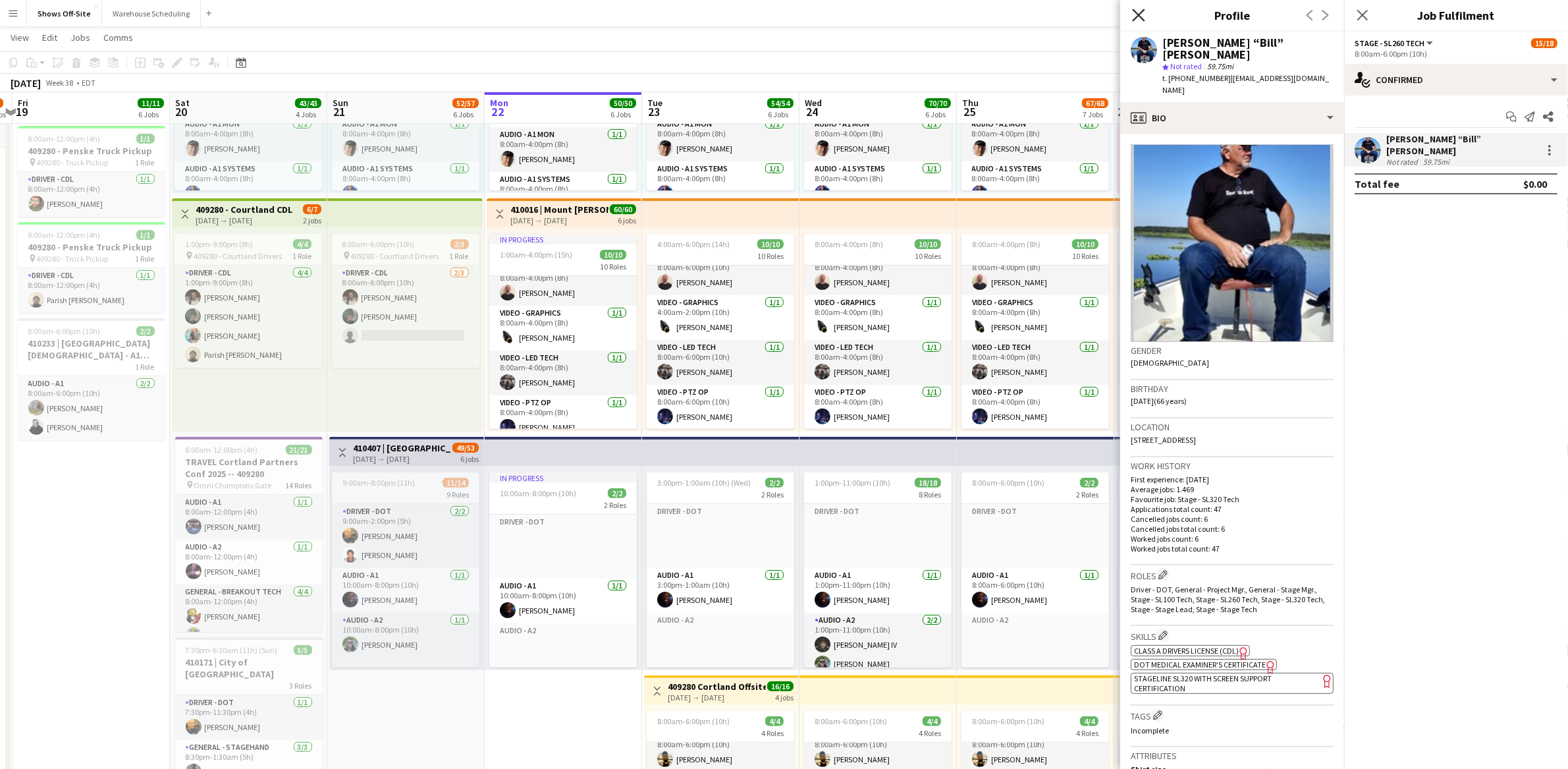
click at [1142, 16] on icon "Close pop-in" at bounding box center [1139, 15] width 13 height 13
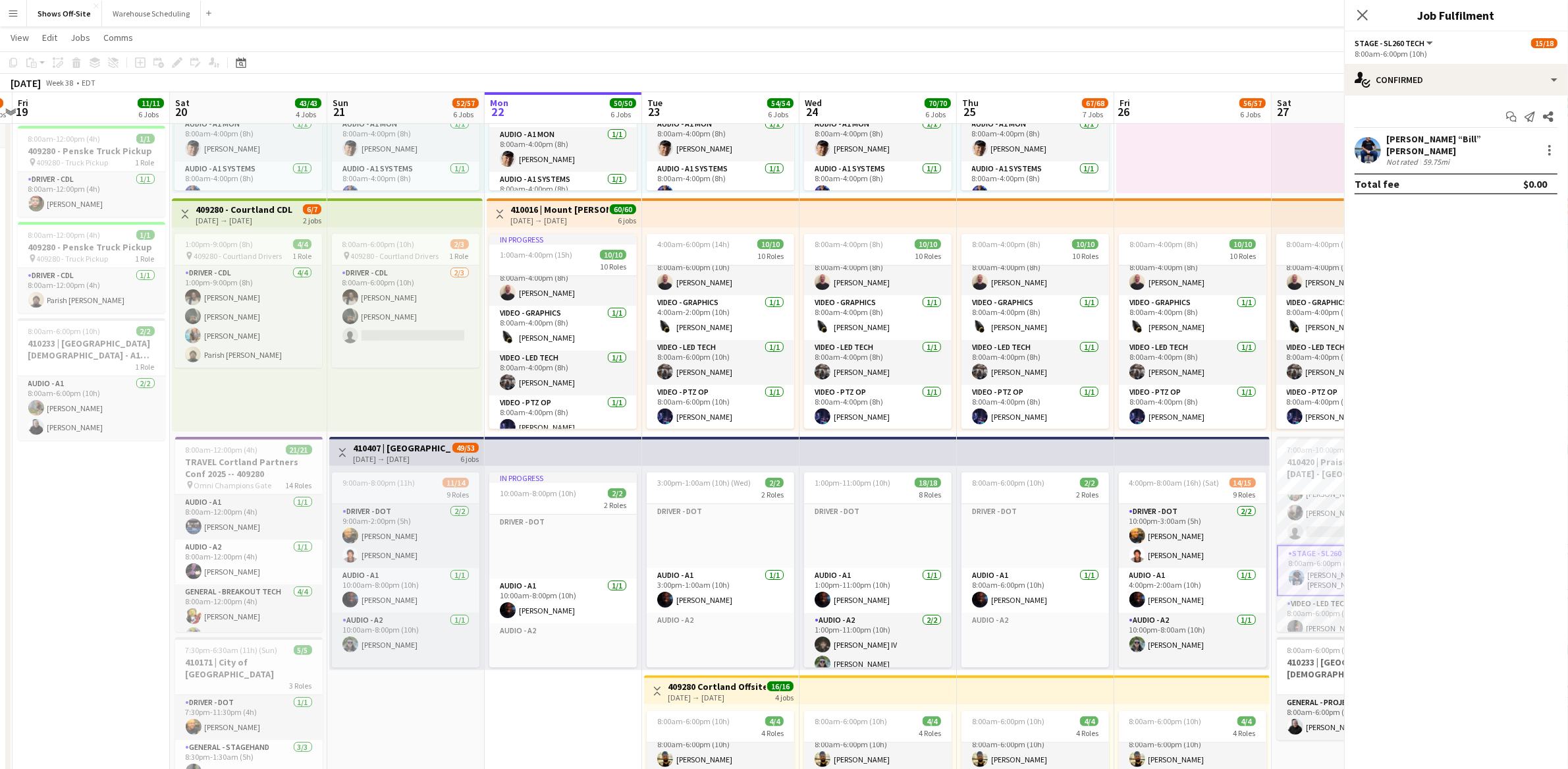
click at [1095, 40] on app-page-menu "View Day view expanded Day view collapsed Month view Date picker Jump to [DATE]…" at bounding box center [784, 38] width 1568 height 25
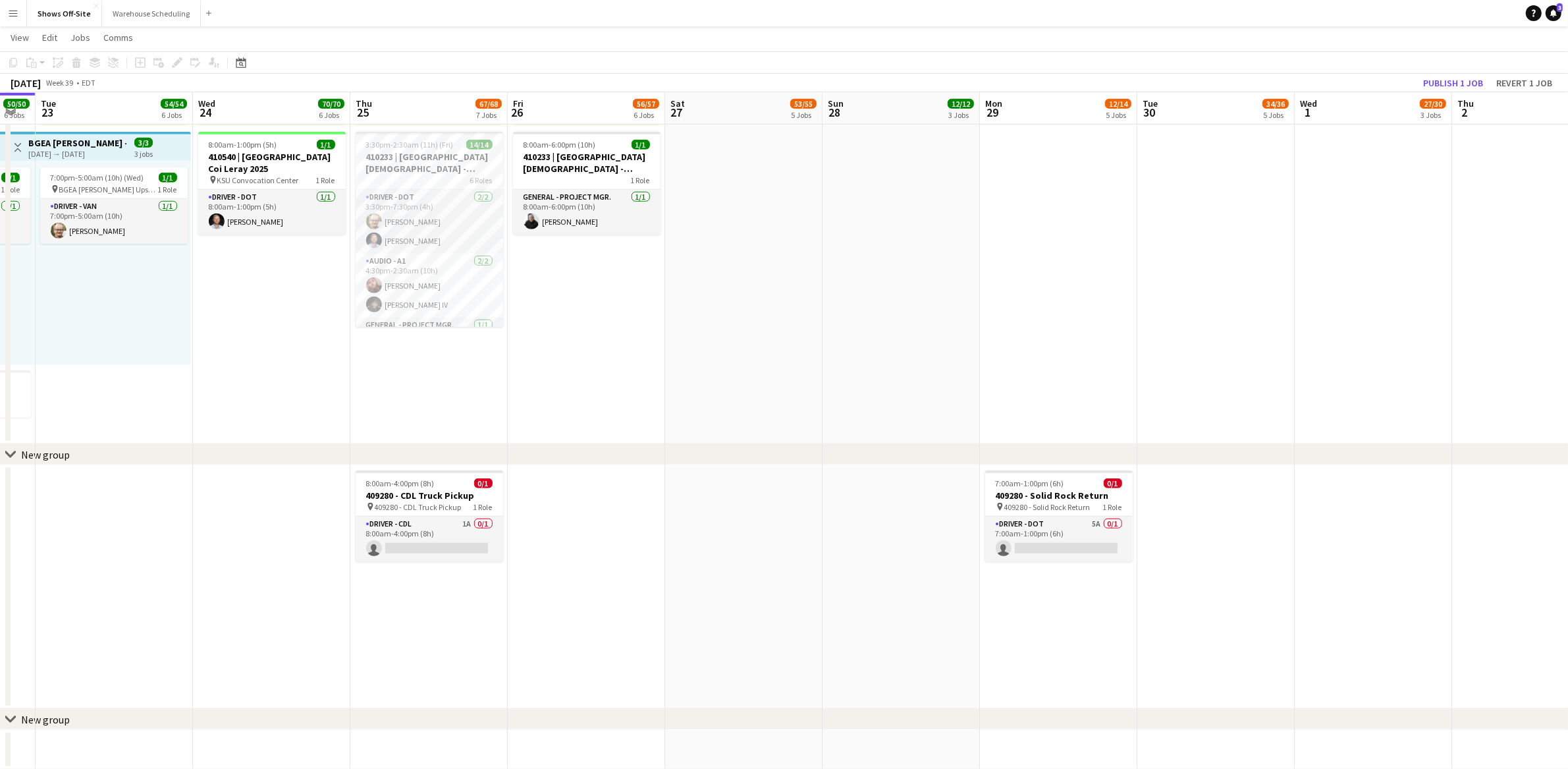
scroll to position [0, 436]
drag, startPoint x: 746, startPoint y: 620, endPoint x: 178, endPoint y: 625, distance: 568.0
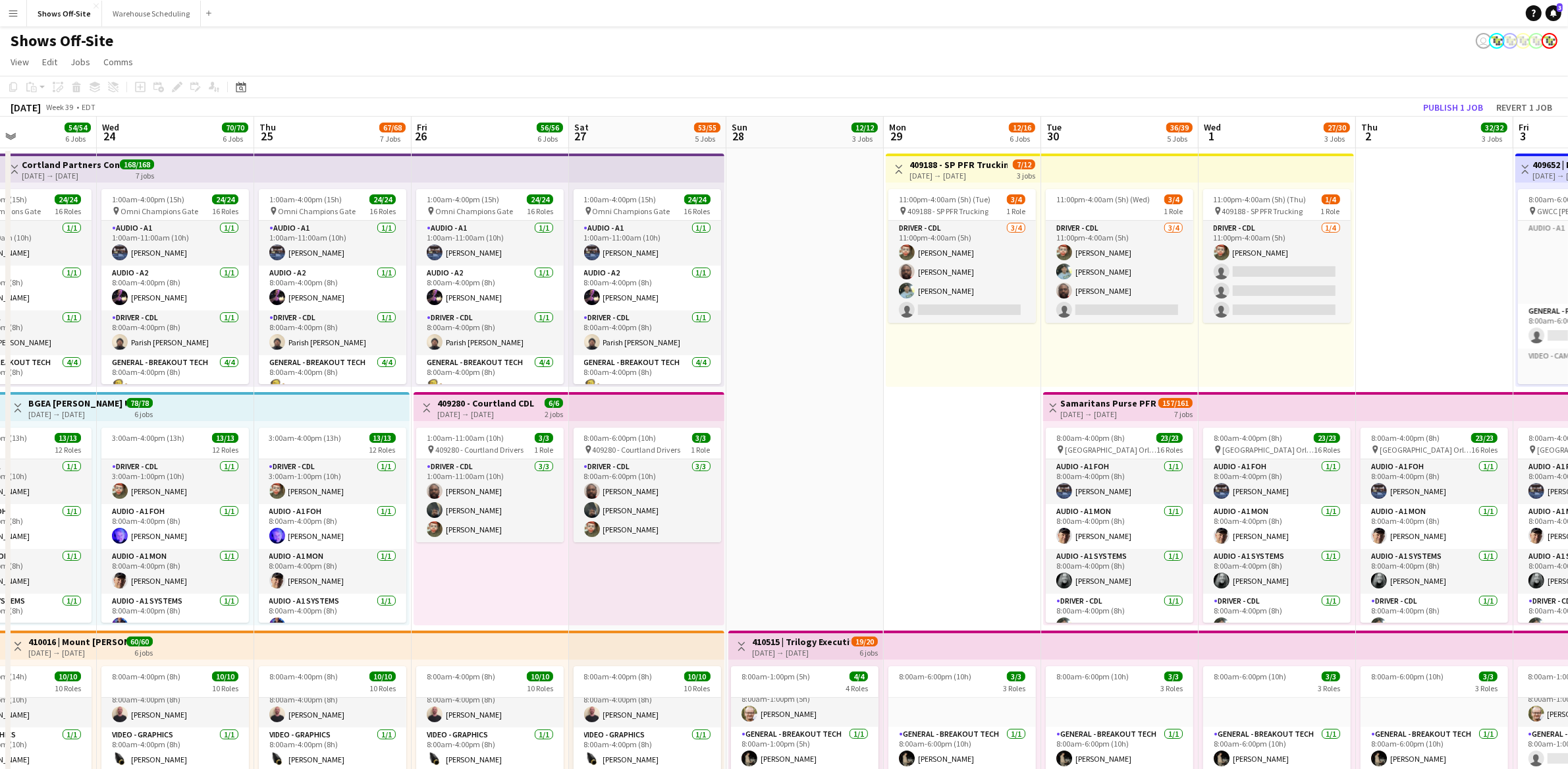
scroll to position [0, 379]
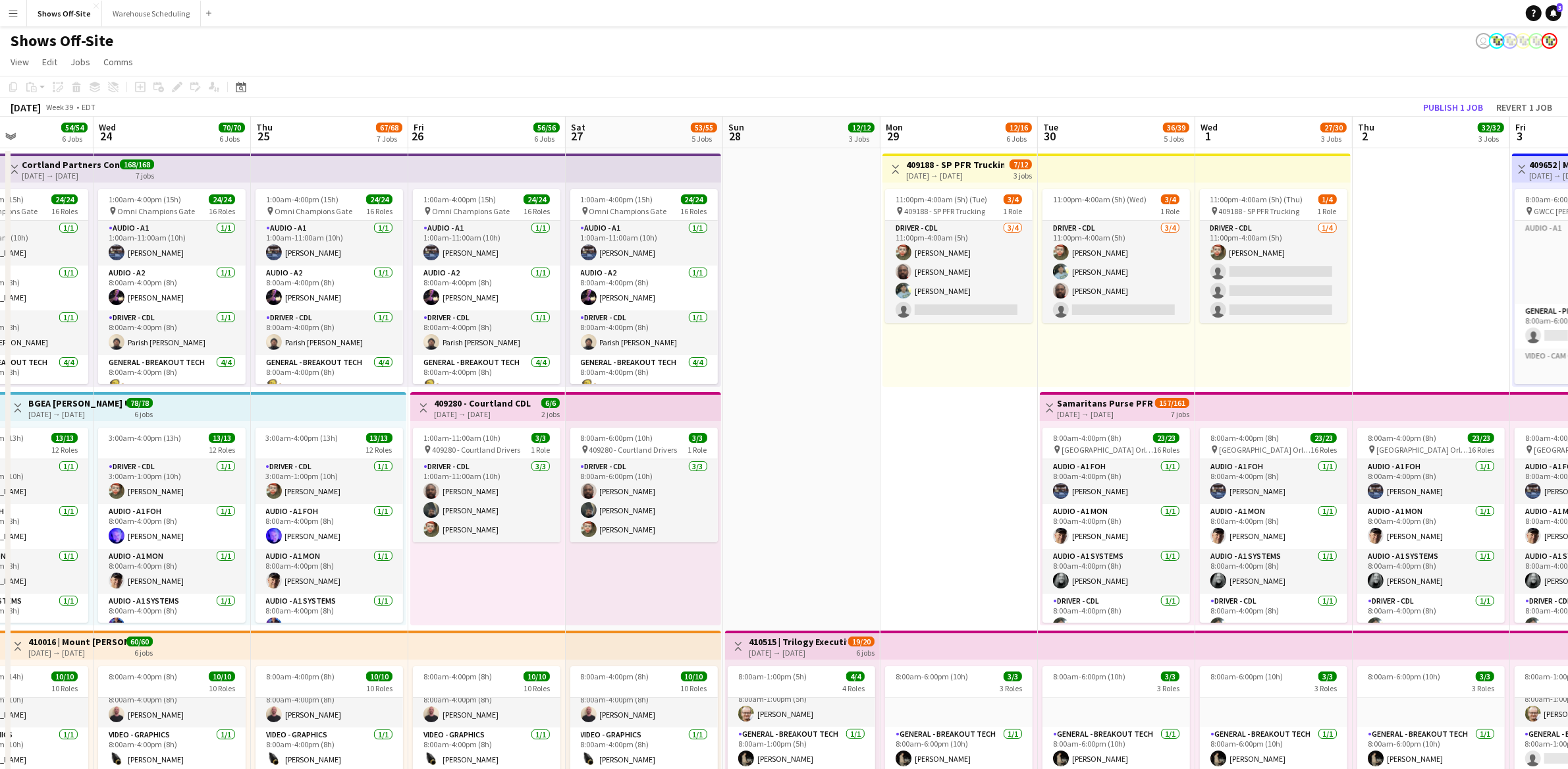
drag, startPoint x: 967, startPoint y: 394, endPoint x: 867, endPoint y: 383, distance: 100.6
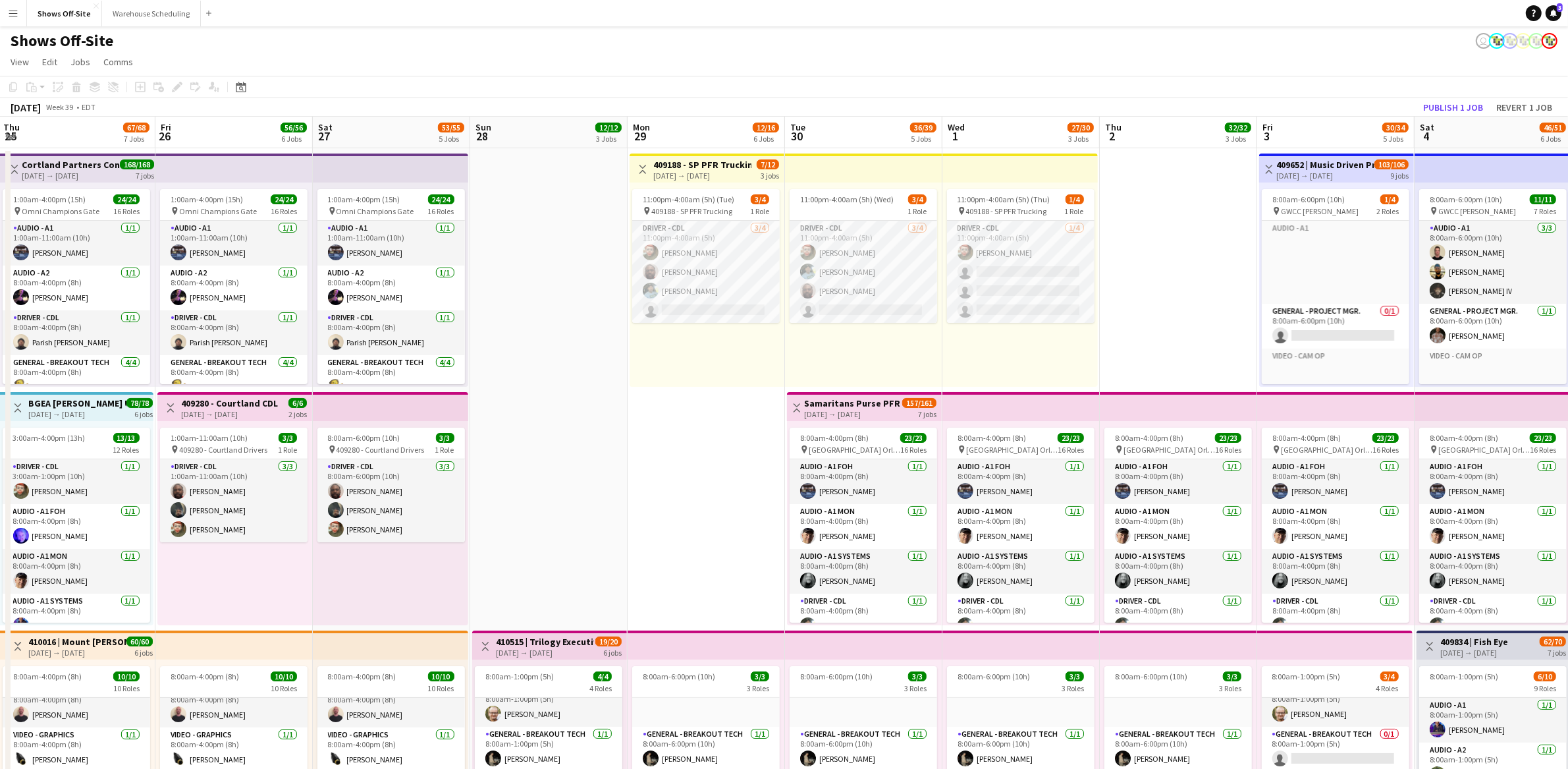
drag, startPoint x: 801, startPoint y: 373, endPoint x: 652, endPoint y: 356, distance: 150.0
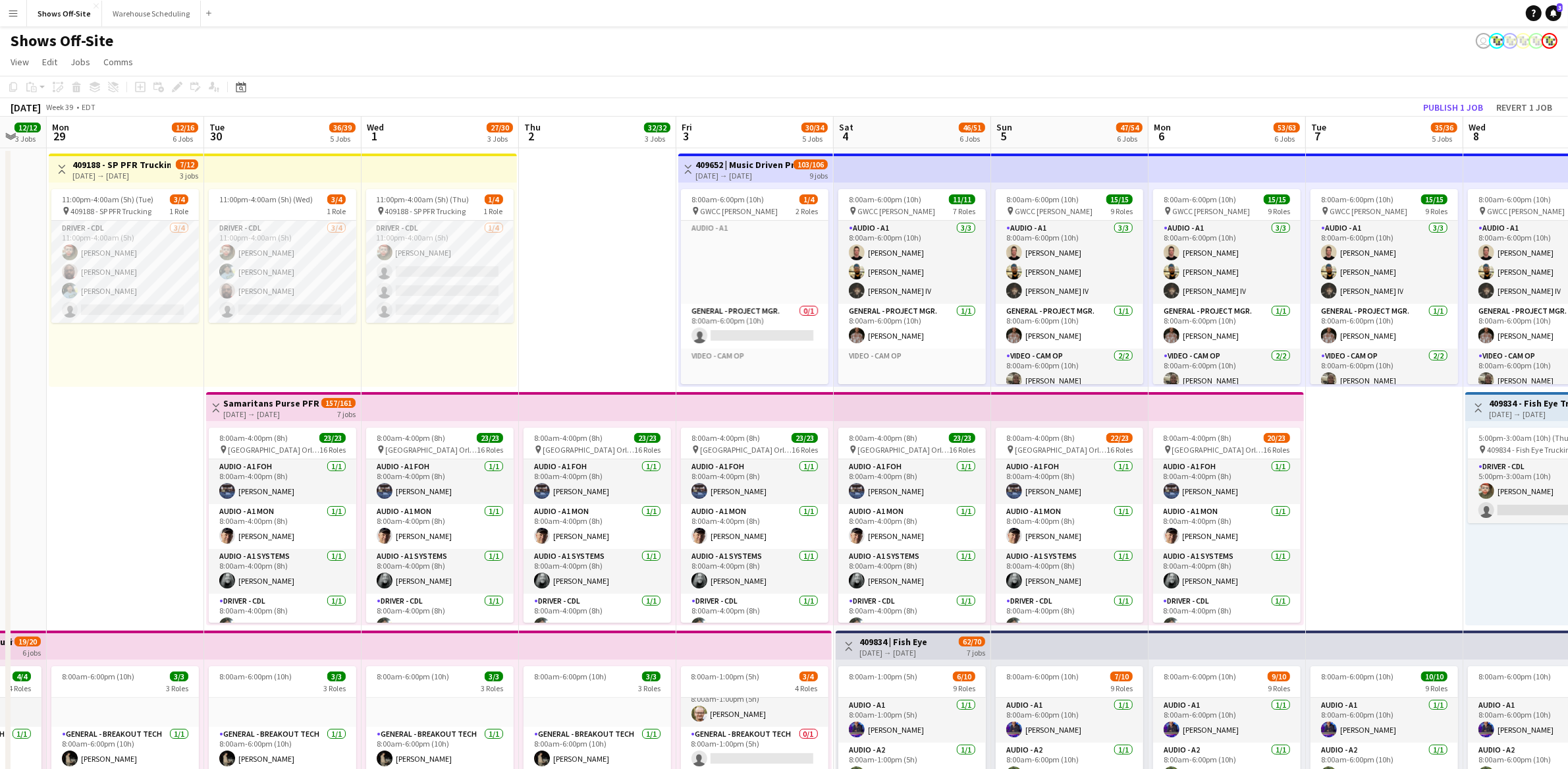
scroll to position [0, 515]
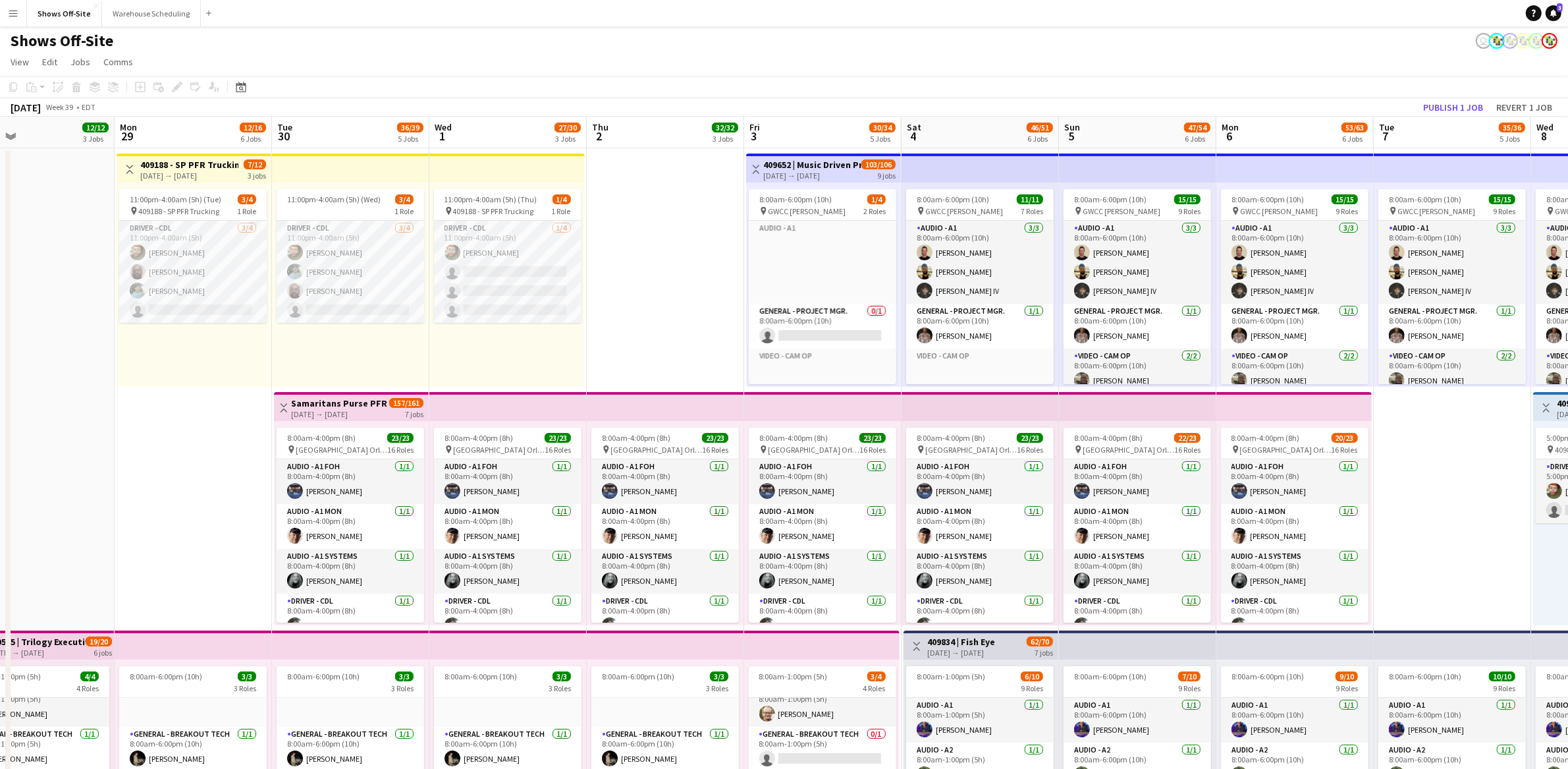
drag, startPoint x: 1072, startPoint y: 305, endPoint x: 659, endPoint y: 293, distance: 413.2
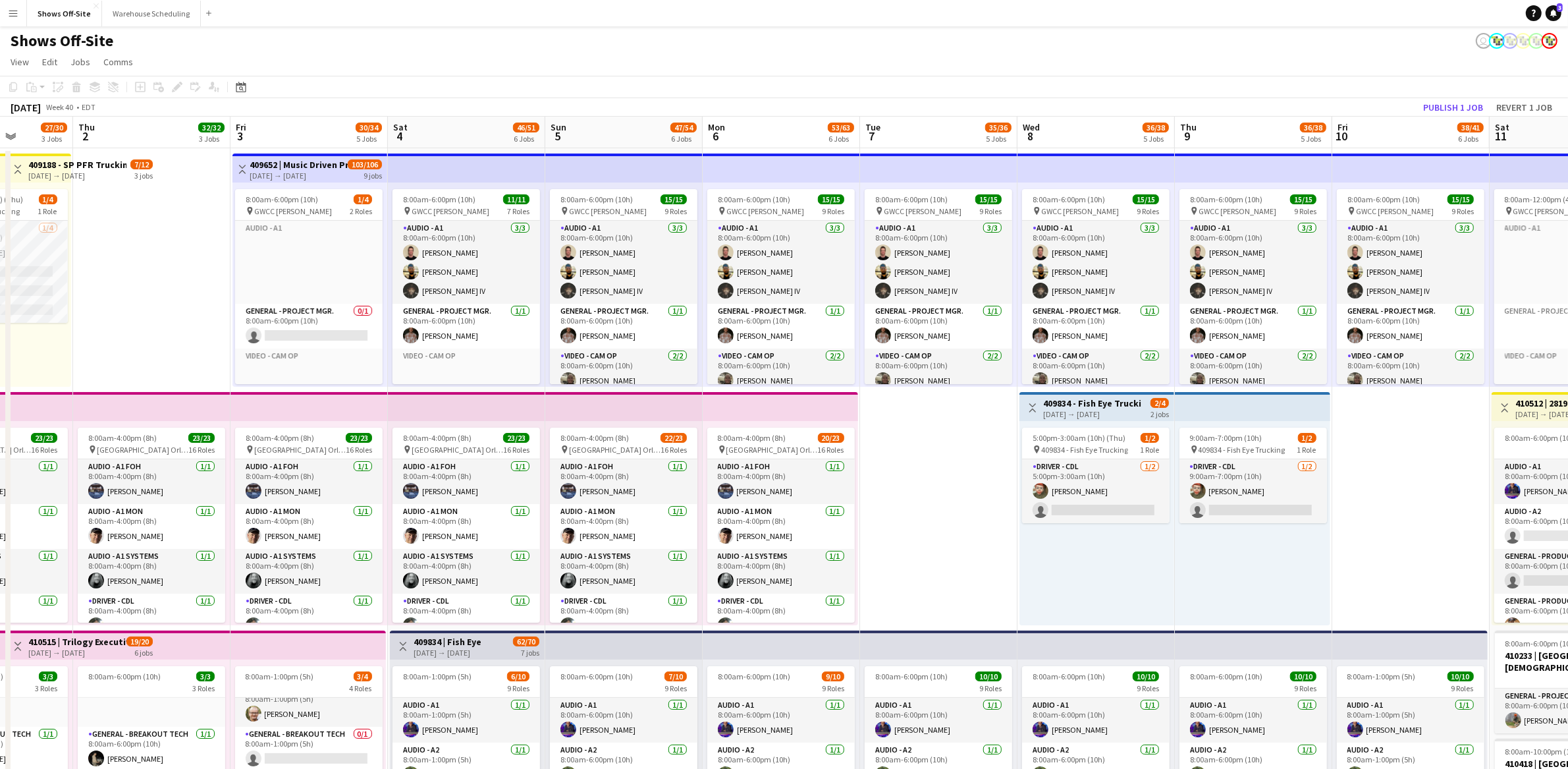
scroll to position [0, 390]
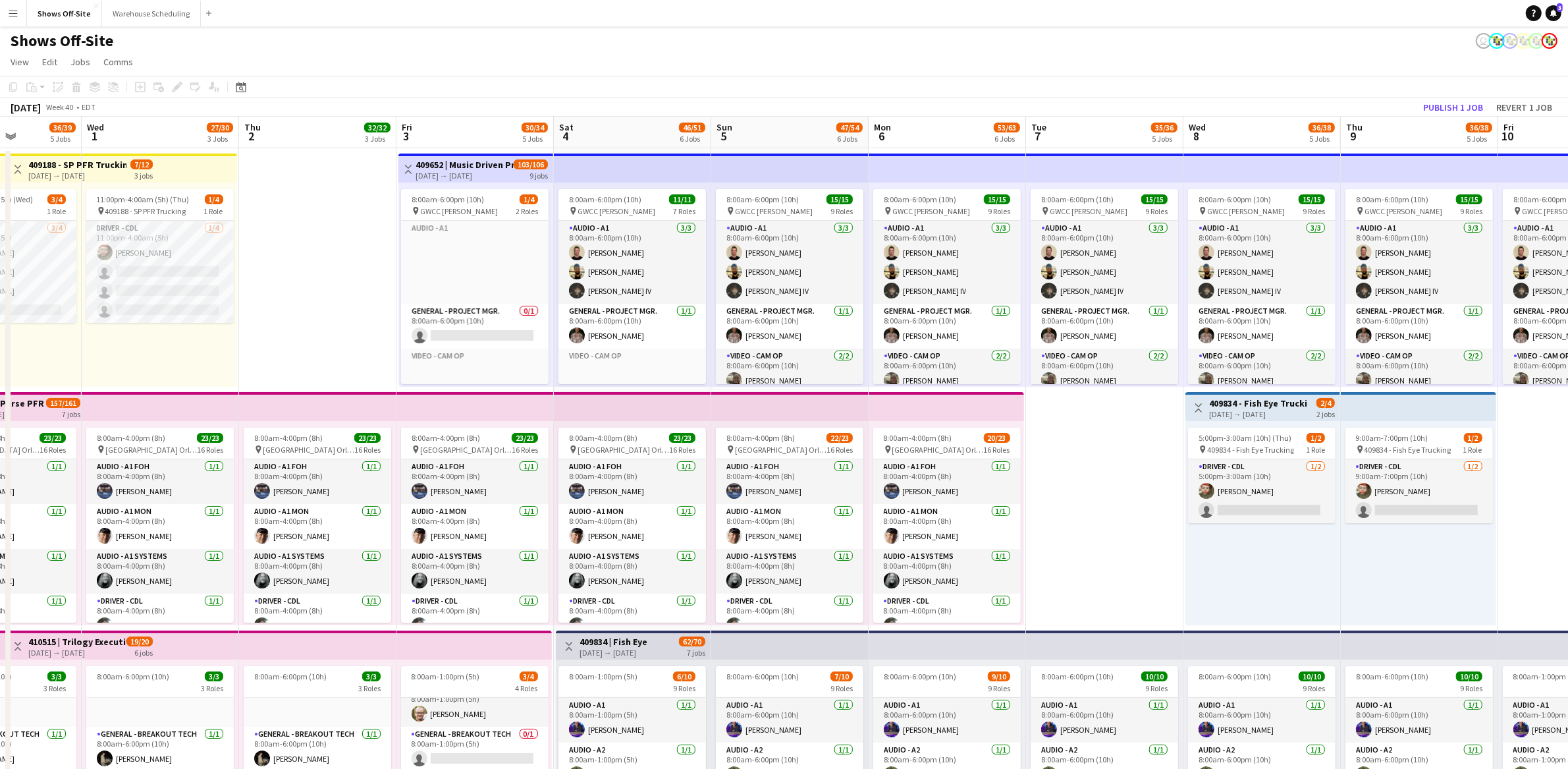
drag, startPoint x: 653, startPoint y: 251, endPoint x: 324, endPoint y: 278, distance: 330.1
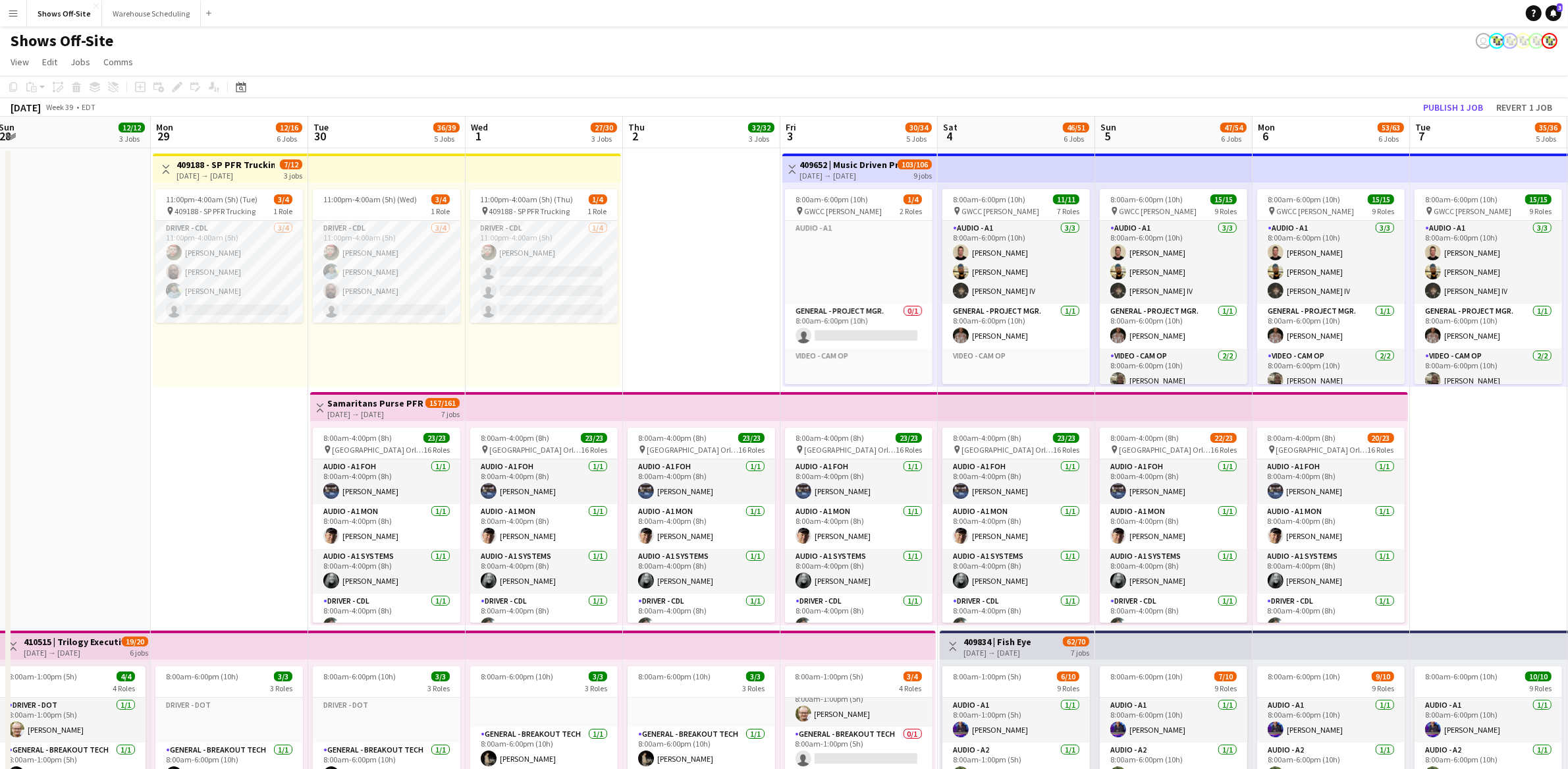
scroll to position [17, 0]
drag, startPoint x: 1127, startPoint y: 487, endPoint x: 1580, endPoint y: 550, distance: 457.4
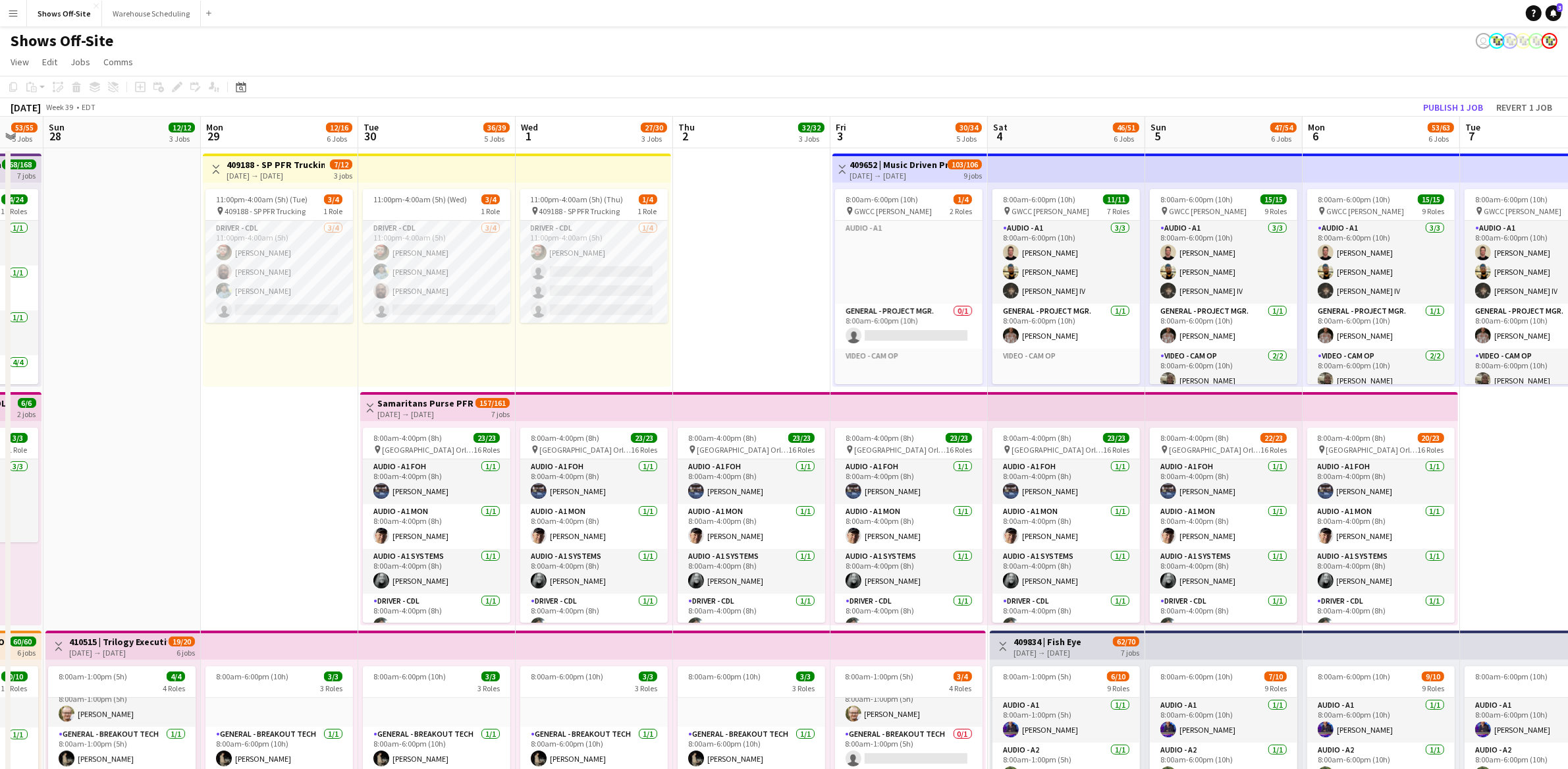
scroll to position [0, 270]
drag, startPoint x: 723, startPoint y: 278, endPoint x: 774, endPoint y: 155, distance: 133.2
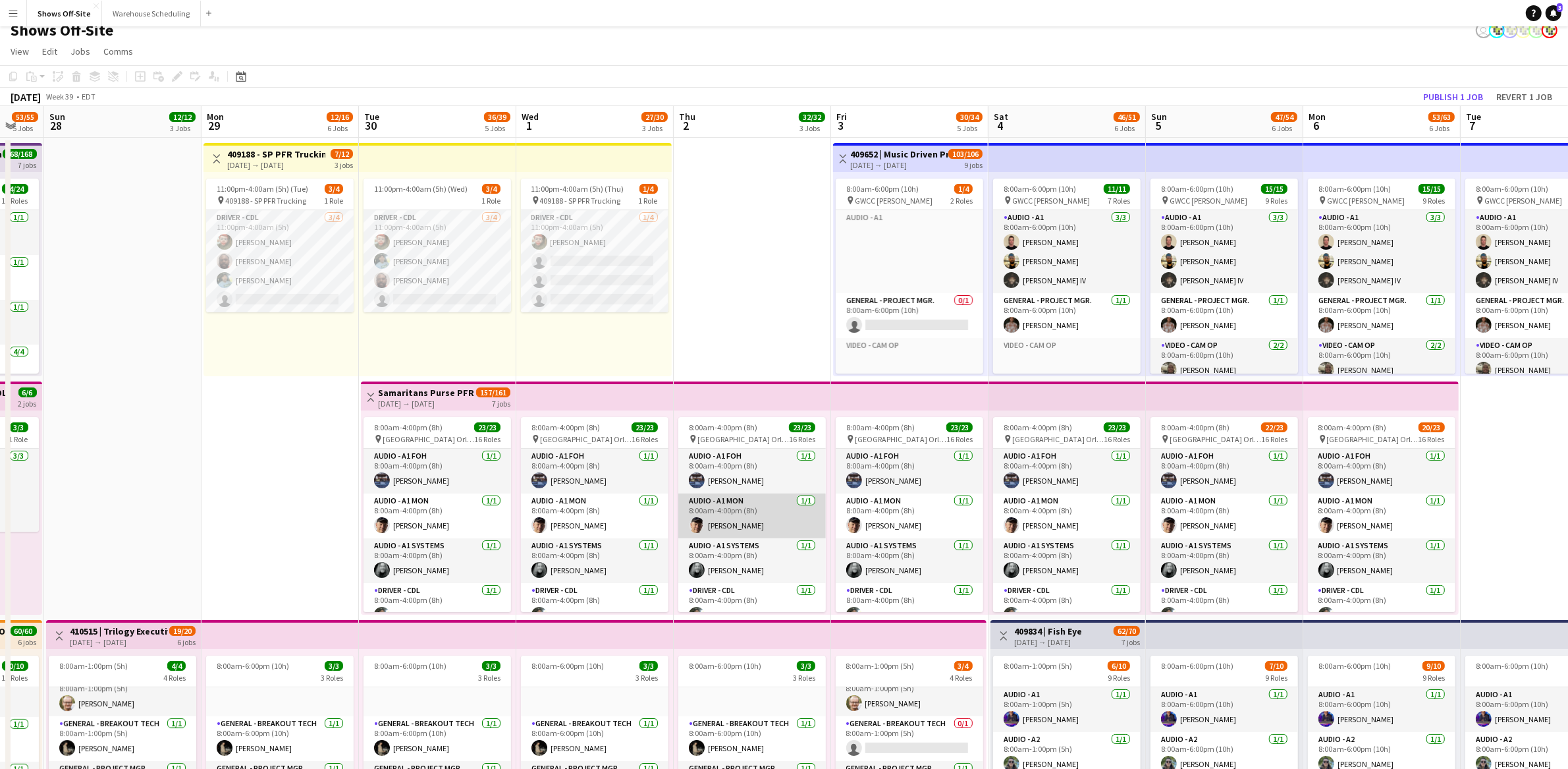
scroll to position [0, 0]
